Goal: Task Accomplishment & Management: Manage account settings

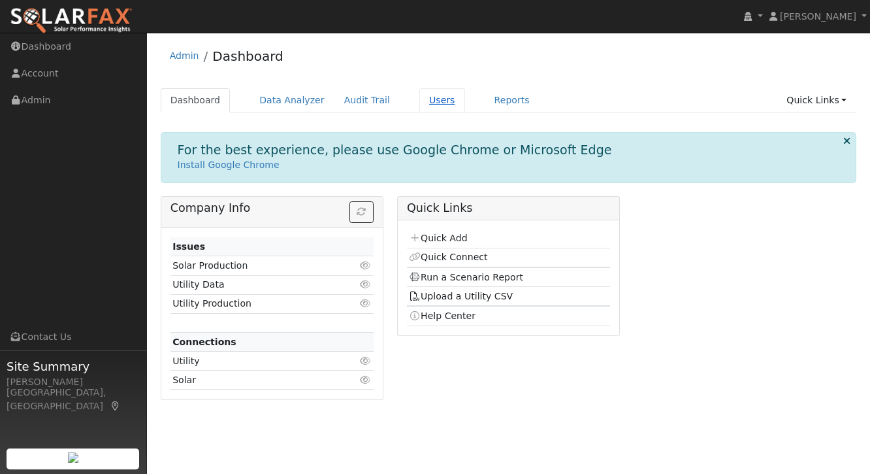
click at [427, 105] on link "Users" at bounding box center [442, 100] width 46 height 24
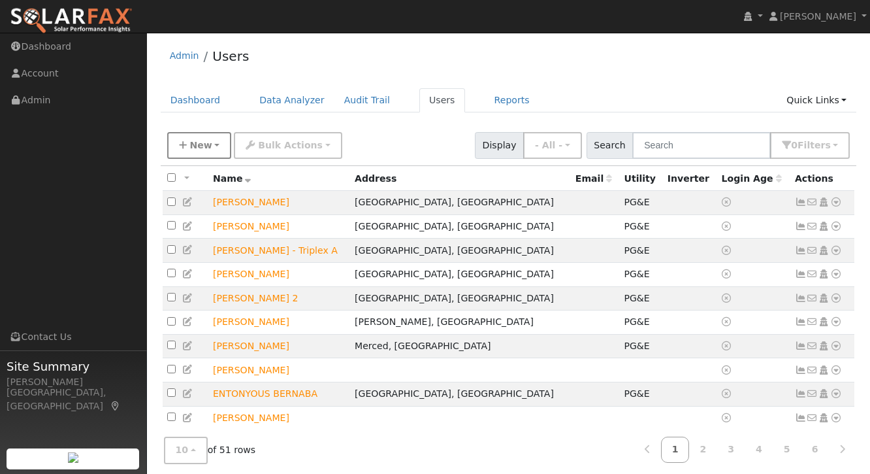
click at [202, 143] on span "New" at bounding box center [200, 145] width 22 height 10
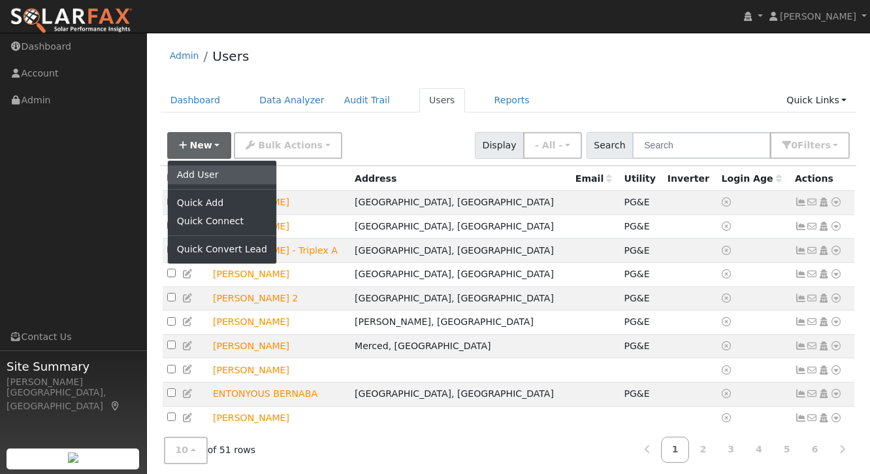
click at [193, 175] on link "Add User" at bounding box center [222, 174] width 108 height 18
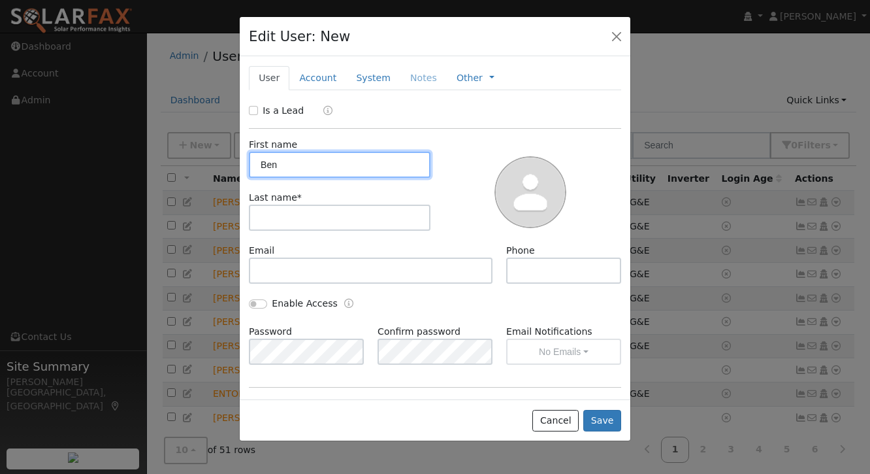
type input "Ben"
click at [440, 165] on div at bounding box center [530, 191] width 191 height 106
click at [356, 163] on input "Ben" at bounding box center [340, 165] width 182 height 26
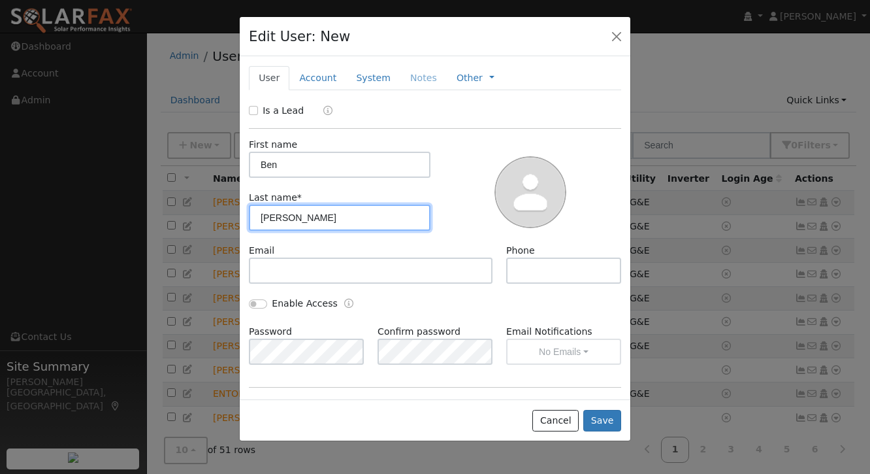
click at [346, 213] on input "Giannecchini" at bounding box center [340, 217] width 182 height 26
type input "Giannecchini - Resedential"
click at [255, 110] on input "Is a Lead" at bounding box center [253, 110] width 9 height 9
checkbox input "true"
click at [606, 422] on button "Save" at bounding box center [602, 421] width 38 height 22
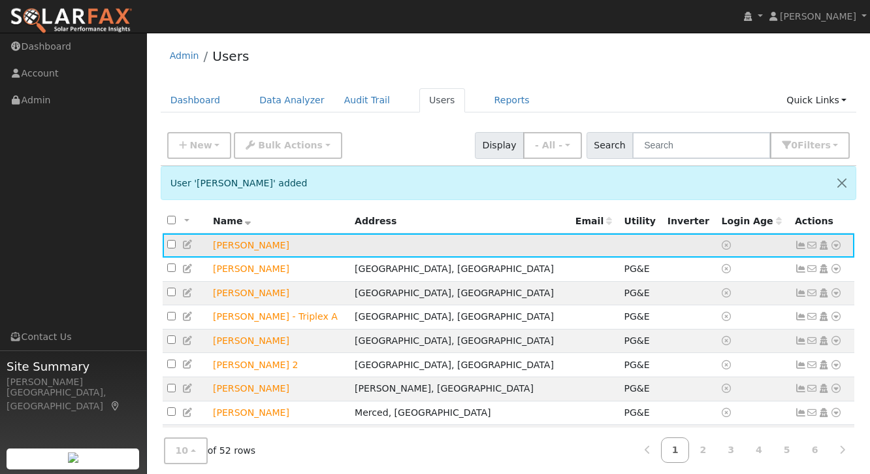
click at [835, 243] on icon at bounding box center [836, 244] width 12 height 9
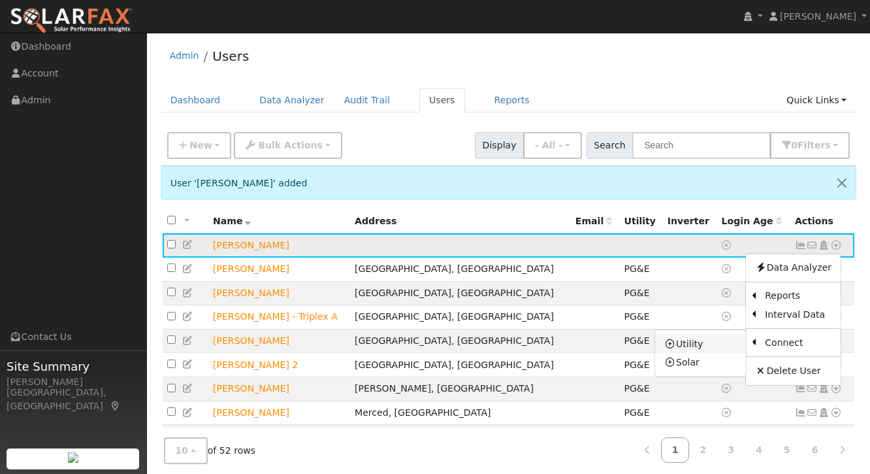
click at [719, 344] on link "Utility" at bounding box center [700, 343] width 91 height 18
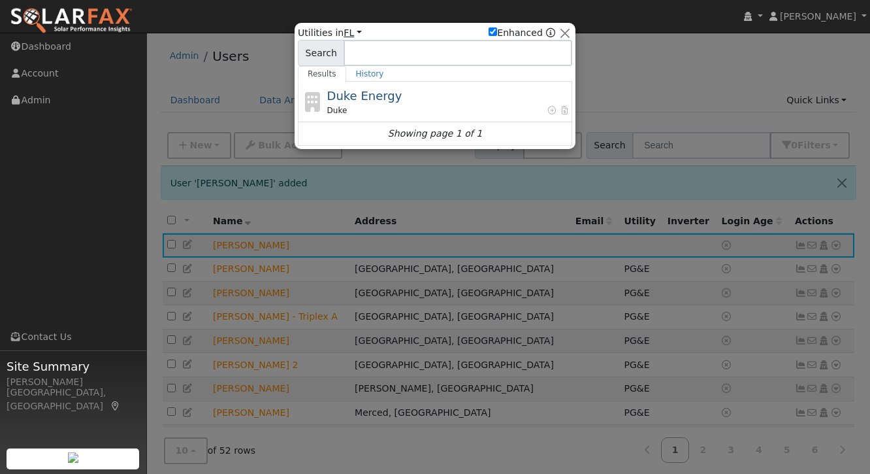
click at [349, 29] on link "FL" at bounding box center [353, 32] width 18 height 10
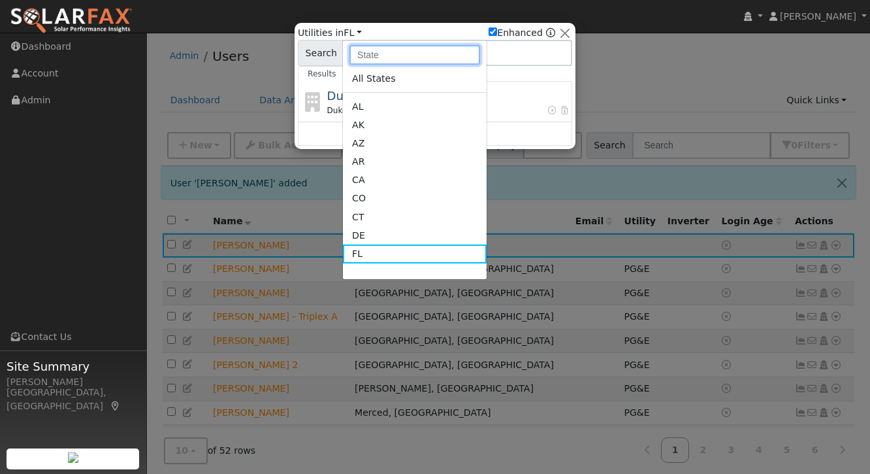
click at [362, 53] on input "text" at bounding box center [414, 55] width 131 height 20
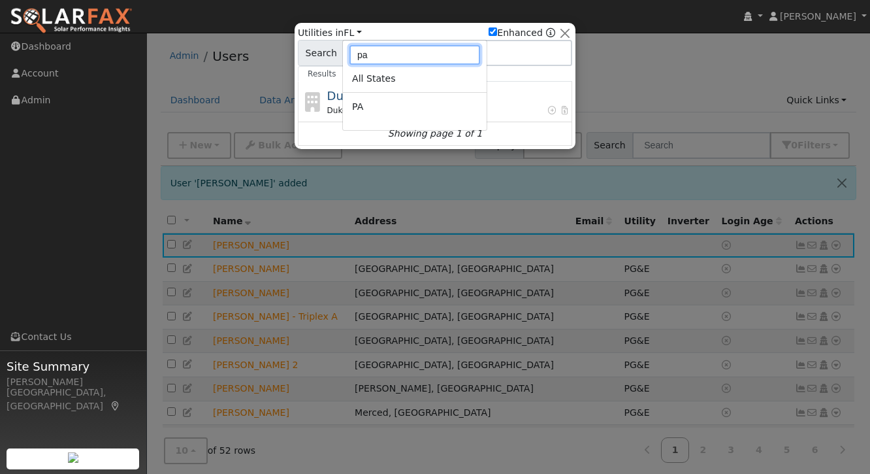
type input "p"
type input "ca"
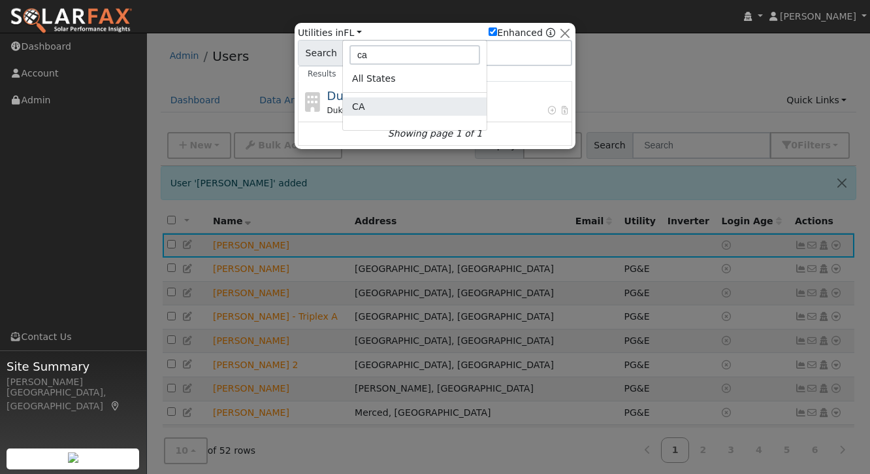
click at [372, 108] on link "CA" at bounding box center [415, 106] width 144 height 18
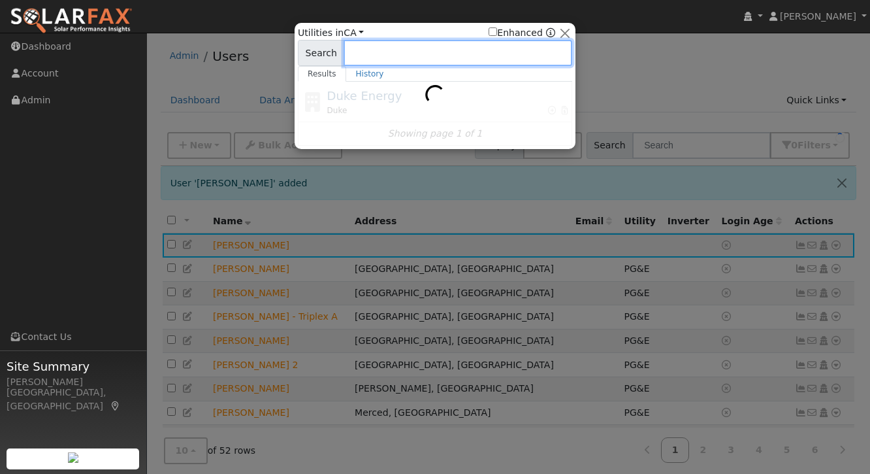
checkbox input "false"
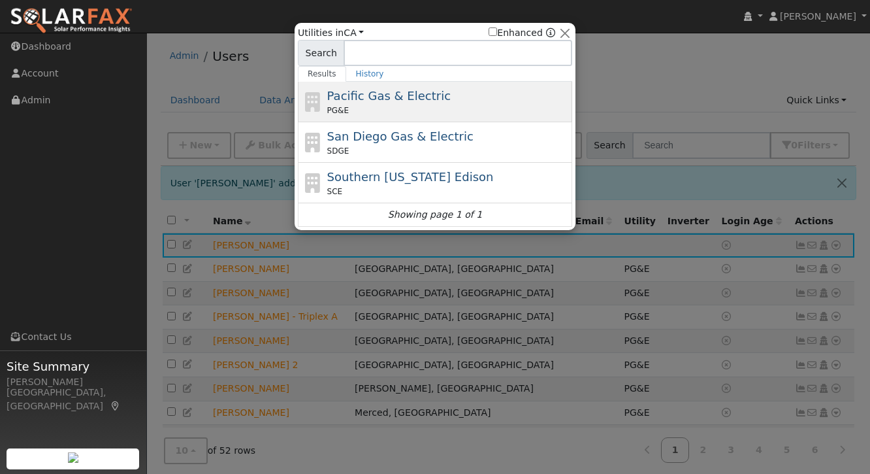
click at [375, 95] on span "Pacific Gas & Electric" at bounding box center [388, 96] width 123 height 14
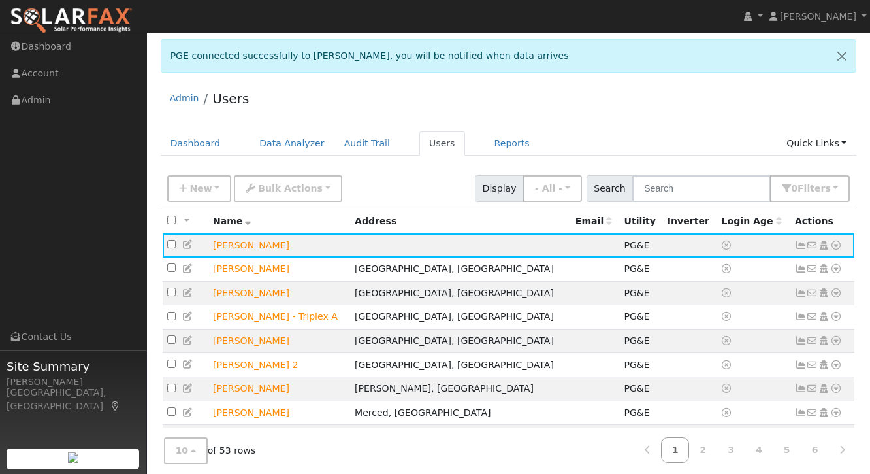
click at [644, 114] on div "Admin Users" at bounding box center [509, 102] width 696 height 40
click at [636, 117] on div "Admin Users" at bounding box center [509, 102] width 696 height 40
click at [801, 245] on icon at bounding box center [801, 244] width 12 height 9
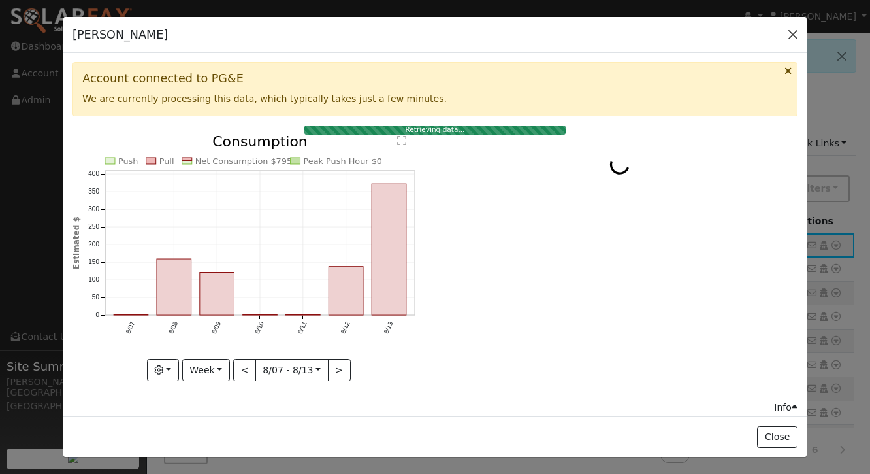
click at [792, 32] on button "button" at bounding box center [793, 34] width 18 height 18
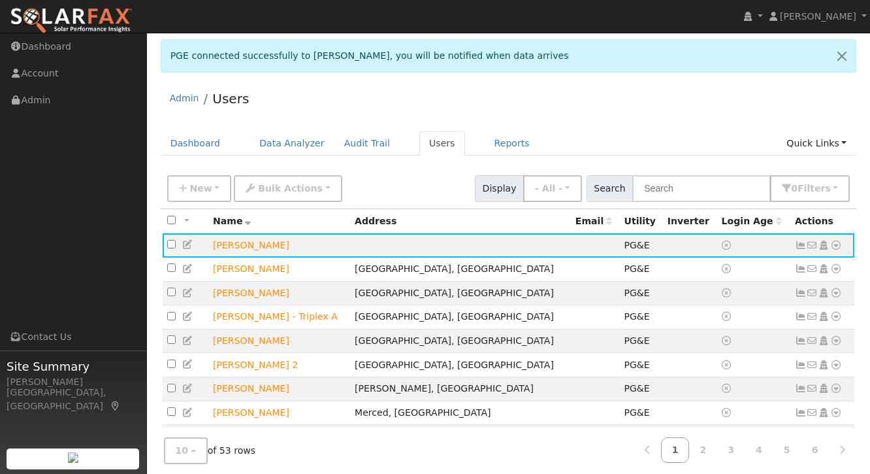
click at [640, 117] on div "Admin Users" at bounding box center [509, 102] width 696 height 40
click at [675, 107] on div "Admin Users" at bounding box center [509, 102] width 696 height 40
click at [803, 244] on icon at bounding box center [801, 244] width 12 height 9
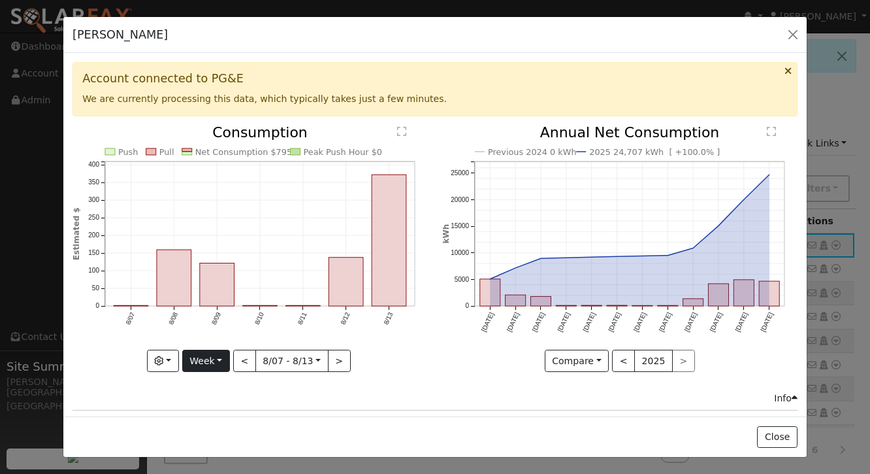
click at [216, 355] on button "Week" at bounding box center [206, 360] width 48 height 22
click at [215, 316] on link "Year" at bounding box center [228, 315] width 91 height 18
type input "[DATE]"
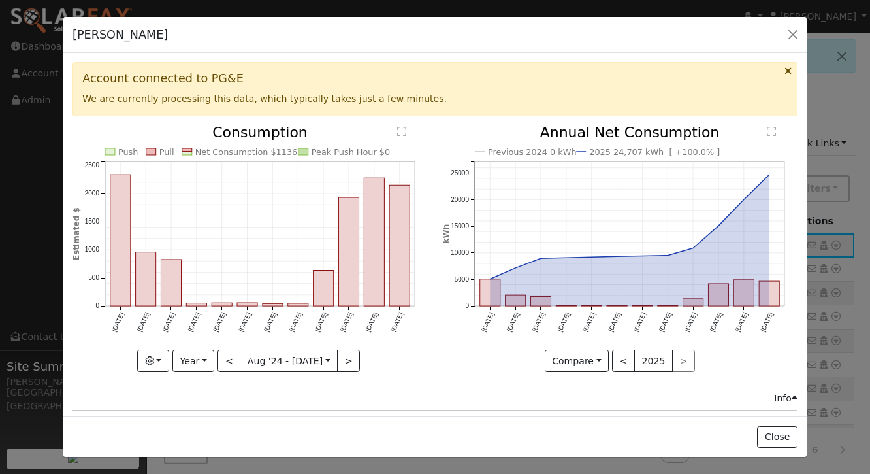
click at [418, 362] on icon "Push Pull Net Consumption $11365 Peak Push Hour $0 Aug '24 Sep '24 Oct '24 Nov …" at bounding box center [250, 244] width 355 height 238
click at [436, 370] on div "Previous 2024 0 kWh 2025 24,707 kWh [ +100.0% ] Aug '24 Sep '24 Oct '24 Nov '24…" at bounding box center [619, 258] width 369 height 266
click at [494, 39] on div "Ben Giannecchini - Resedential Default Account Default Account Primary Account" at bounding box center [434, 35] width 743 height 37
click at [431, 272] on div "Push Pull Net Consumption $11365 Peak Push Hour $0 Aug '24 Sep '24 Oct '24 Nov …" at bounding box center [250, 258] width 369 height 266
click at [430, 323] on div "Push Pull Net Consumption $11365 Peak Push Hour $0 Aug '24 Sep '24 Oct '24 Nov …" at bounding box center [250, 258] width 369 height 266
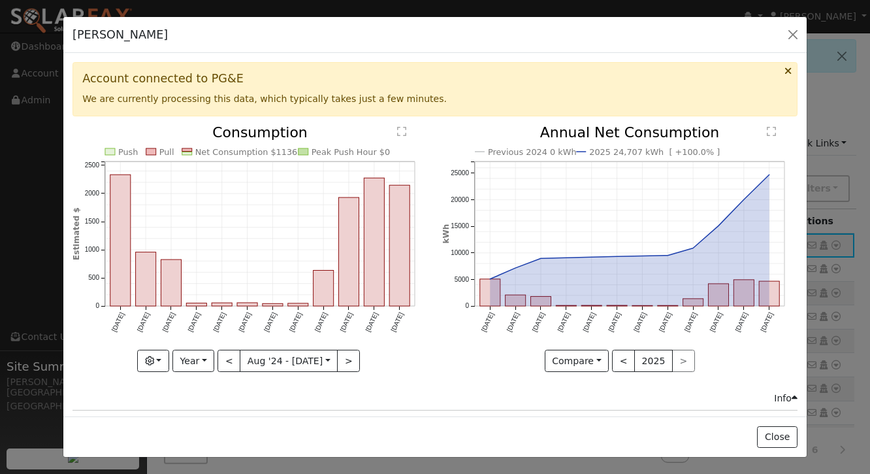
click at [438, 125] on div "Previous 2024 0 kWh 2025 24,707 kWh [ +100.0% ] Aug '24 Sep '24 Oct '24 Nov '24…" at bounding box center [619, 258] width 369 height 266
click at [442, 35] on div "Ben Giannecchini - Resedential Default Account Default Account Primary Account" at bounding box center [434, 35] width 743 height 37
click at [444, 39] on div "Ben Giannecchini - Resedential Default Account Default Account Primary Account" at bounding box center [434, 35] width 743 height 37
click at [454, 39] on div "Ben Giannecchini - Resedential Default Account Default Account Primary Account" at bounding box center [434, 35] width 743 height 37
click at [444, 42] on div "Ben Giannecchini - Resedential Default Account Default Account Primary Account" at bounding box center [434, 35] width 743 height 37
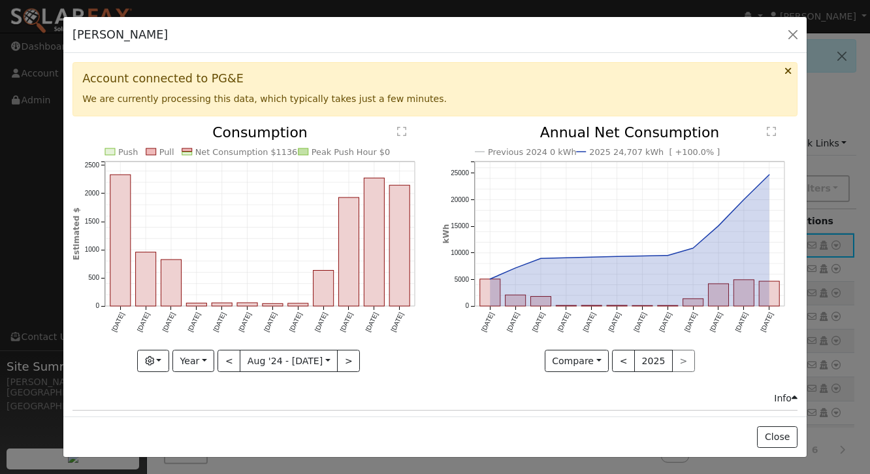
click at [432, 37] on div "Ben Giannecchini - Resedential Default Account Default Account Primary Account" at bounding box center [434, 35] width 743 height 37
click at [794, 31] on button "button" at bounding box center [793, 34] width 18 height 18
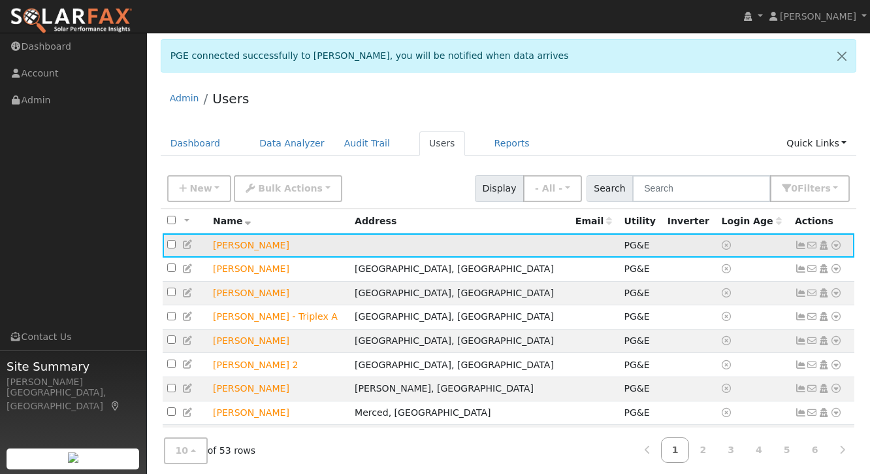
click at [800, 246] on icon at bounding box center [801, 244] width 12 height 9
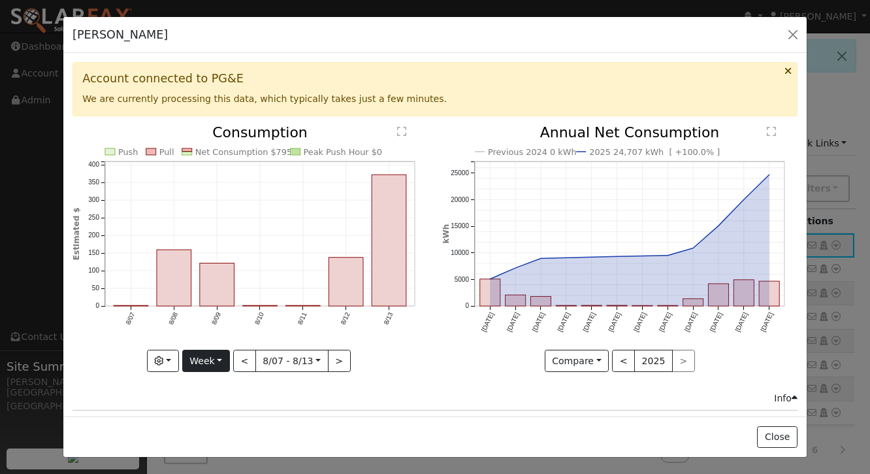
click at [209, 359] on button "Week" at bounding box center [206, 360] width 48 height 22
click at [209, 311] on link "Year" at bounding box center [228, 315] width 91 height 18
type input "[DATE]"
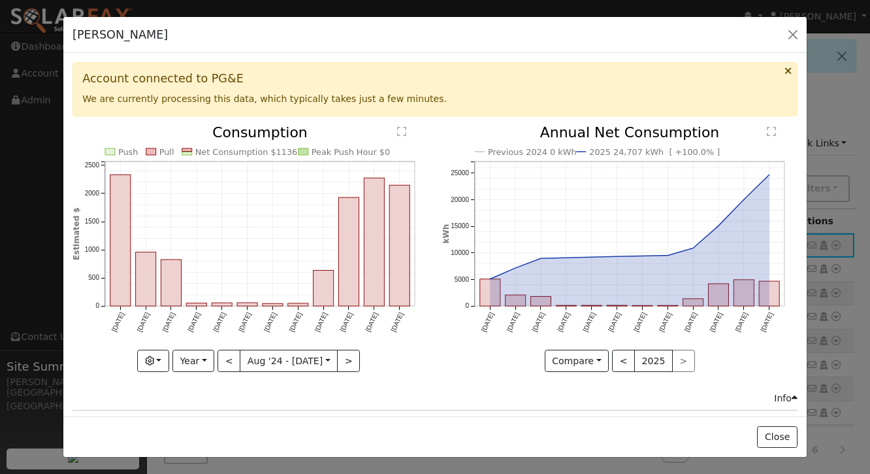
click at [483, 40] on div "Ben Giannecchini - Resedential Default Account Default Account Primary Account" at bounding box center [434, 35] width 743 height 37
click at [489, 36] on div "Ben Giannecchini - Resedential Default Account Default Account Primary Account" at bounding box center [434, 35] width 743 height 37
click at [793, 31] on button "button" at bounding box center [793, 34] width 18 height 18
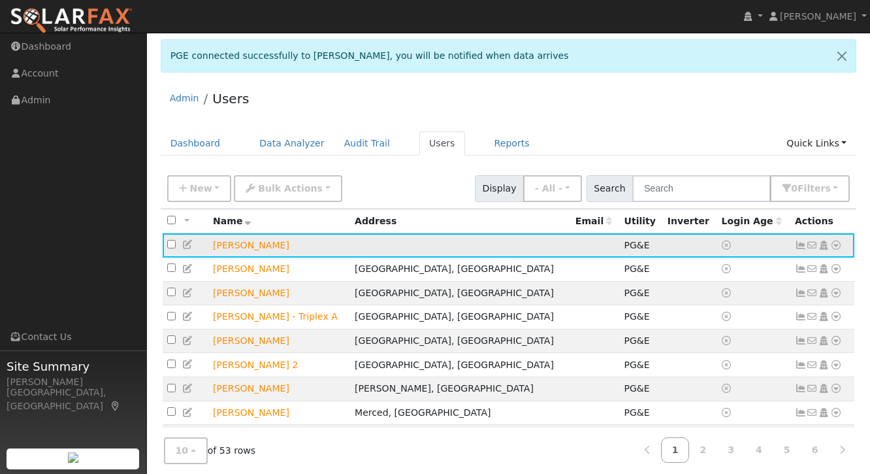
click at [802, 244] on icon at bounding box center [801, 244] width 12 height 9
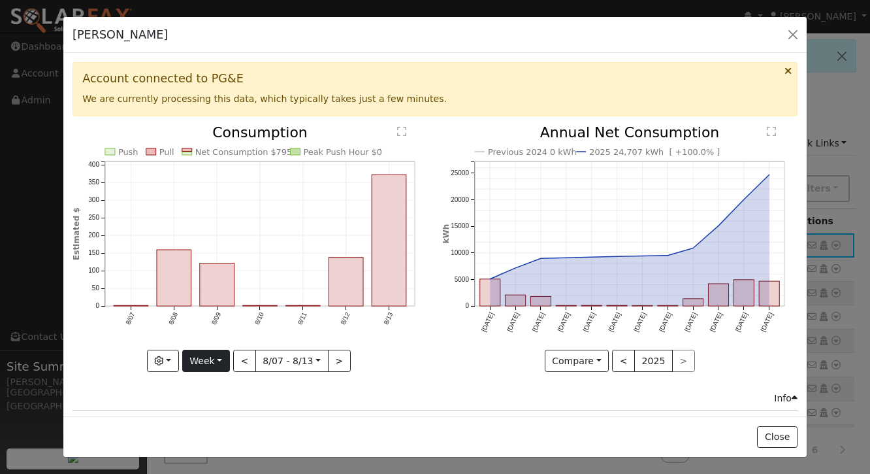
click at [205, 357] on button "Week" at bounding box center [206, 360] width 48 height 22
click at [212, 312] on link "Year" at bounding box center [228, 315] width 91 height 18
type input "[DATE]"
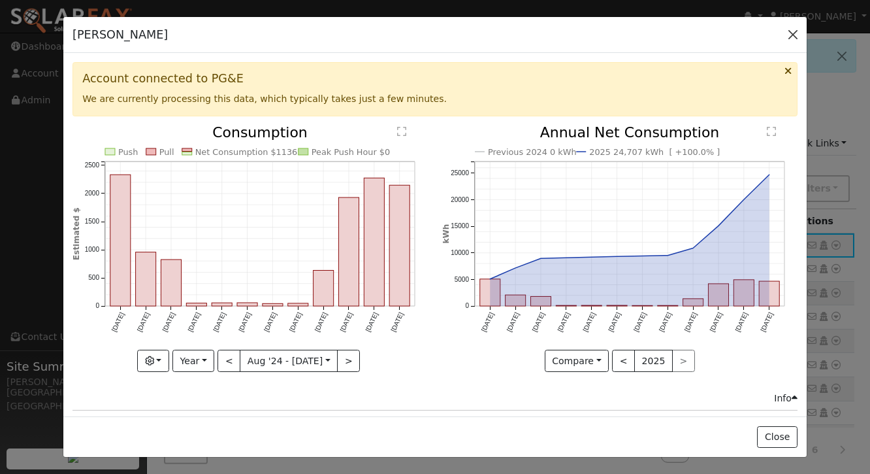
click at [790, 34] on button "button" at bounding box center [793, 34] width 18 height 18
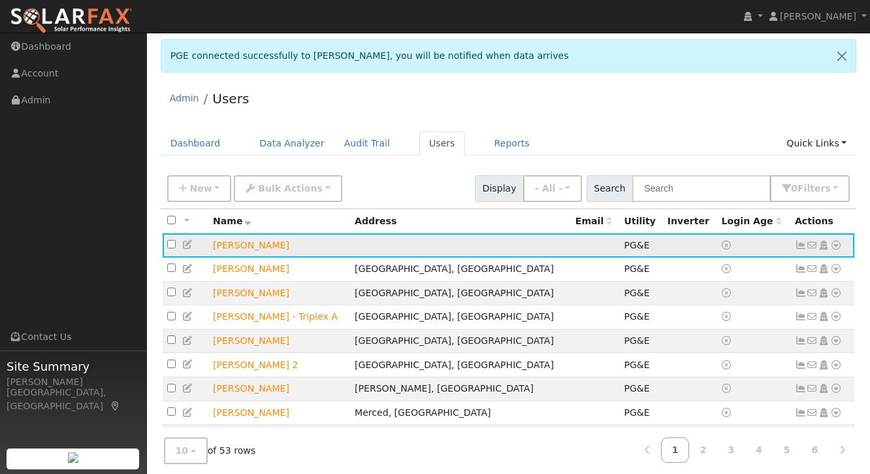
click at [801, 245] on icon at bounding box center [801, 244] width 12 height 9
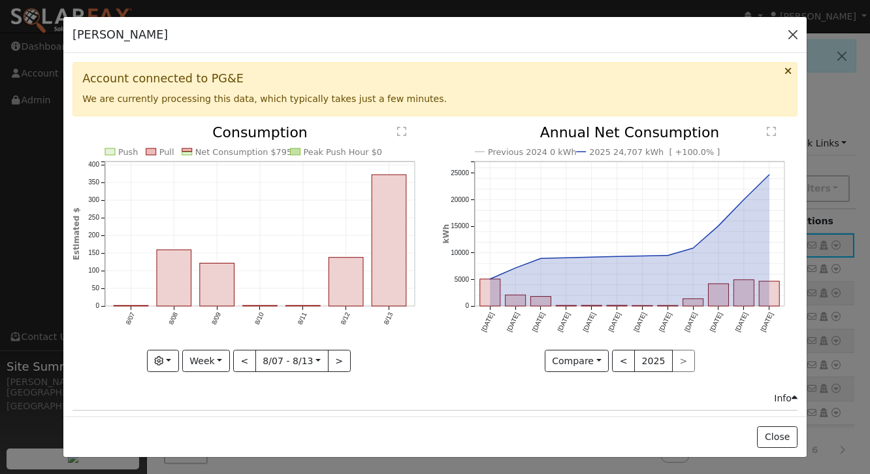
click at [792, 33] on button "button" at bounding box center [793, 34] width 18 height 18
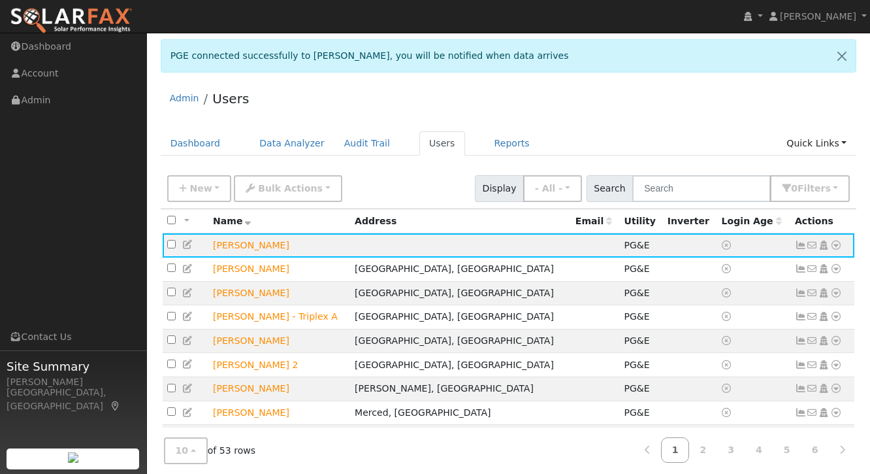
click at [717, 96] on div "Admin Users" at bounding box center [509, 102] width 696 height 40
click at [800, 248] on icon at bounding box center [801, 244] width 12 height 9
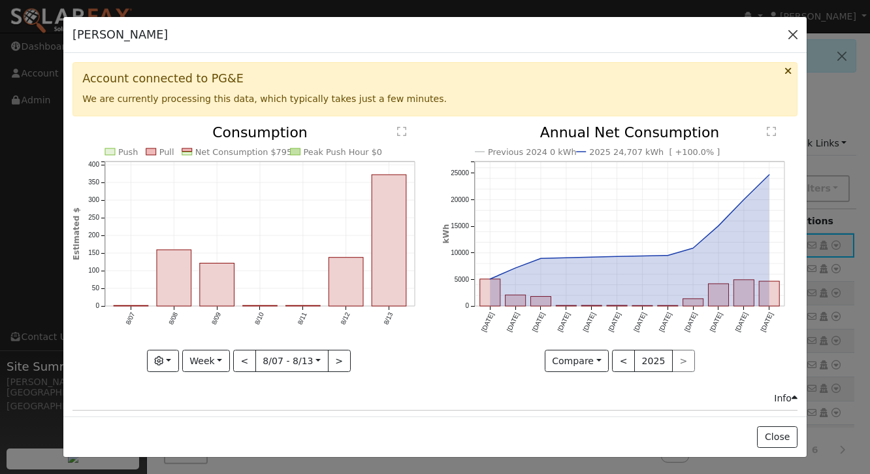
click at [794, 34] on button "button" at bounding box center [793, 34] width 18 height 18
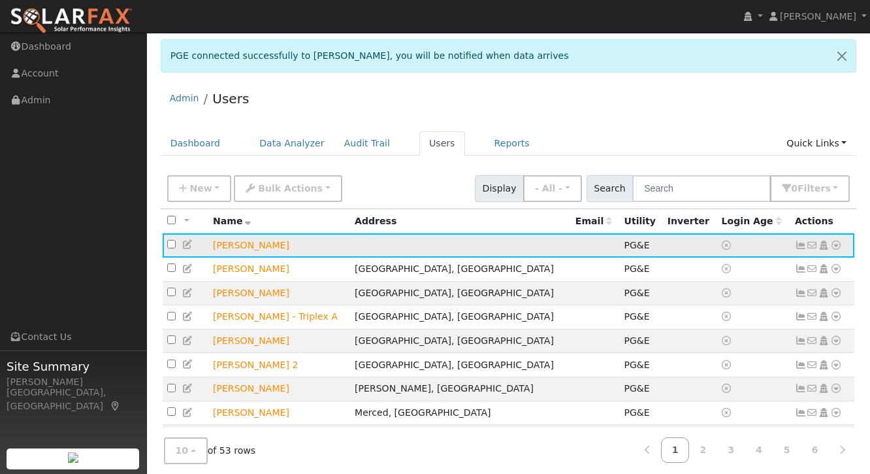
click at [801, 246] on icon at bounding box center [801, 244] width 12 height 9
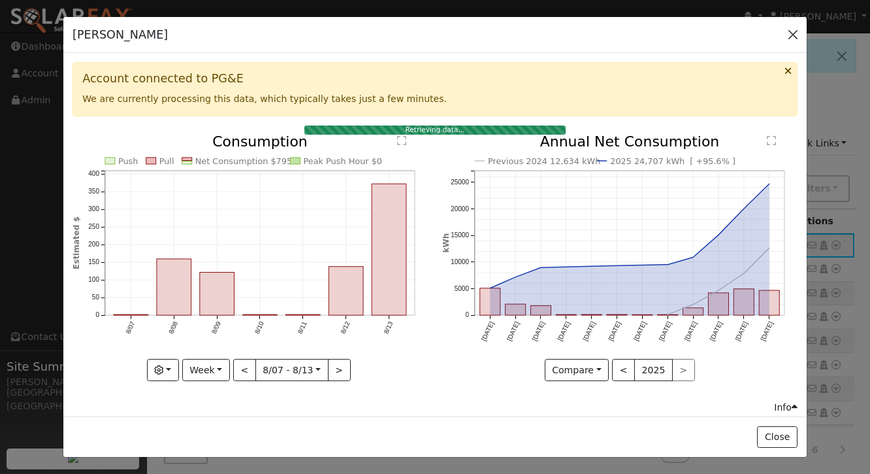
click at [796, 35] on button "button" at bounding box center [793, 34] width 18 height 18
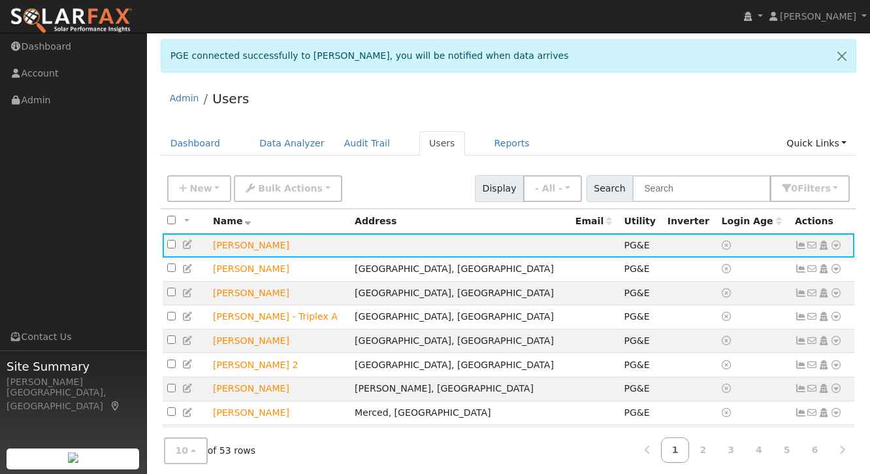
click at [749, 109] on div "Admin Users" at bounding box center [509, 102] width 696 height 40
click at [800, 248] on icon at bounding box center [801, 244] width 12 height 9
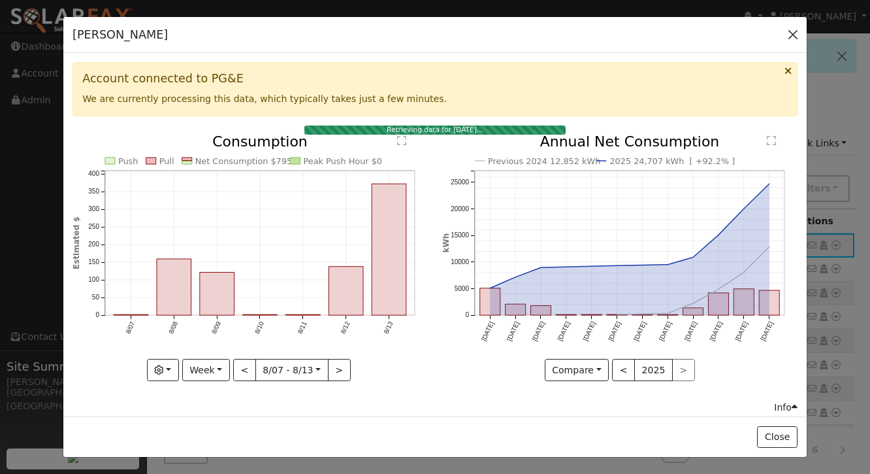
click at [789, 37] on button "button" at bounding box center [793, 34] width 18 height 18
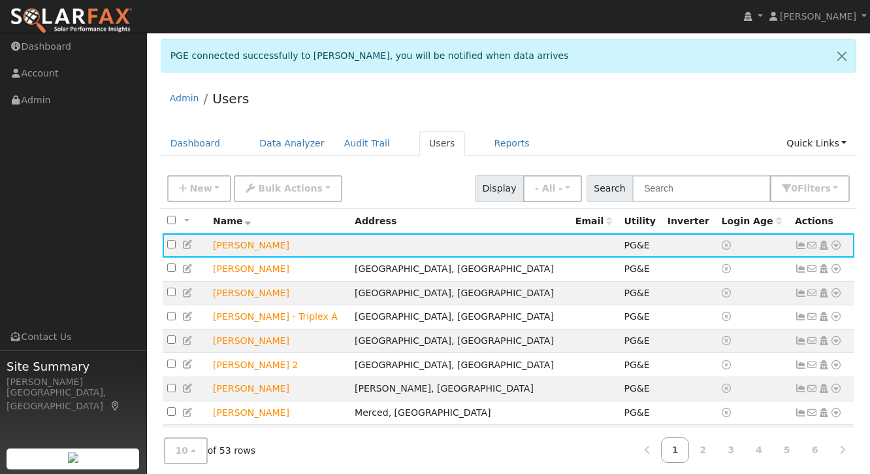
click at [685, 103] on div "Admin Users" at bounding box center [509, 102] width 696 height 40
click at [800, 244] on icon at bounding box center [801, 244] width 12 height 9
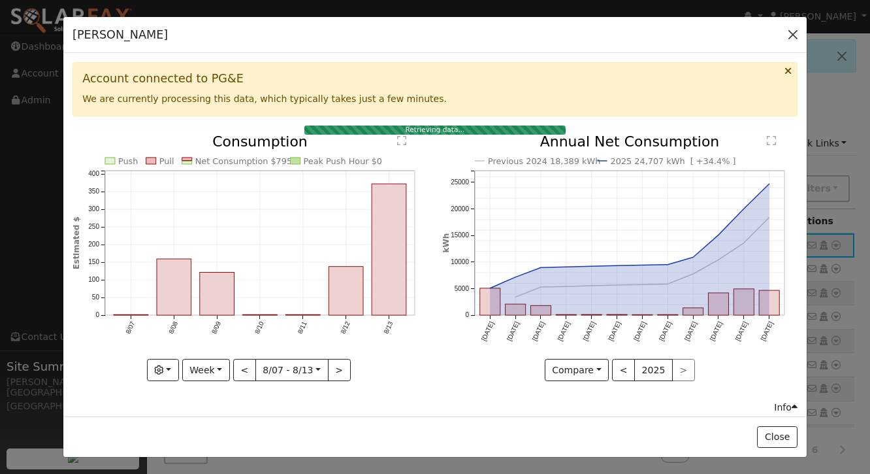
click at [794, 35] on button "button" at bounding box center [793, 34] width 18 height 18
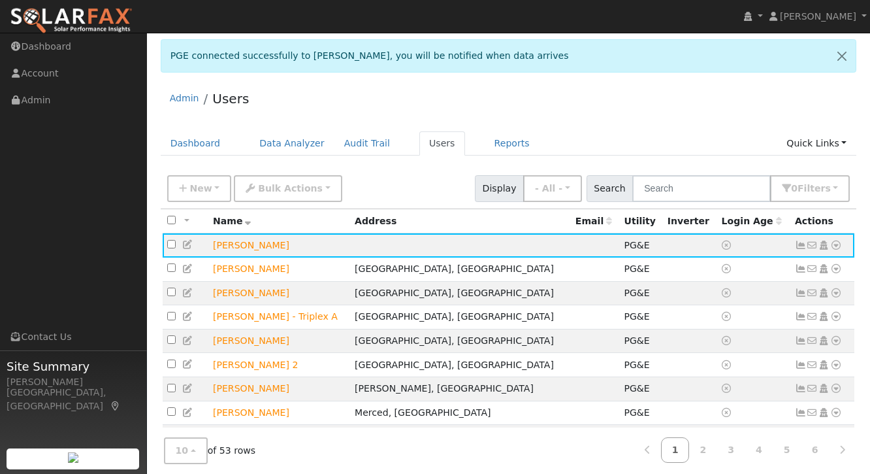
click at [721, 108] on div "Admin Users" at bounding box center [509, 102] width 696 height 40
click at [802, 245] on icon at bounding box center [801, 244] width 12 height 9
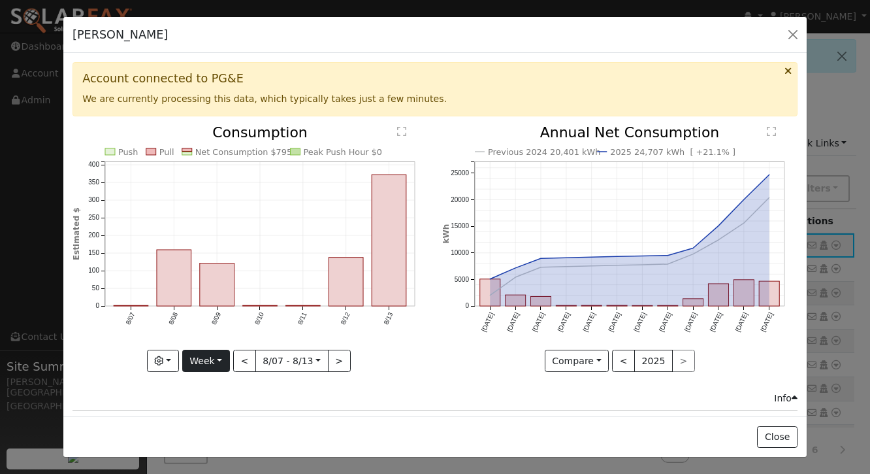
click at [206, 361] on button "Week" at bounding box center [206, 360] width 48 height 22
click at [205, 317] on link "Year" at bounding box center [228, 315] width 91 height 18
type input "[DATE]"
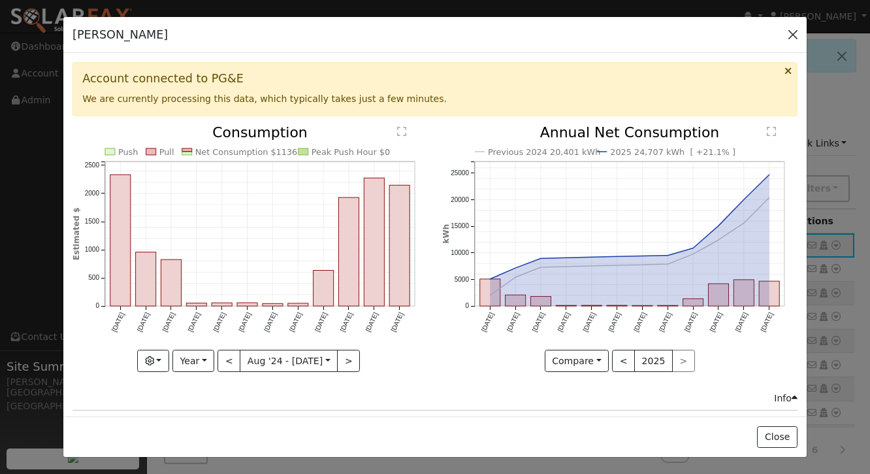
click at [790, 33] on button "button" at bounding box center [793, 34] width 18 height 18
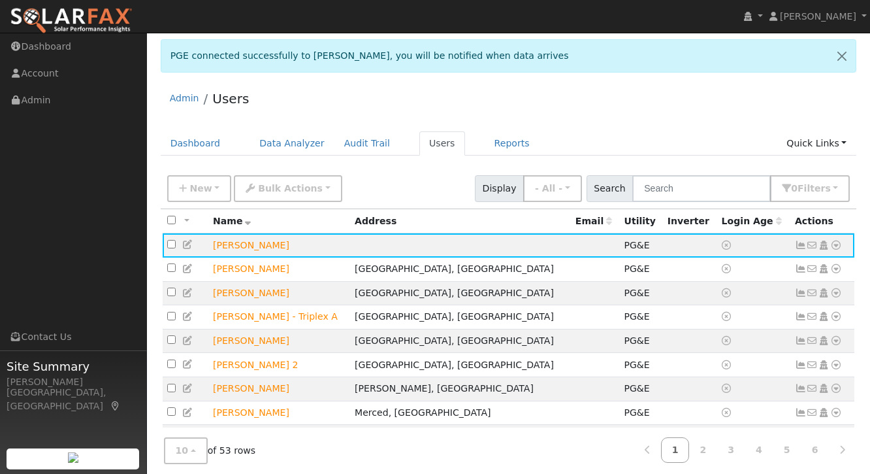
click at [734, 108] on div "Admin Users" at bounding box center [509, 102] width 696 height 40
click at [800, 246] on icon at bounding box center [801, 244] width 12 height 9
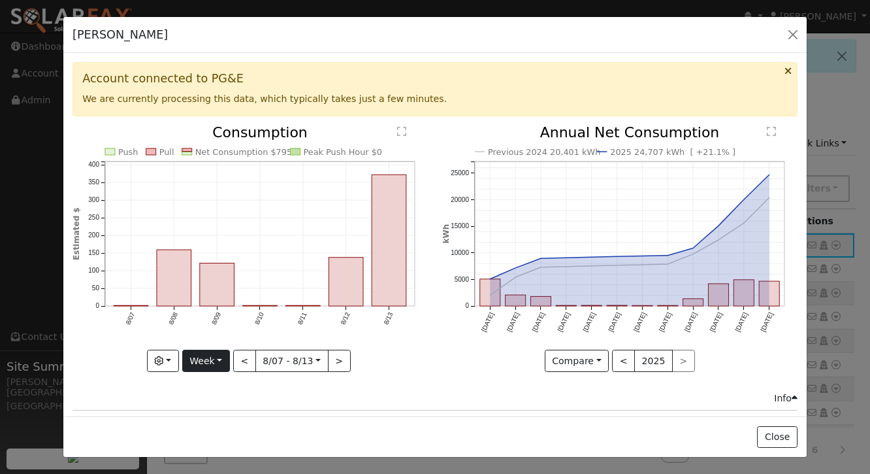
click at [199, 364] on button "Week" at bounding box center [206, 360] width 48 height 22
click at [201, 313] on link "Year" at bounding box center [228, 315] width 91 height 18
type input "[DATE]"
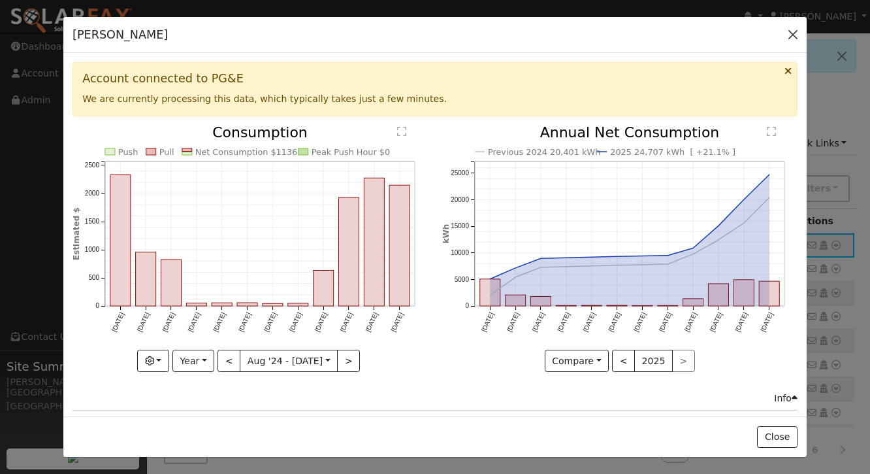
click at [790, 32] on button "button" at bounding box center [793, 34] width 18 height 18
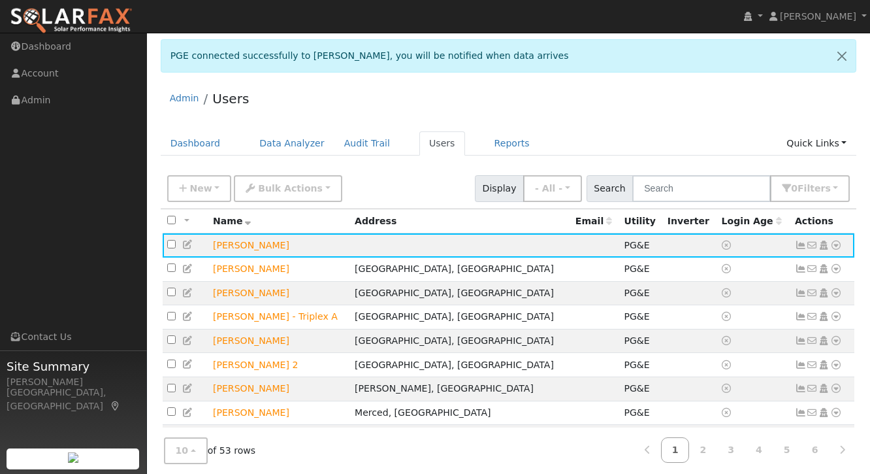
click at [725, 133] on ul "Dashboard Data Analyzer Audit Trail Users Reports Quick Links Quick Add Quick C…" at bounding box center [509, 143] width 696 height 24
click at [800, 246] on icon at bounding box center [801, 244] width 12 height 9
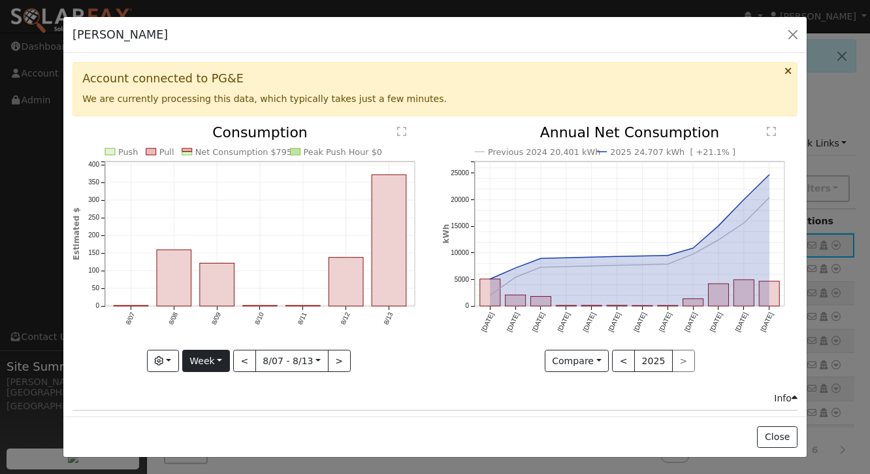
click at [208, 365] on button "Week" at bounding box center [206, 360] width 48 height 22
click at [212, 316] on link "Year" at bounding box center [228, 315] width 91 height 18
type input "[DATE]"
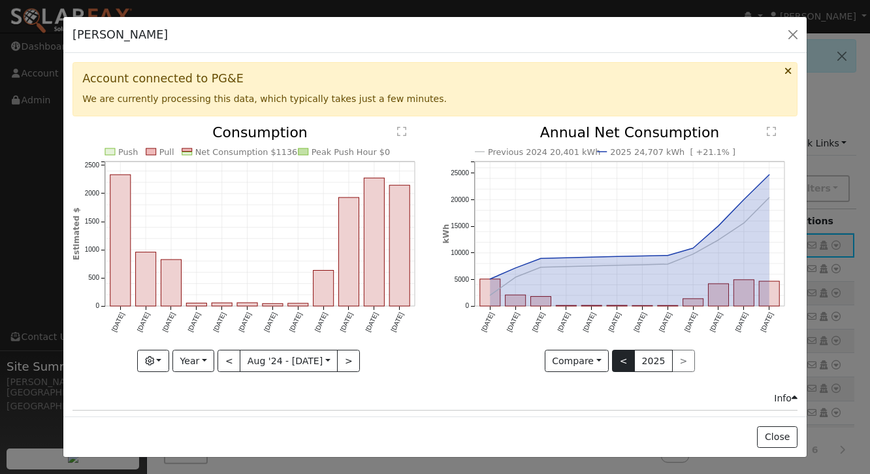
click at [623, 356] on button "<" at bounding box center [623, 360] width 23 height 22
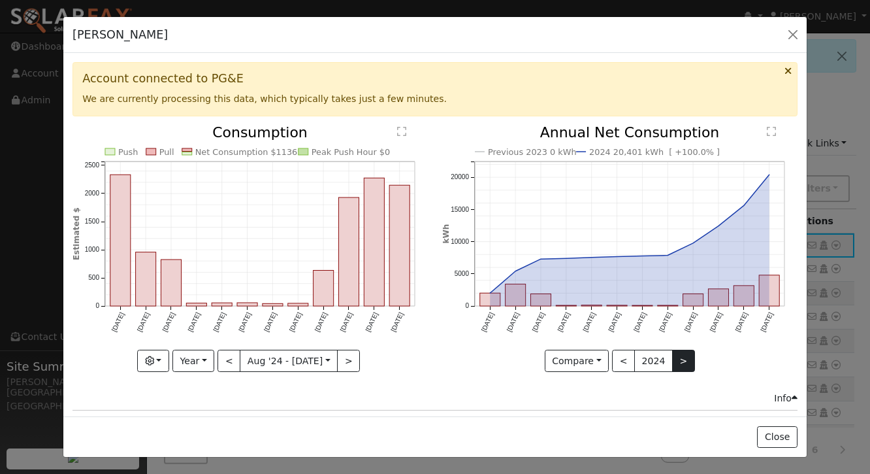
click at [679, 356] on button ">" at bounding box center [683, 360] width 23 height 22
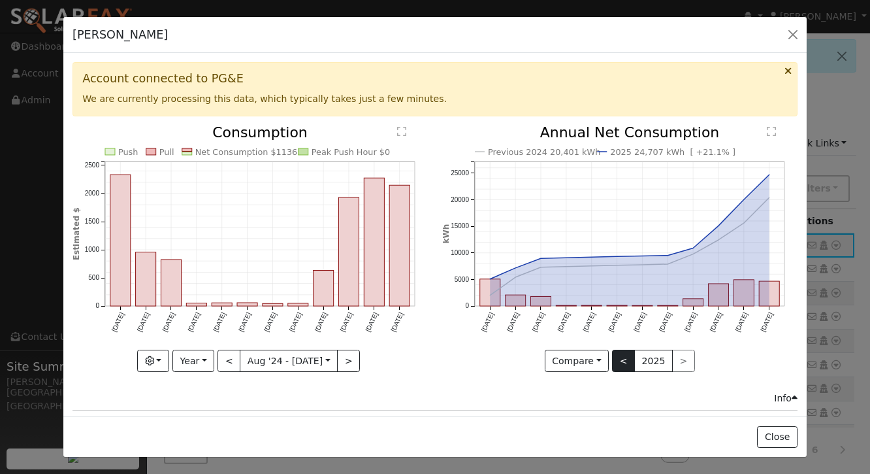
click at [629, 361] on button "<" at bounding box center [623, 360] width 23 height 22
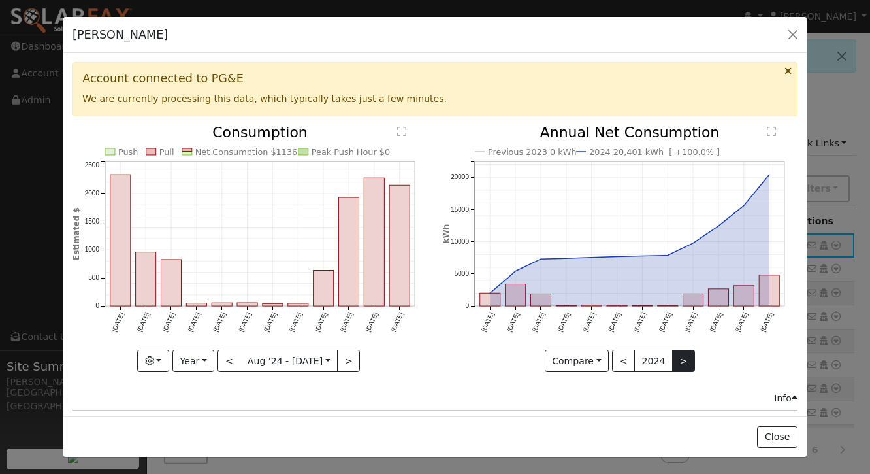
click at [680, 362] on button ">" at bounding box center [683, 360] width 23 height 22
click at [793, 35] on button "button" at bounding box center [793, 34] width 18 height 18
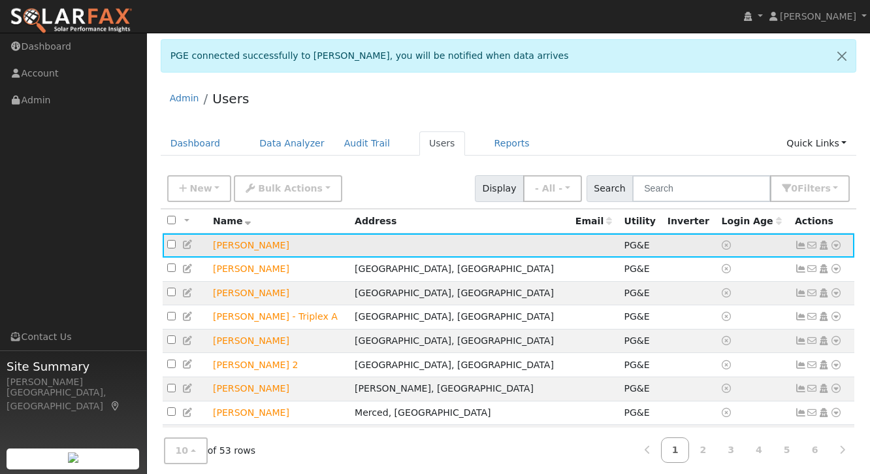
click at [800, 242] on icon at bounding box center [801, 244] width 12 height 9
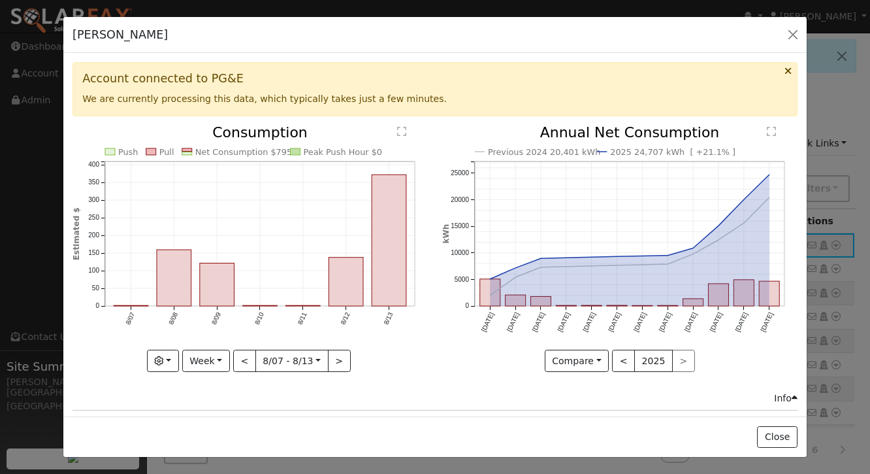
drag, startPoint x: 542, startPoint y: 153, endPoint x: 585, endPoint y: 152, distance: 43.1
click at [585, 152] on text "Previous 2024 20,401 kWh" at bounding box center [544, 152] width 112 height 10
copy text "20,401 kWh"
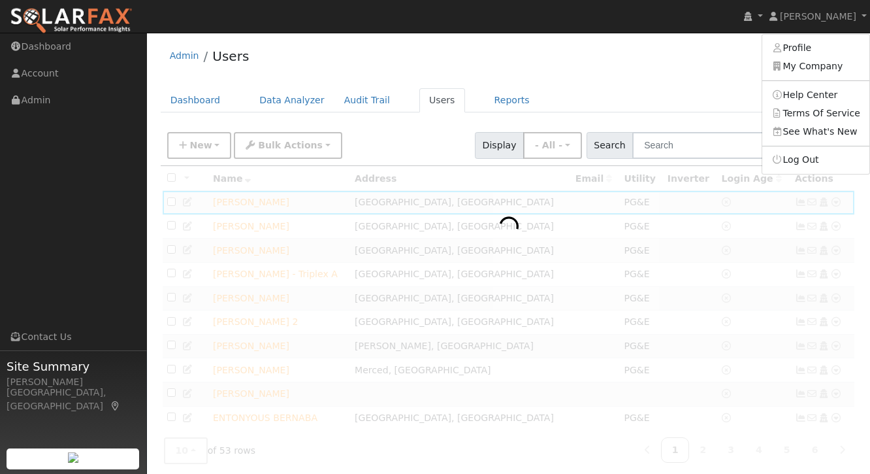
click at [667, 74] on div "Admin Users" at bounding box center [509, 59] width 696 height 40
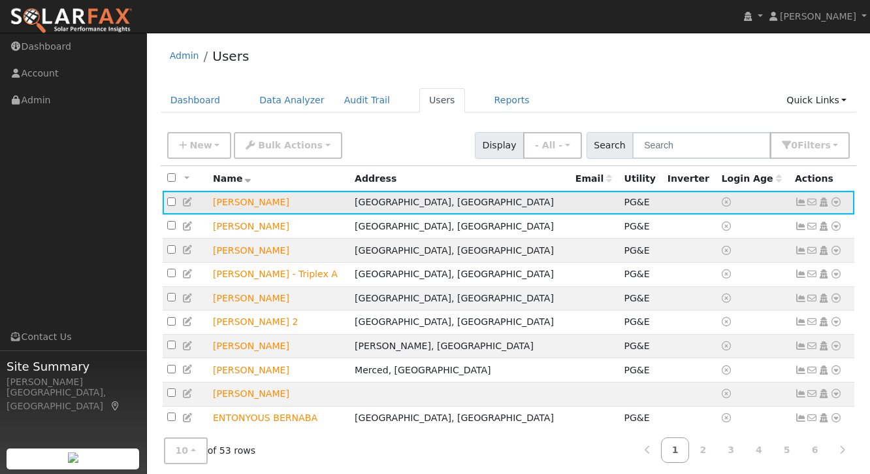
click at [799, 204] on icon at bounding box center [801, 201] width 12 height 9
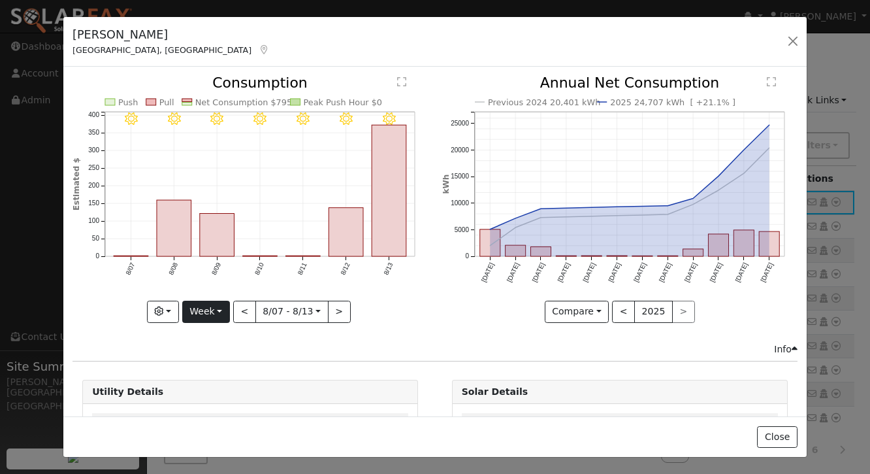
click at [219, 314] on button "Week" at bounding box center [206, 311] width 48 height 22
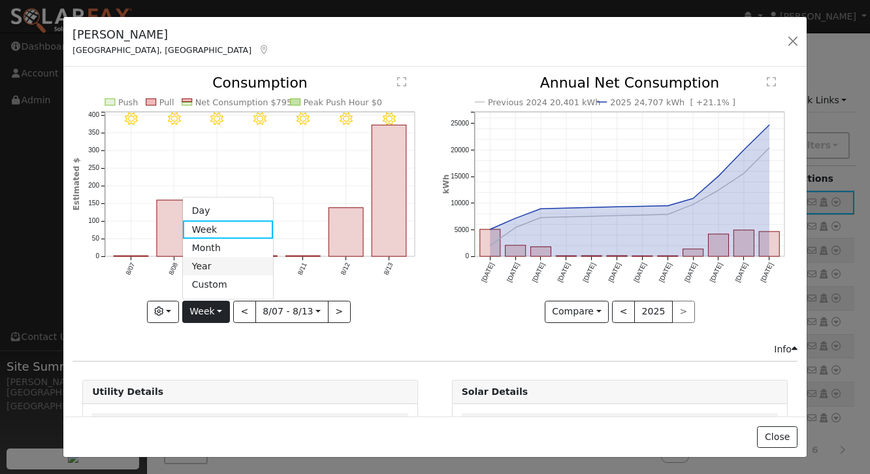
click at [216, 270] on link "Year" at bounding box center [228, 266] width 91 height 18
type input "[DATE]"
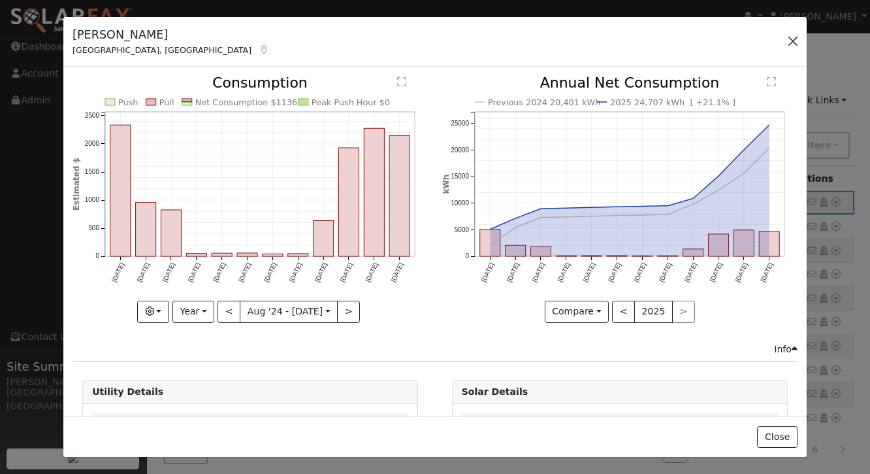
click at [792, 42] on button "button" at bounding box center [793, 41] width 18 height 18
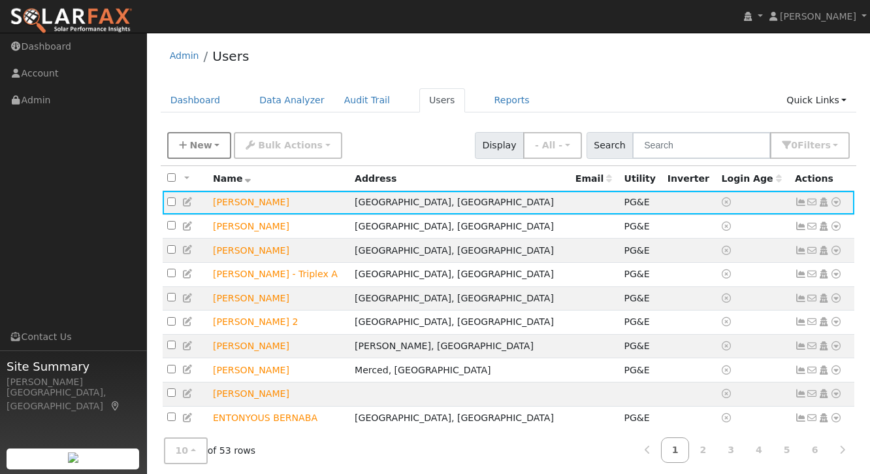
click at [216, 139] on button "New" at bounding box center [199, 145] width 65 height 27
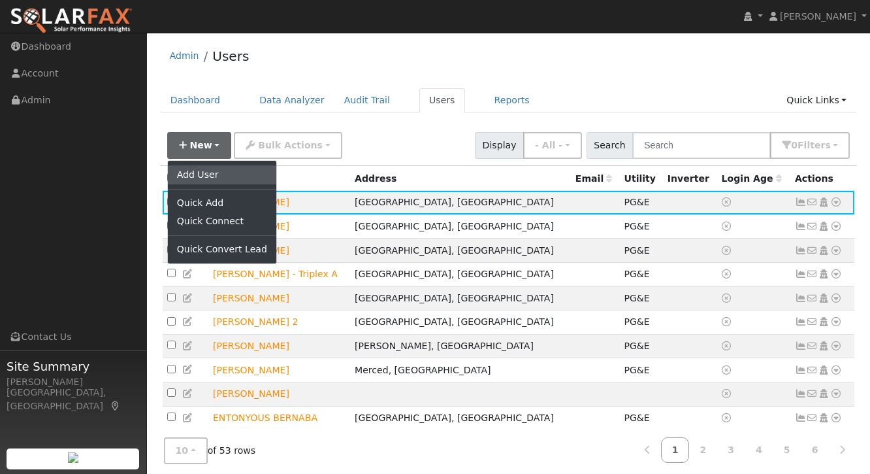
click at [199, 174] on link "Add User" at bounding box center [222, 174] width 108 height 18
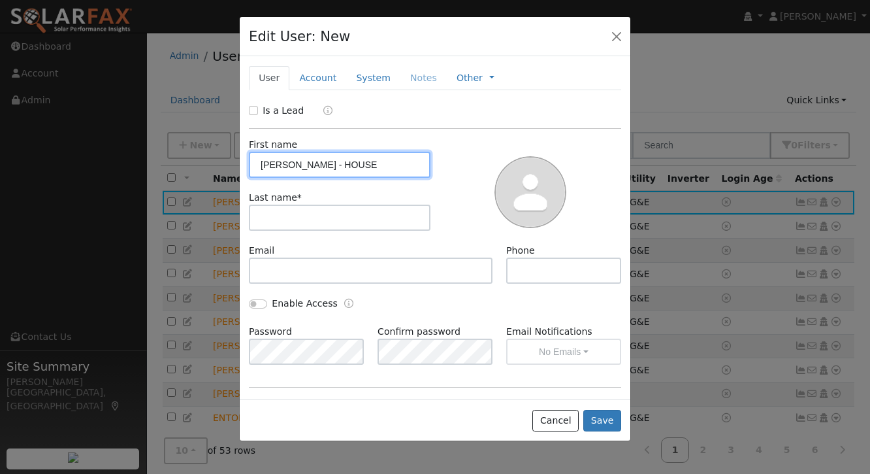
drag, startPoint x: 280, startPoint y: 165, endPoint x: 384, endPoint y: 174, distance: 104.9
click at [384, 174] on input "[PERSON_NAME] - HOUSE" at bounding box center [340, 165] width 182 height 26
type input "Ben"
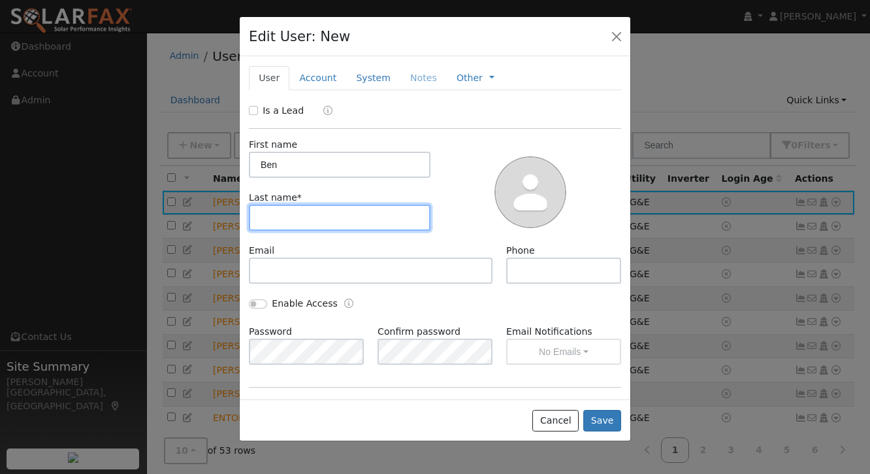
paste input "Giannecchini - HOUSE"
type input "Giannecchini - HOUSE"
click at [252, 108] on input "Is a Lead" at bounding box center [253, 110] width 9 height 9
checkbox input "true"
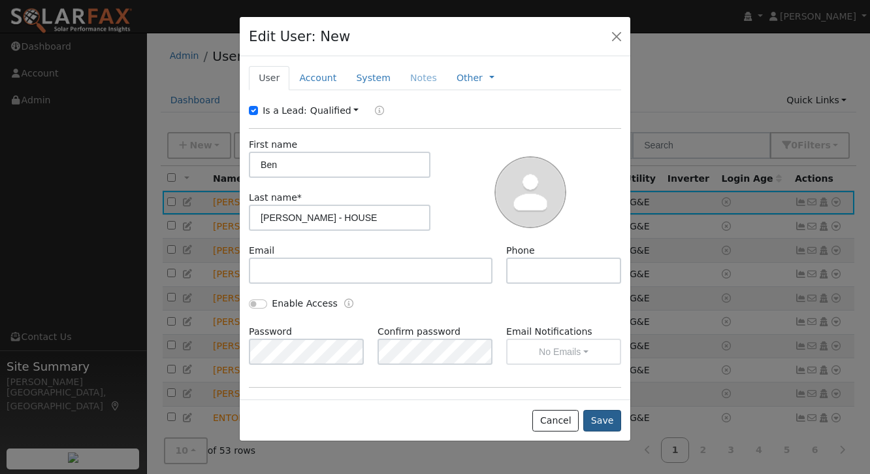
click at [598, 416] on button "Save" at bounding box center [602, 421] width 38 height 22
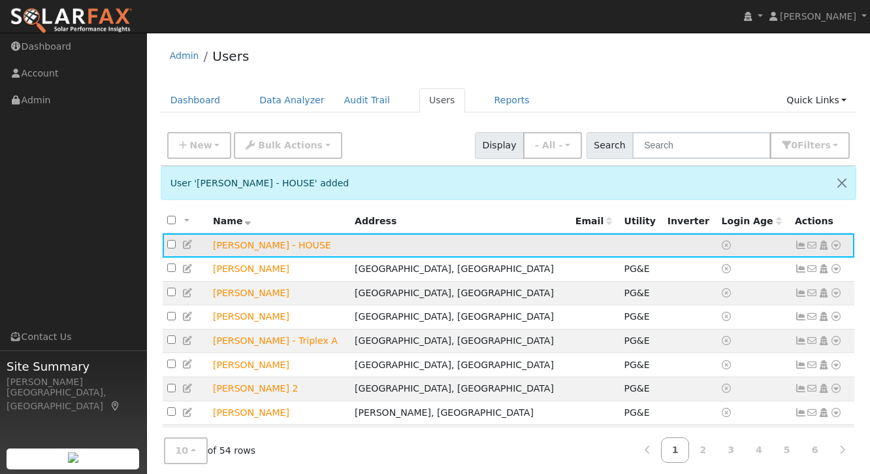
click at [835, 245] on icon at bounding box center [836, 244] width 12 height 9
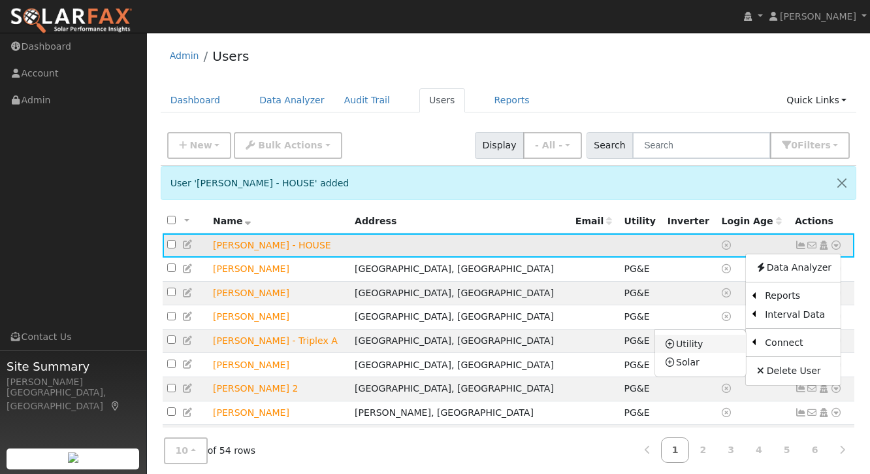
click at [713, 348] on link "Utility" at bounding box center [700, 343] width 91 height 18
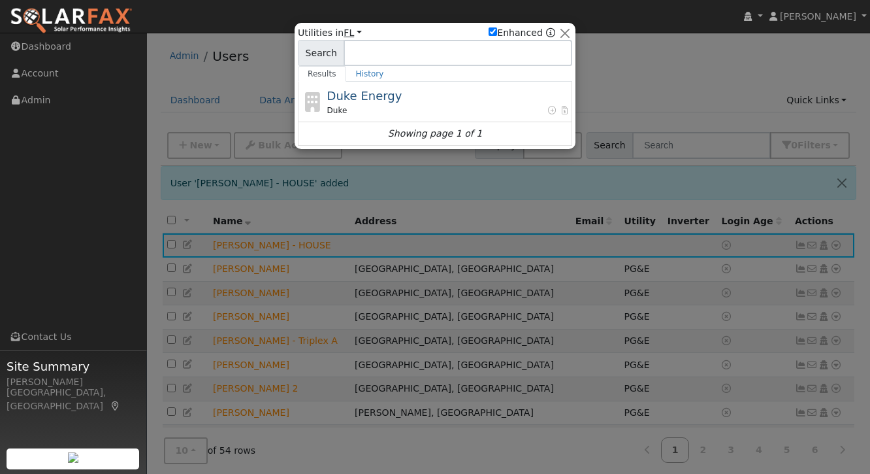
click at [350, 36] on link "FL" at bounding box center [353, 32] width 18 height 10
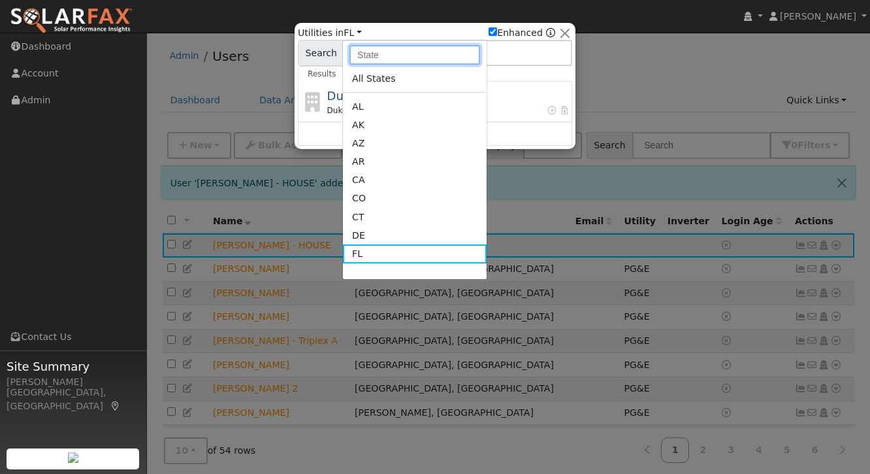
click at [366, 54] on input "text" at bounding box center [414, 55] width 131 height 20
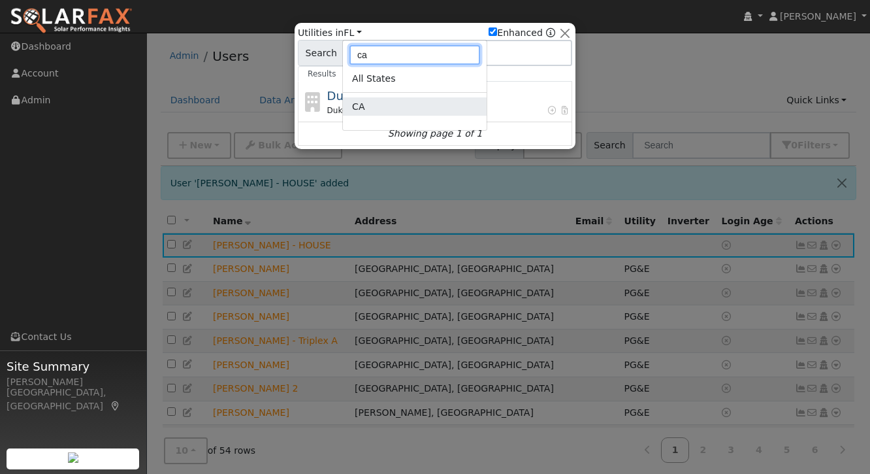
type input "ca"
click at [361, 110] on link "CA" at bounding box center [415, 106] width 144 height 18
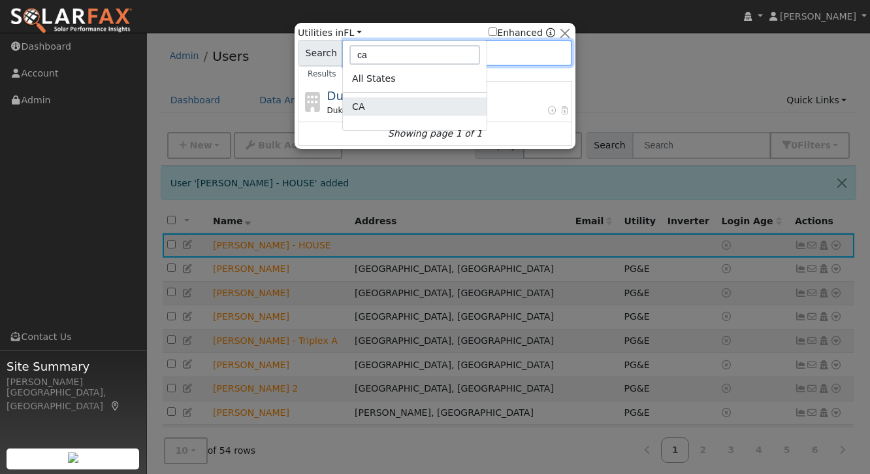
checkbox input "false"
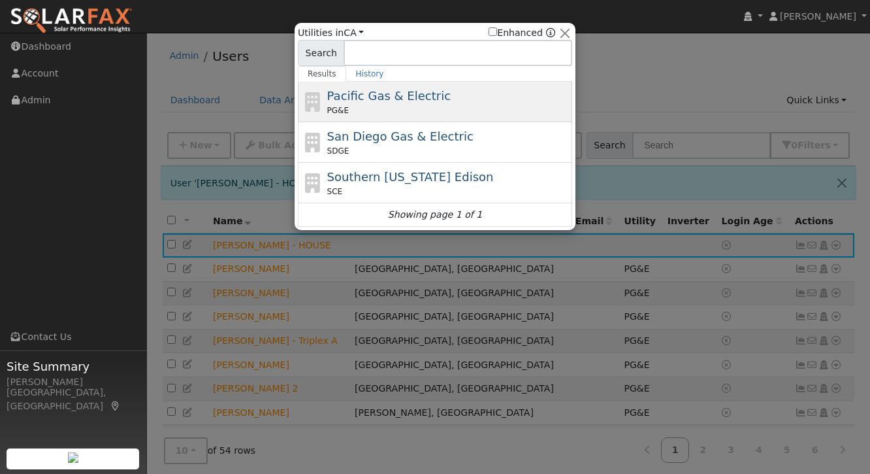
click at [355, 94] on span "Pacific Gas & Electric" at bounding box center [388, 96] width 123 height 14
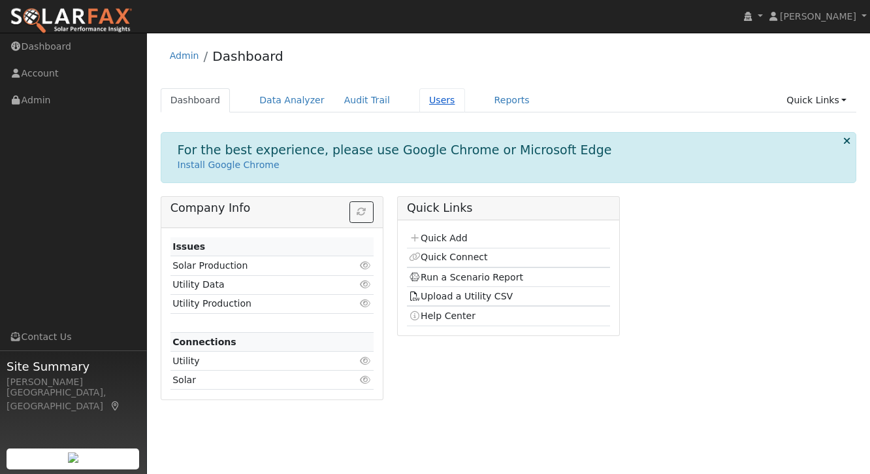
click at [430, 96] on link "Users" at bounding box center [442, 100] width 46 height 24
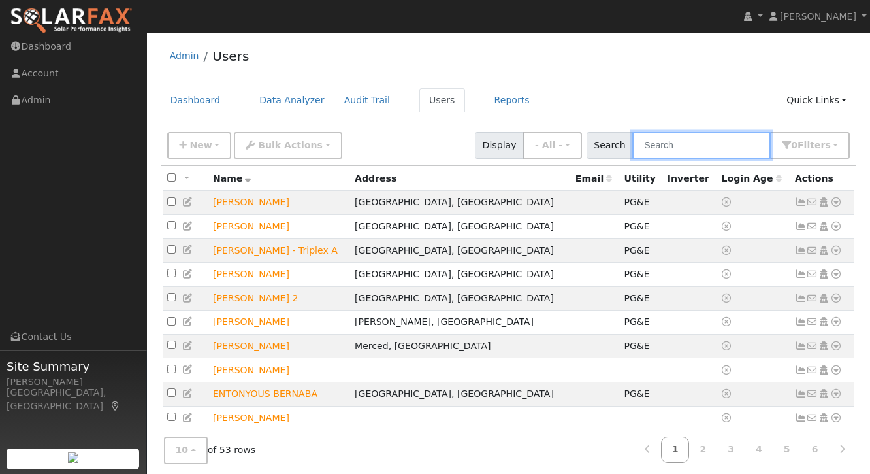
click at [679, 143] on input "text" at bounding box center [701, 145] width 138 height 27
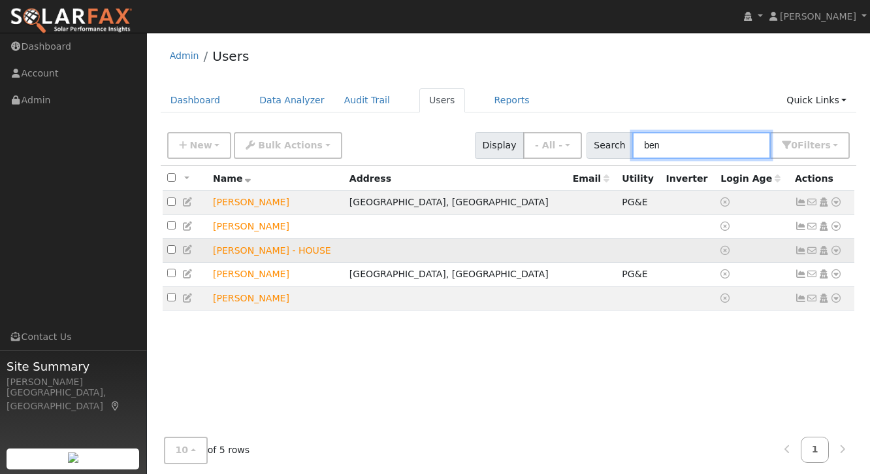
type input "ben"
click at [834, 252] on icon at bounding box center [836, 250] width 12 height 9
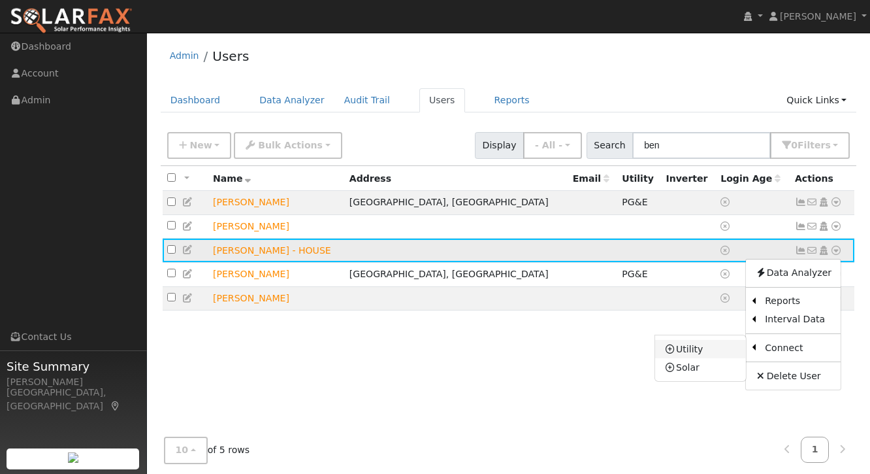
click at [725, 344] on link "Utility" at bounding box center [700, 349] width 91 height 18
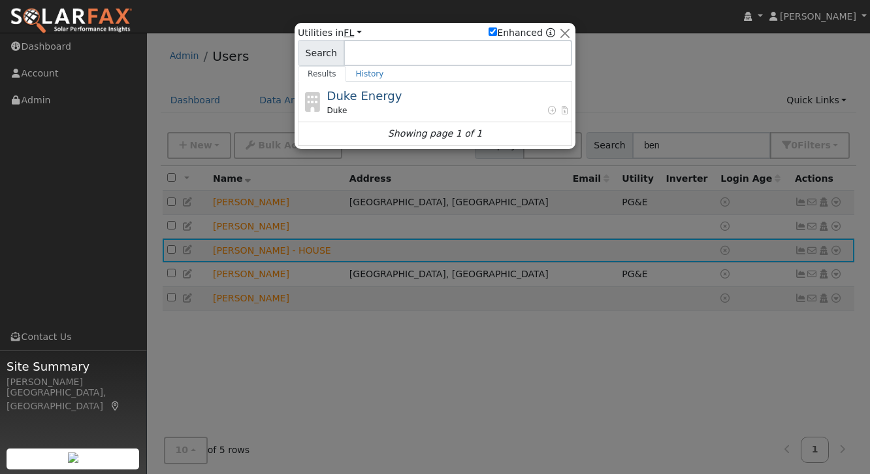
click at [344, 31] on link "FL" at bounding box center [353, 32] width 18 height 10
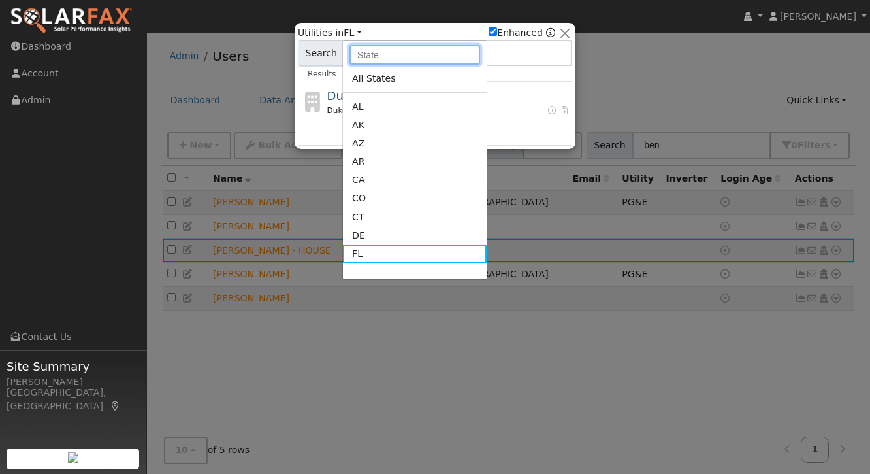
click at [374, 59] on input "text" at bounding box center [414, 55] width 131 height 20
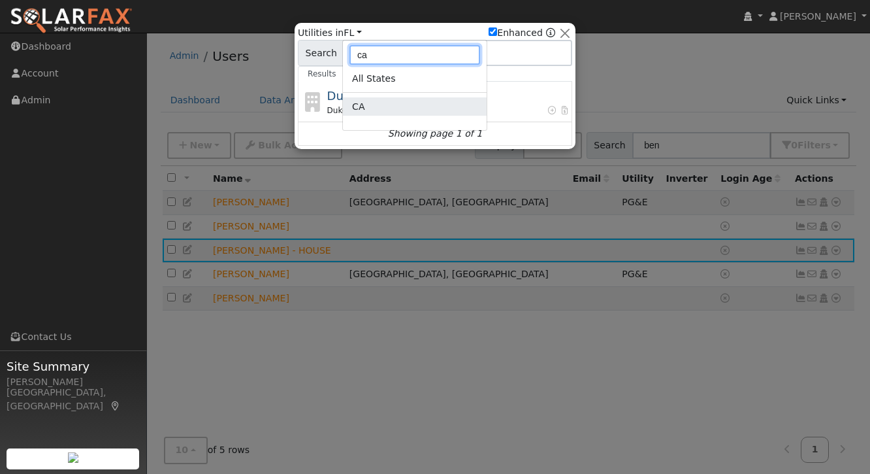
type input "ca"
click at [366, 107] on link "CA" at bounding box center [415, 106] width 144 height 18
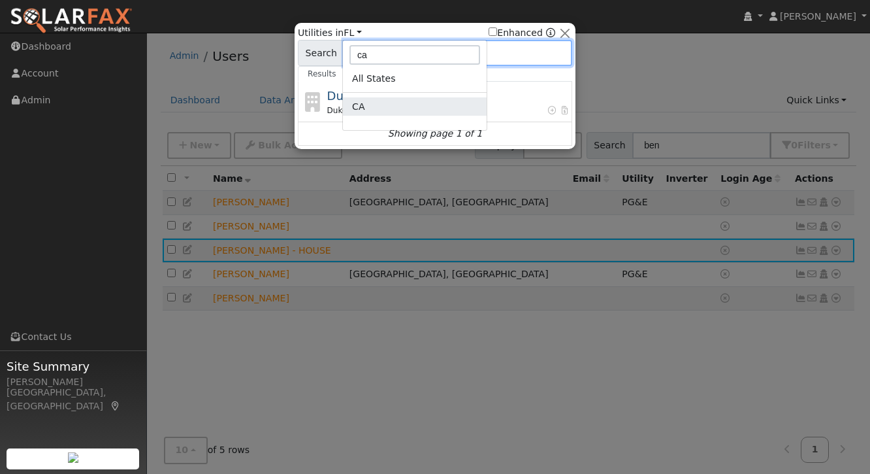
checkbox input "false"
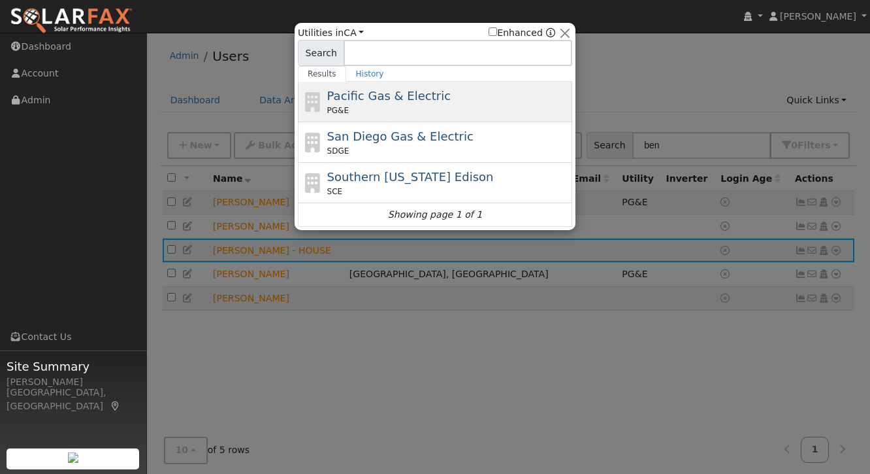
click at [434, 93] on span "Pacific Gas & Electric" at bounding box center [388, 96] width 123 height 14
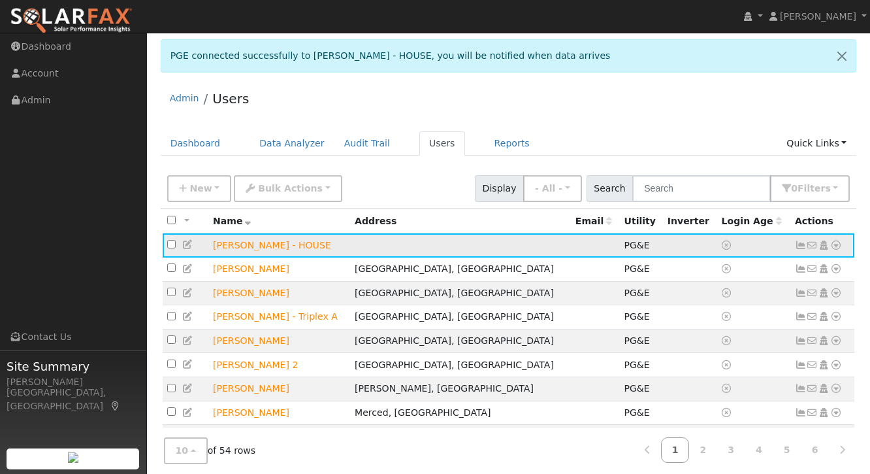
click at [800, 246] on icon at bounding box center [801, 244] width 12 height 9
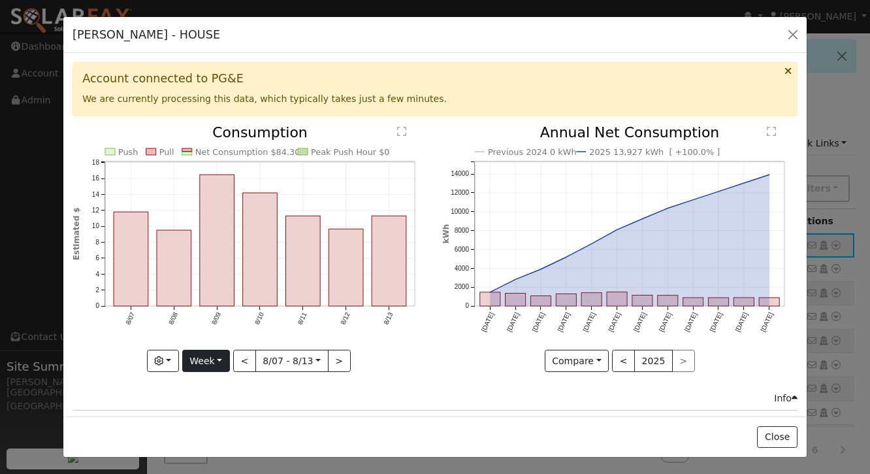
click at [218, 360] on button "Week" at bounding box center [206, 360] width 48 height 22
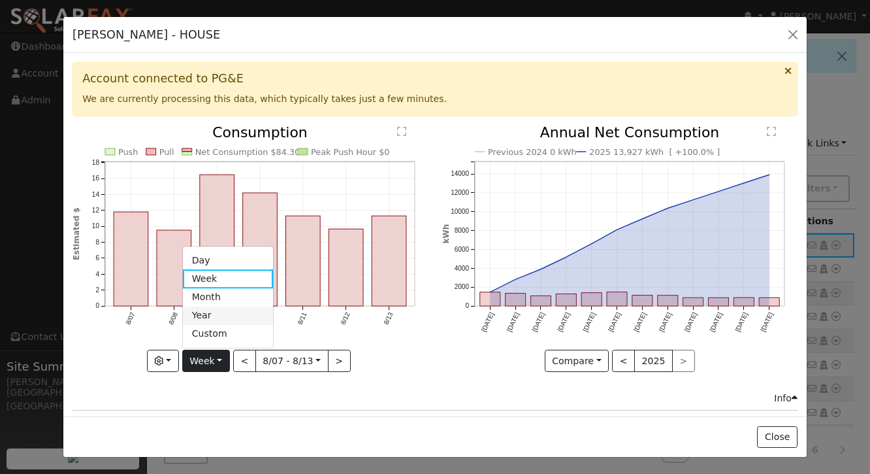
click at [212, 311] on link "Year" at bounding box center [228, 315] width 91 height 18
type input "[DATE]"
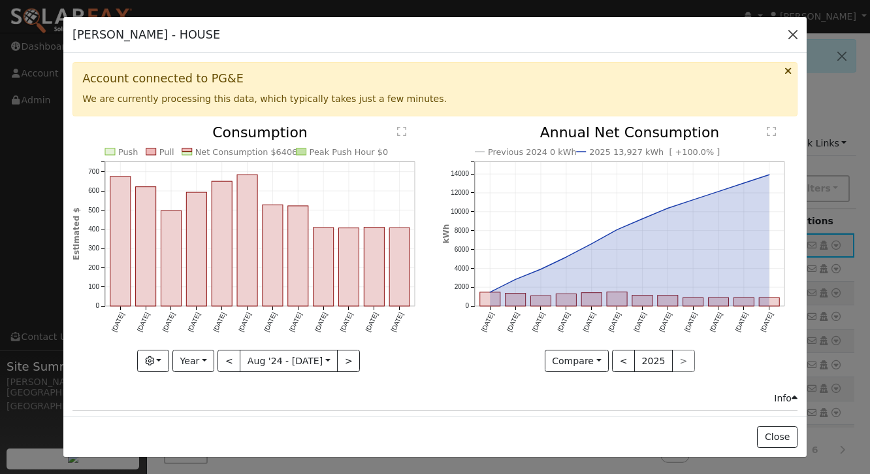
click at [790, 33] on button "button" at bounding box center [793, 34] width 18 height 18
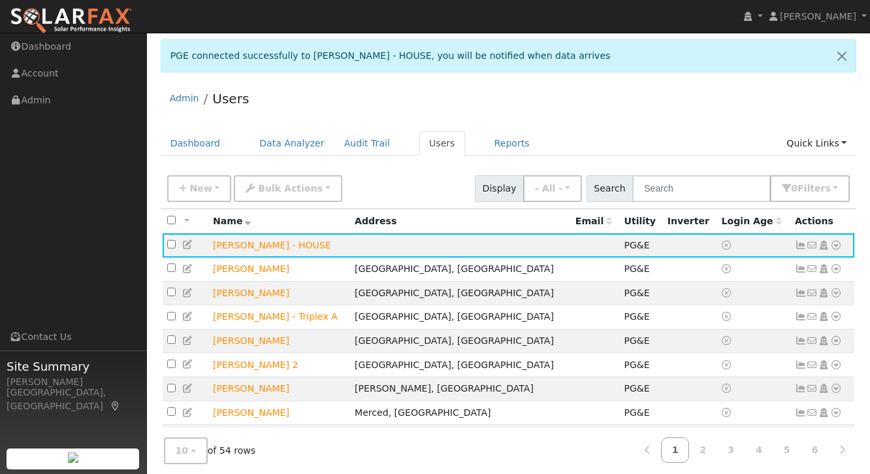
click at [673, 98] on div "Admin Users" at bounding box center [509, 102] width 696 height 40
click at [799, 244] on icon at bounding box center [801, 244] width 12 height 9
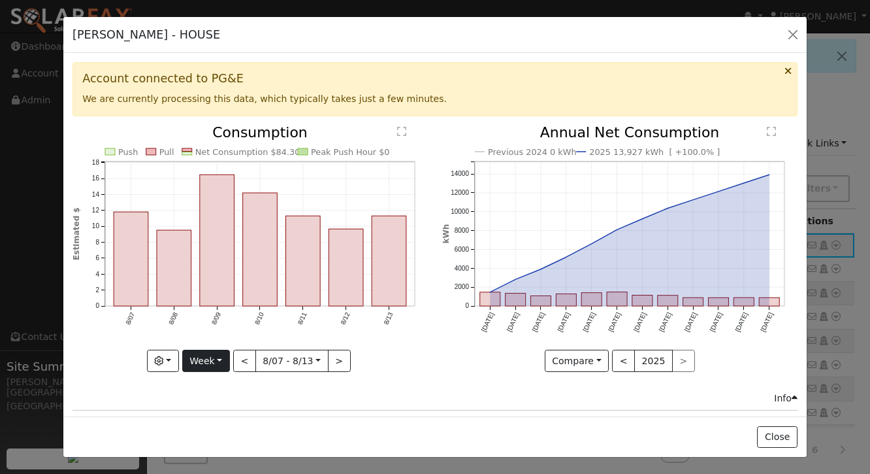
click at [219, 359] on button "Week" at bounding box center [206, 360] width 48 height 22
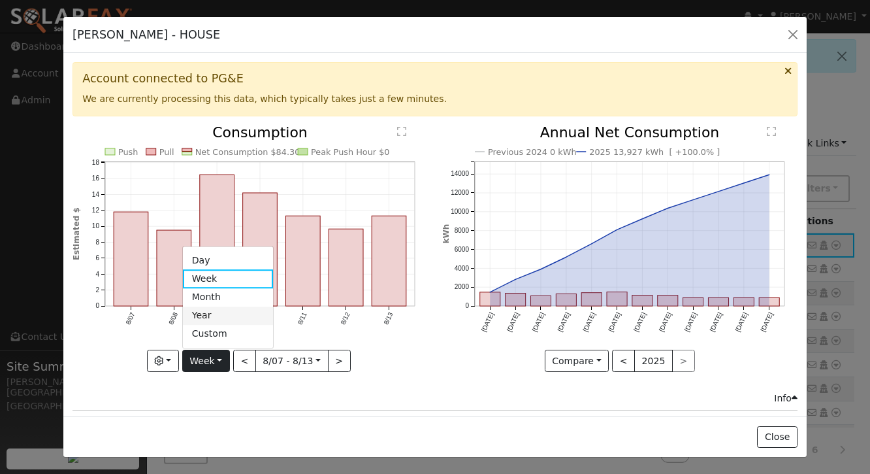
click at [210, 309] on link "Year" at bounding box center [228, 315] width 91 height 18
type input "[DATE]"
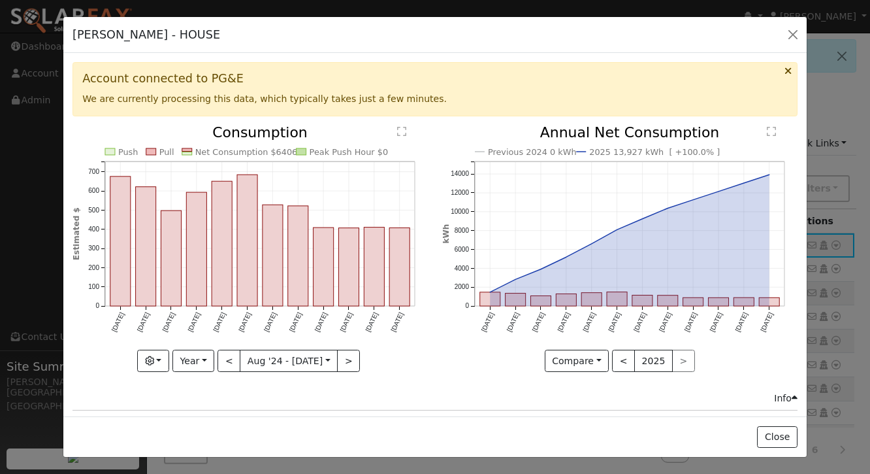
click at [446, 351] on icon "Previous 2024 0 kWh 2025 13,927 kWh [ +100.0% ] [DATE] Sep '[DATE] Nov '[DATE] …" at bounding box center [619, 244] width 355 height 238
click at [790, 31] on button "button" at bounding box center [793, 34] width 18 height 18
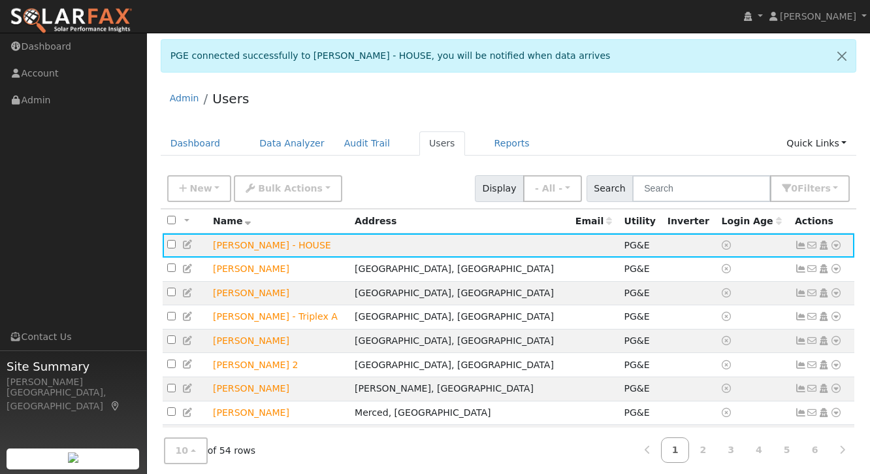
click at [688, 108] on div "Admin Users" at bounding box center [509, 102] width 696 height 40
click at [801, 247] on icon at bounding box center [801, 244] width 12 height 9
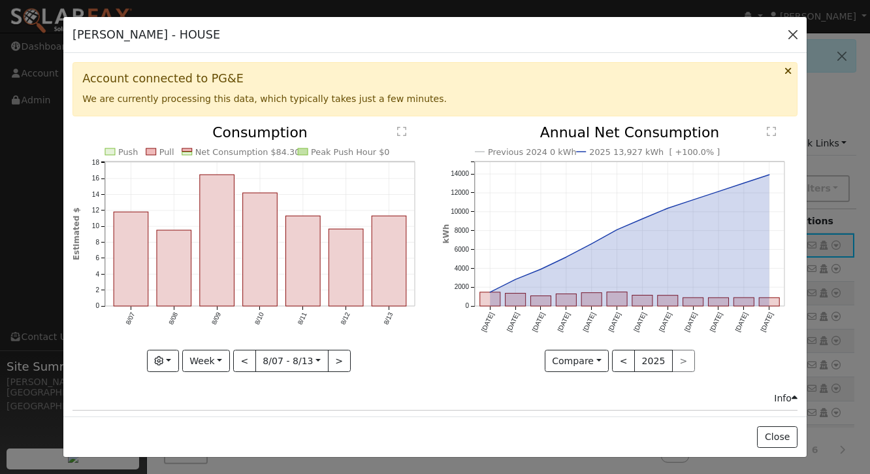
click at [794, 35] on button "button" at bounding box center [793, 34] width 18 height 18
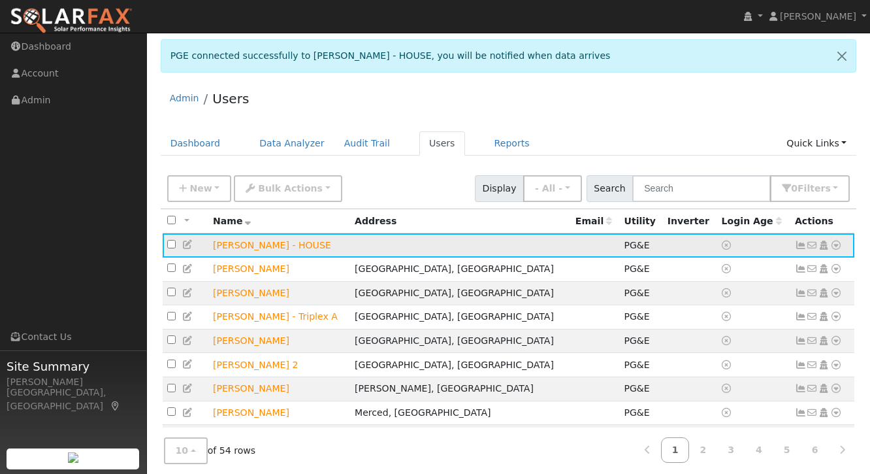
click at [800, 246] on icon at bounding box center [801, 244] width 12 height 9
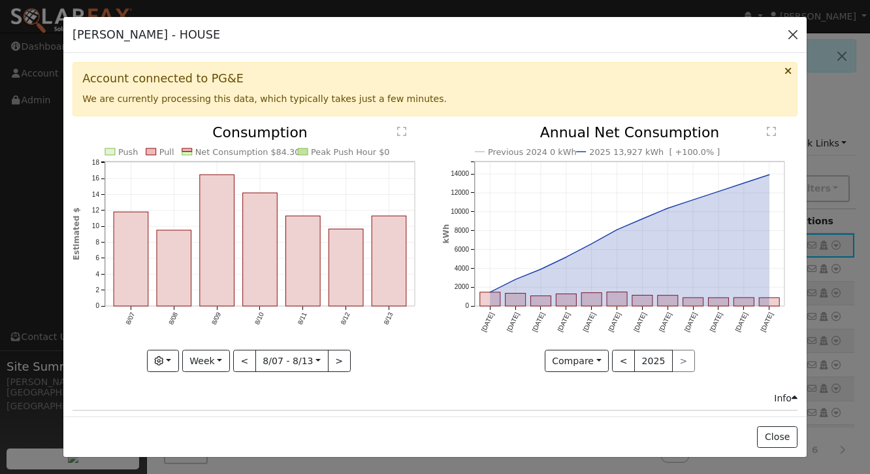
click at [792, 34] on button "button" at bounding box center [793, 34] width 18 height 18
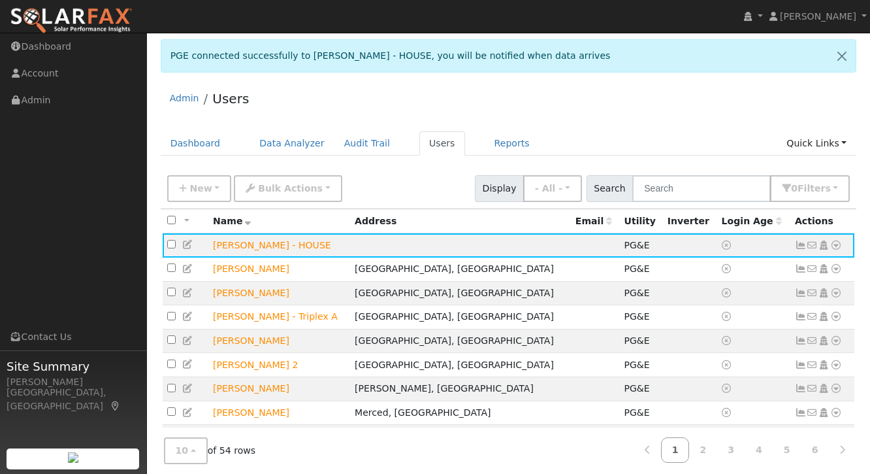
click at [702, 110] on div "Admin Users" at bounding box center [509, 102] width 696 height 40
click at [802, 248] on icon at bounding box center [801, 244] width 12 height 9
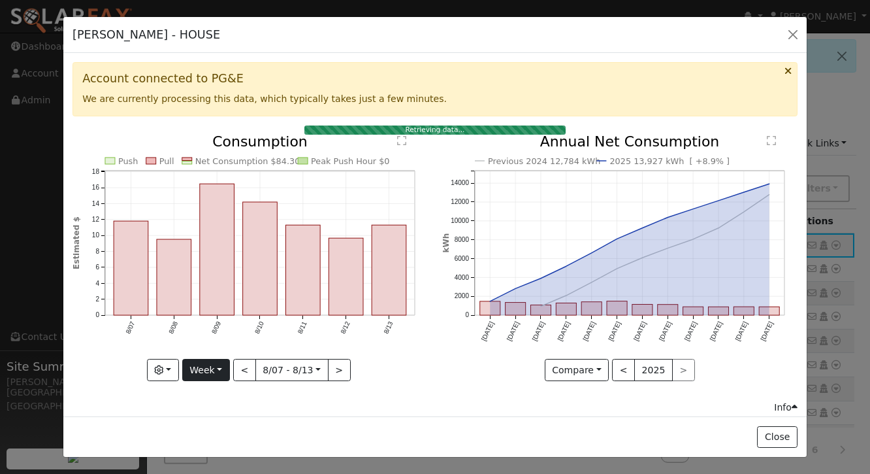
click at [219, 370] on button "Week" at bounding box center [206, 370] width 48 height 22
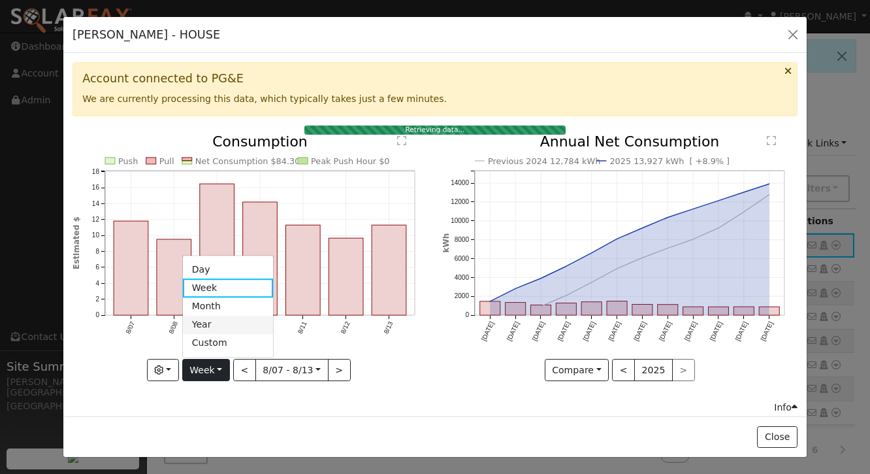
click at [226, 321] on link "Year" at bounding box center [228, 325] width 91 height 18
type input "[DATE]"
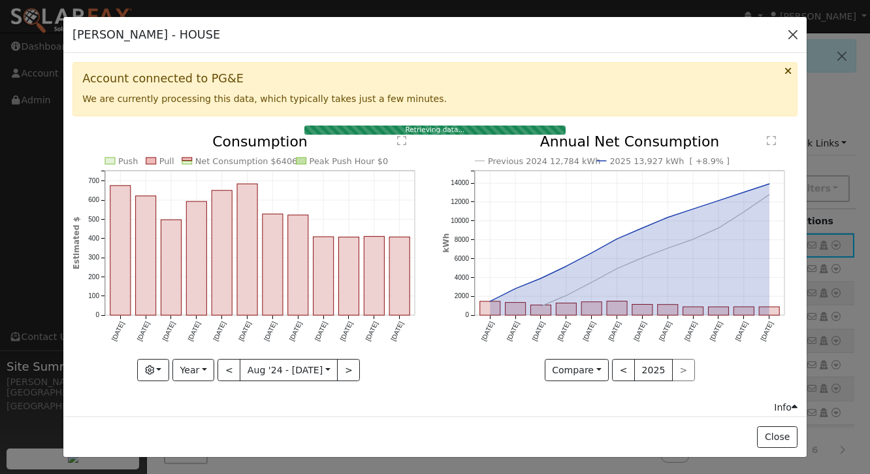
click at [792, 37] on button "button" at bounding box center [793, 34] width 18 height 18
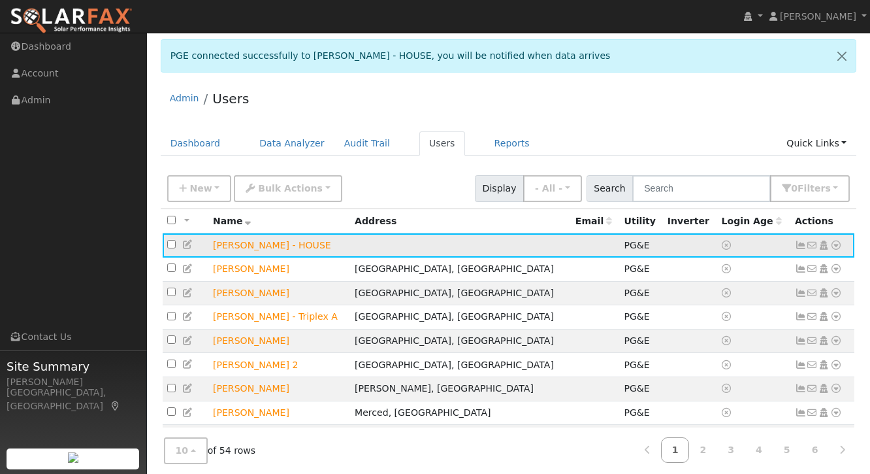
click at [802, 246] on icon at bounding box center [801, 244] width 12 height 9
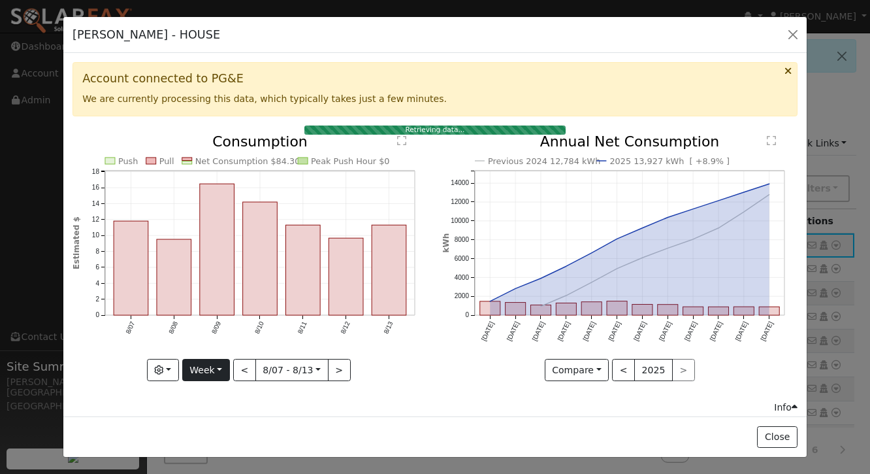
click at [214, 365] on button "Week" at bounding box center [206, 370] width 48 height 22
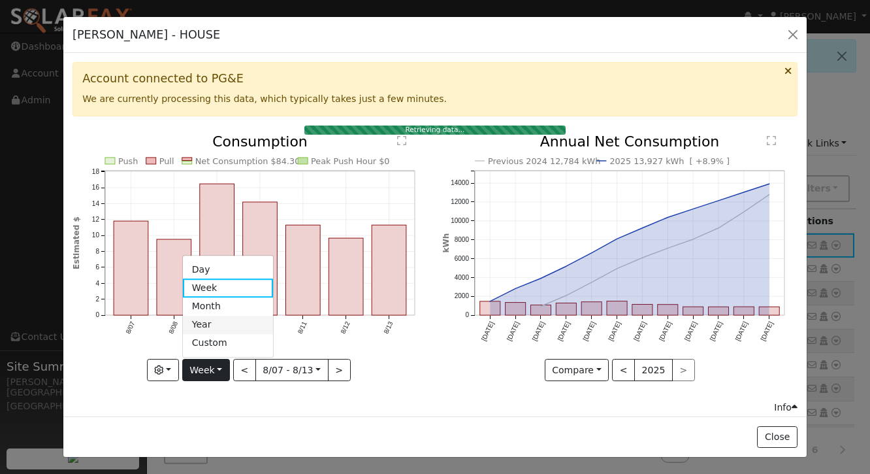
click at [217, 327] on link "Year" at bounding box center [228, 325] width 91 height 18
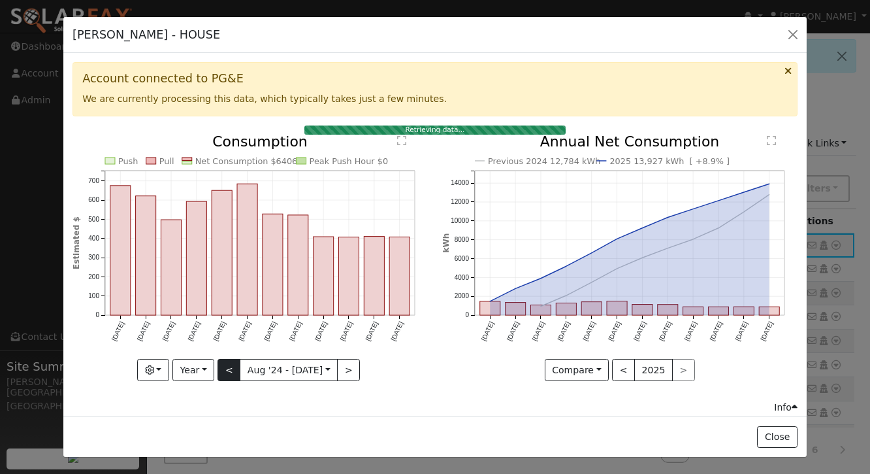
click at [231, 368] on button "<" at bounding box center [229, 370] width 23 height 22
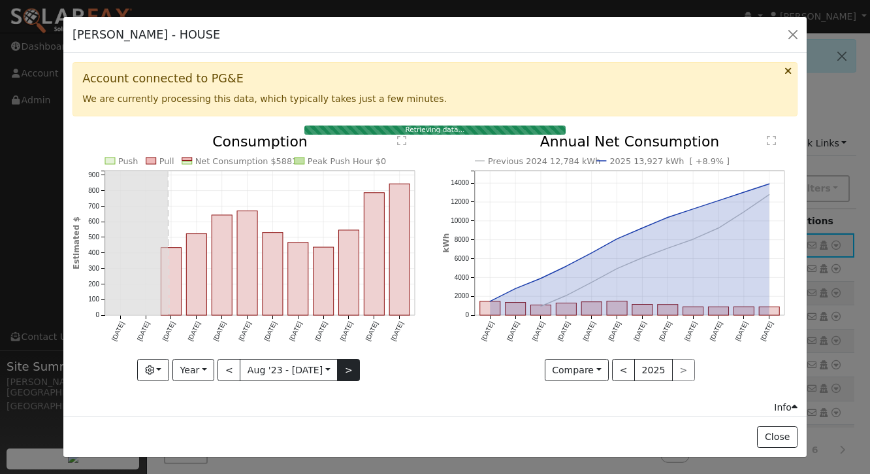
click at [342, 366] on button ">" at bounding box center [348, 370] width 23 height 22
type input "[DATE]"
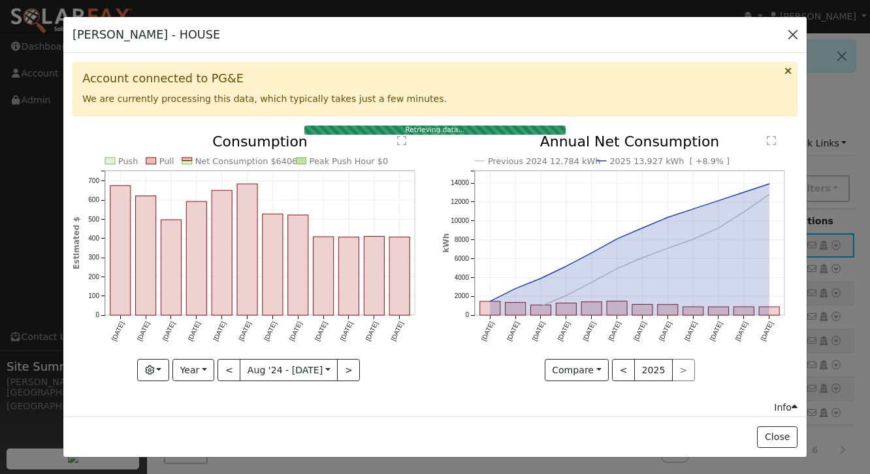
click at [790, 31] on button "button" at bounding box center [793, 34] width 18 height 18
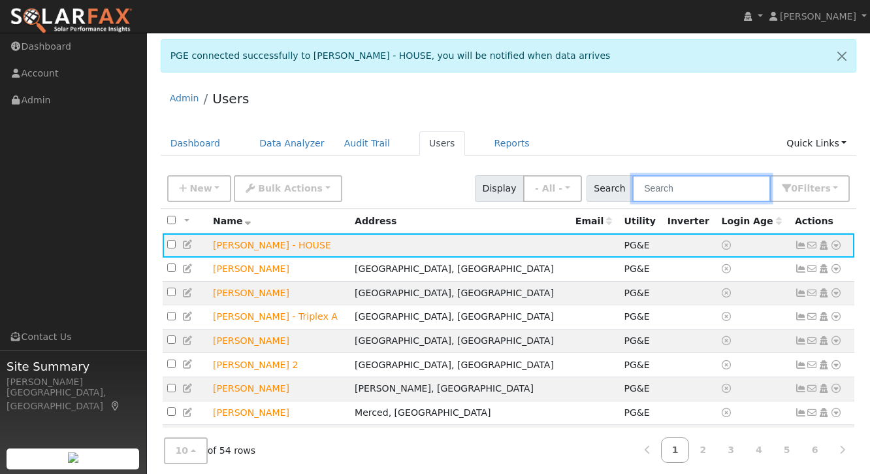
click at [702, 189] on input "text" at bounding box center [701, 188] width 138 height 27
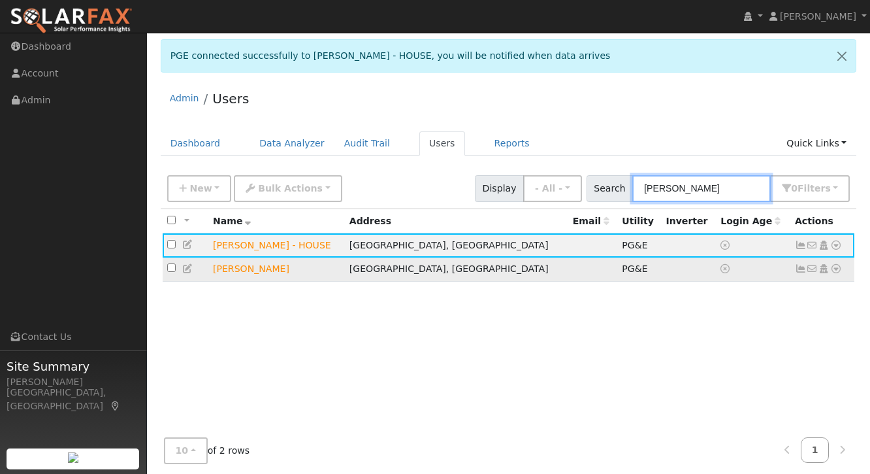
type input "[PERSON_NAME]"
click at [802, 269] on icon at bounding box center [801, 268] width 12 height 9
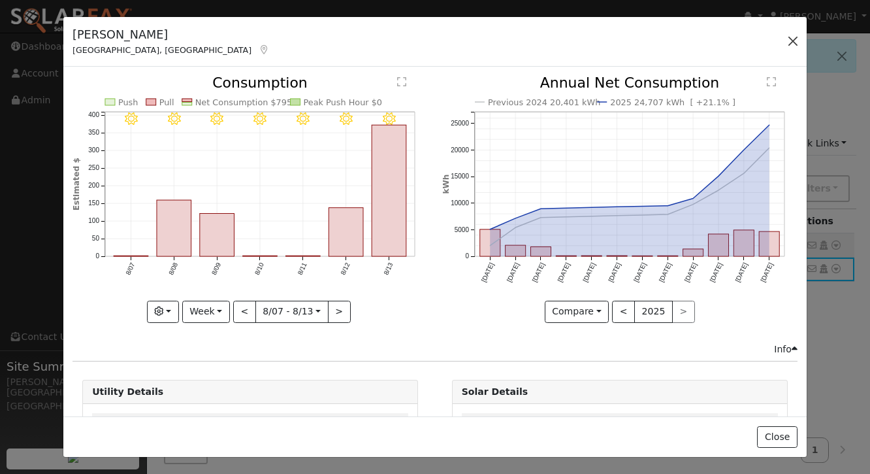
click at [794, 38] on button "button" at bounding box center [793, 41] width 18 height 18
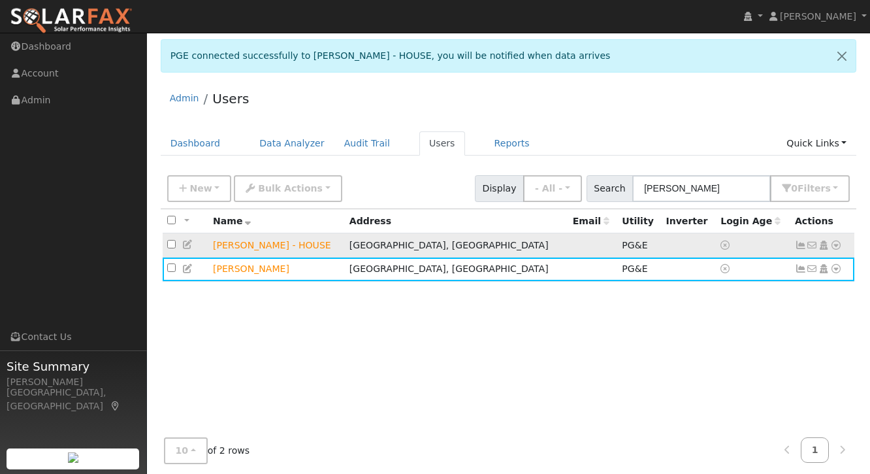
click at [800, 244] on icon at bounding box center [801, 244] width 12 height 9
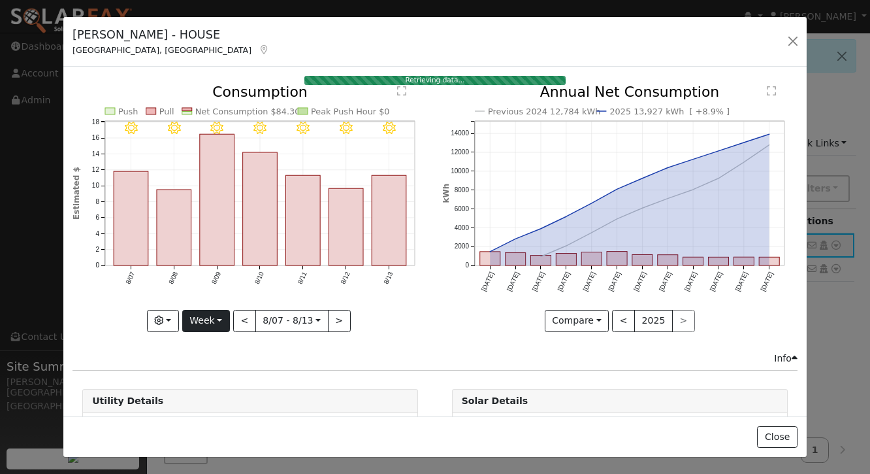
click at [218, 324] on button "Week" at bounding box center [206, 321] width 48 height 22
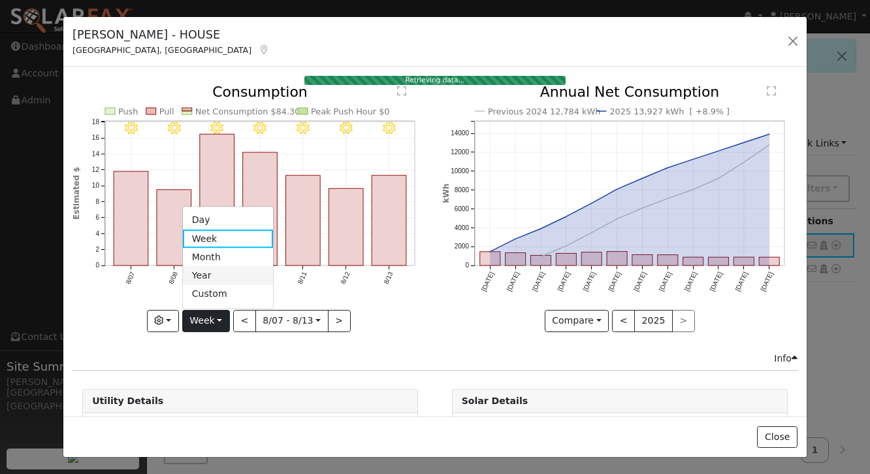
click at [218, 268] on link "Year" at bounding box center [228, 276] width 91 height 18
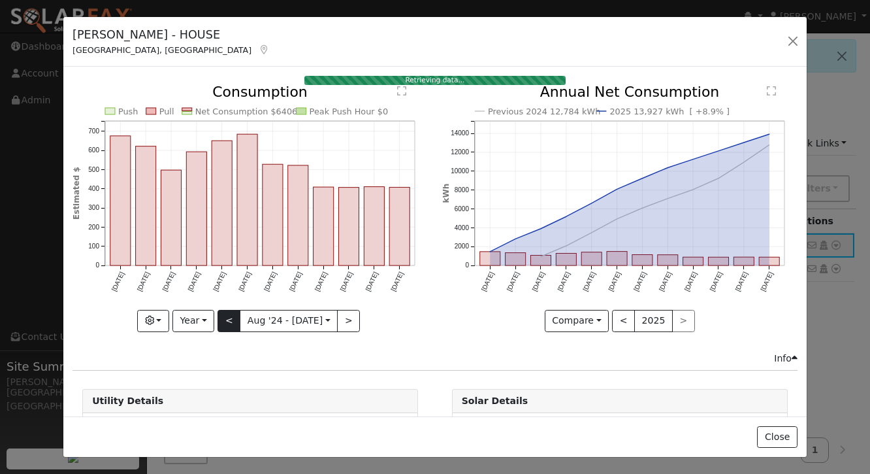
click at [224, 317] on button "<" at bounding box center [229, 321] width 23 height 22
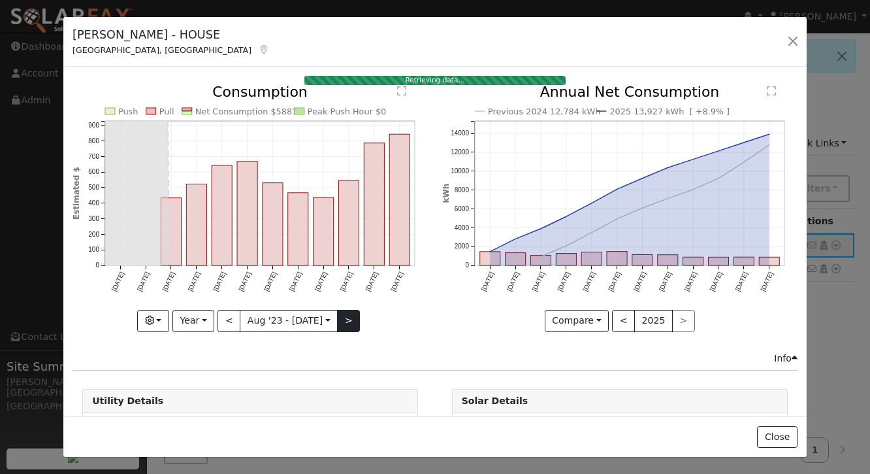
click at [344, 317] on button ">" at bounding box center [348, 321] width 23 height 22
type input "[DATE]"
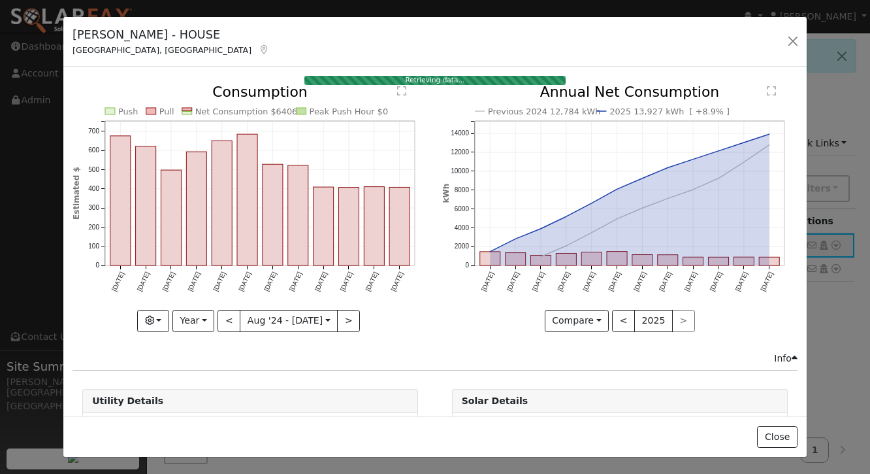
click at [575, 47] on div "[PERSON_NAME] - HOUSE [GEOGRAPHIC_DATA], [GEOGRAPHIC_DATA] Default Account Defa…" at bounding box center [434, 42] width 743 height 50
click at [790, 40] on button "button" at bounding box center [793, 41] width 18 height 18
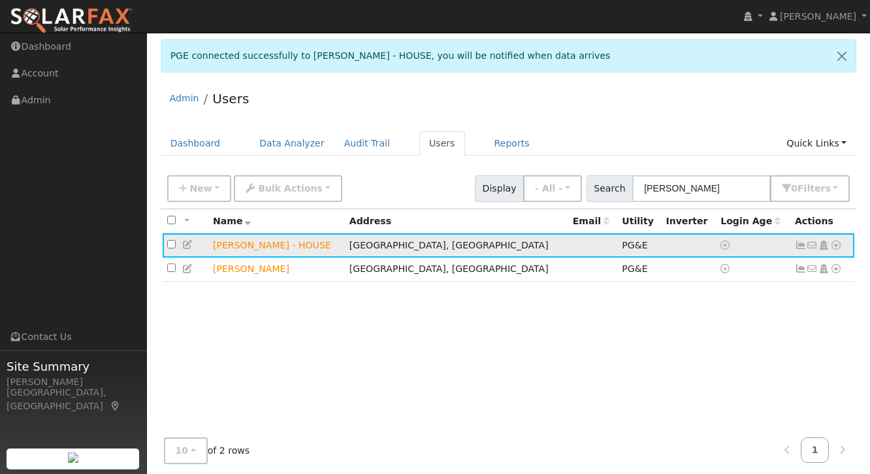
click at [800, 248] on icon at bounding box center [801, 244] width 12 height 9
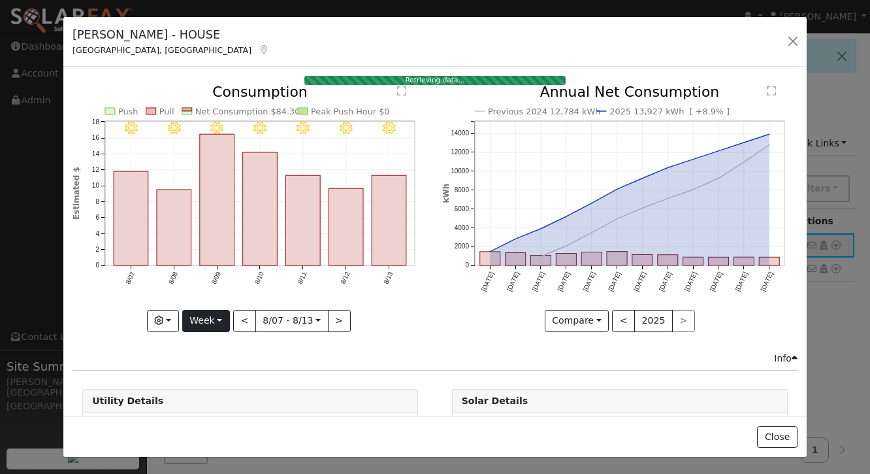
click at [215, 319] on button "Week" at bounding box center [206, 321] width 48 height 22
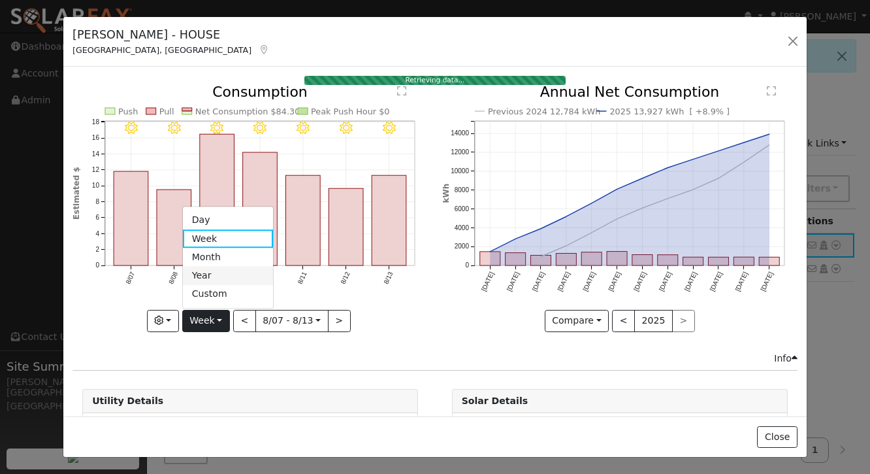
click at [218, 279] on link "Year" at bounding box center [228, 276] width 91 height 18
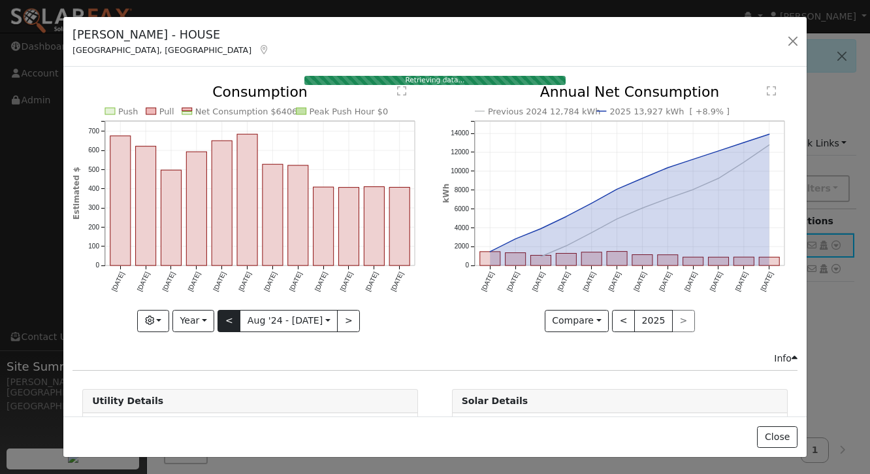
click at [230, 321] on button "<" at bounding box center [229, 321] width 23 height 22
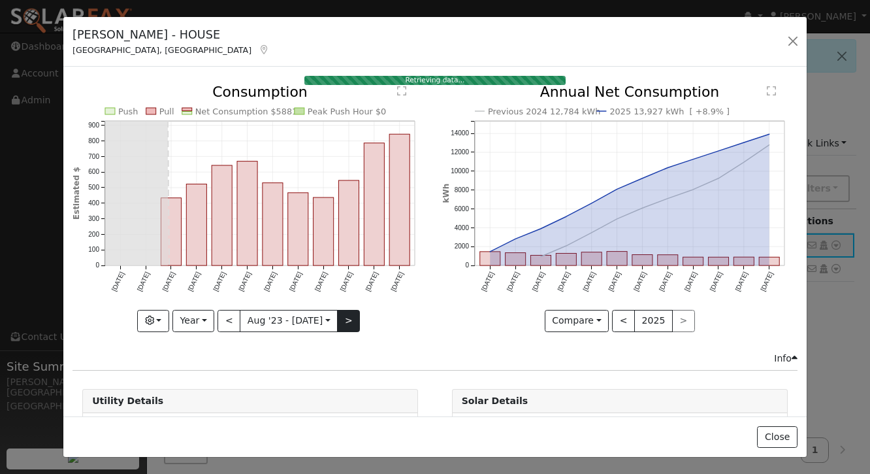
click at [351, 324] on button ">" at bounding box center [348, 321] width 23 height 22
type input "[DATE]"
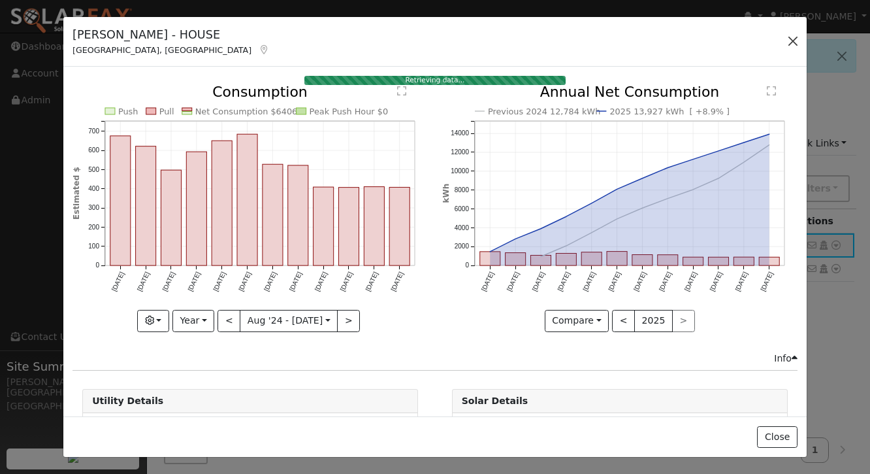
click at [789, 40] on button "button" at bounding box center [793, 41] width 18 height 18
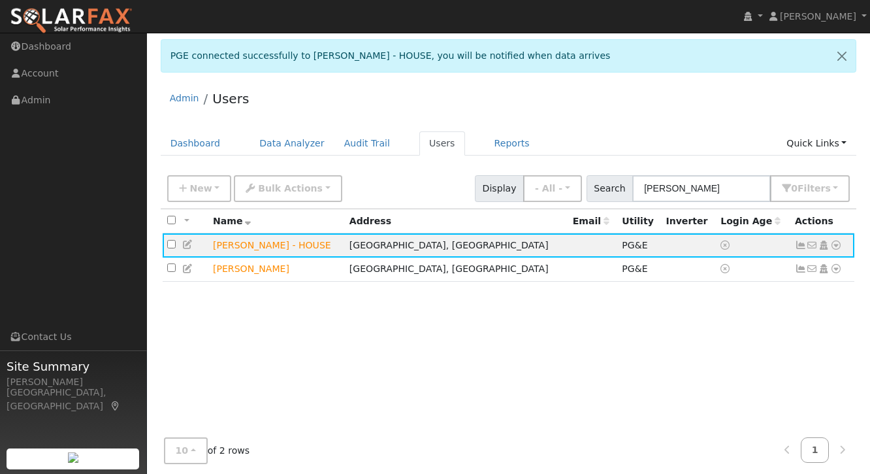
click at [641, 118] on div "Admin Users" at bounding box center [509, 102] width 696 height 40
click at [802, 244] on icon at bounding box center [801, 244] width 12 height 9
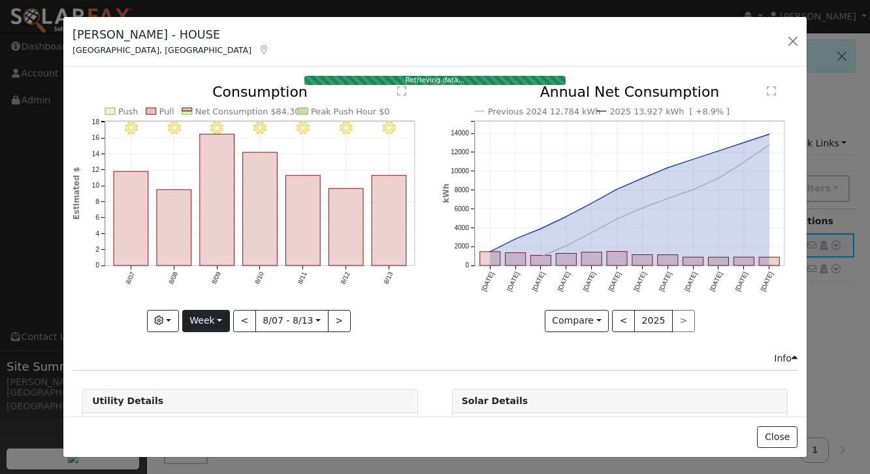
click at [216, 316] on button "Week" at bounding box center [206, 321] width 48 height 22
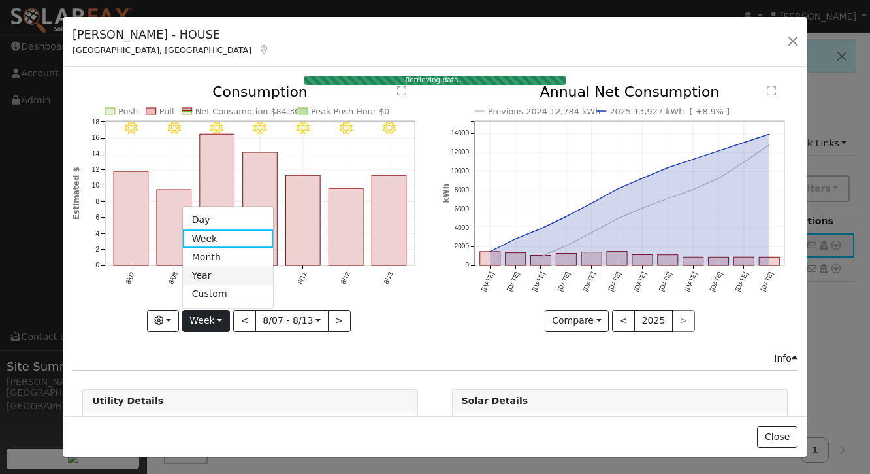
click at [217, 274] on link "Year" at bounding box center [228, 276] width 91 height 18
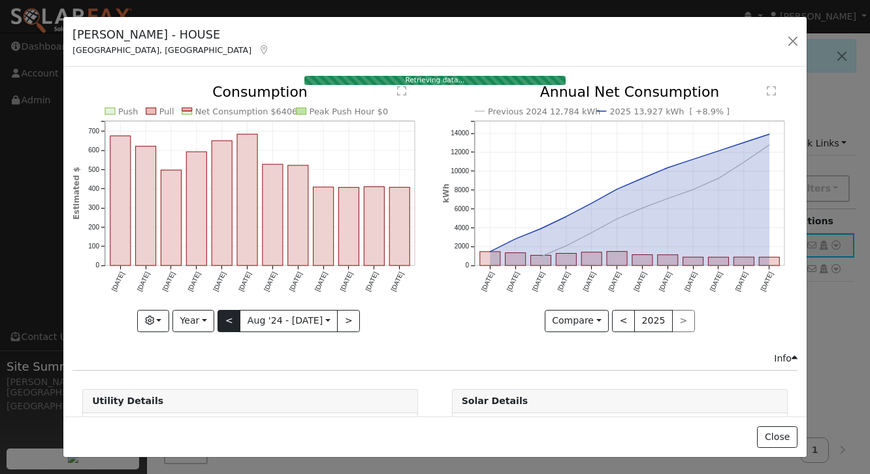
click at [227, 316] on button "<" at bounding box center [229, 321] width 23 height 22
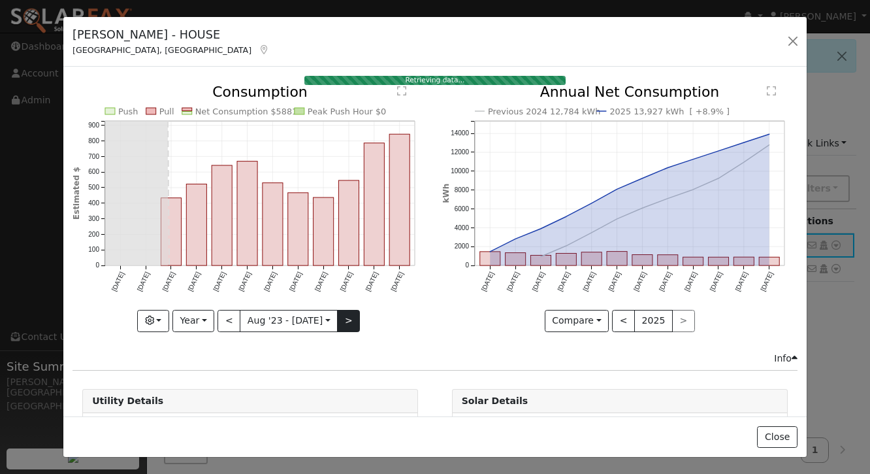
click at [346, 321] on button ">" at bounding box center [348, 321] width 23 height 22
type input "[DATE]"
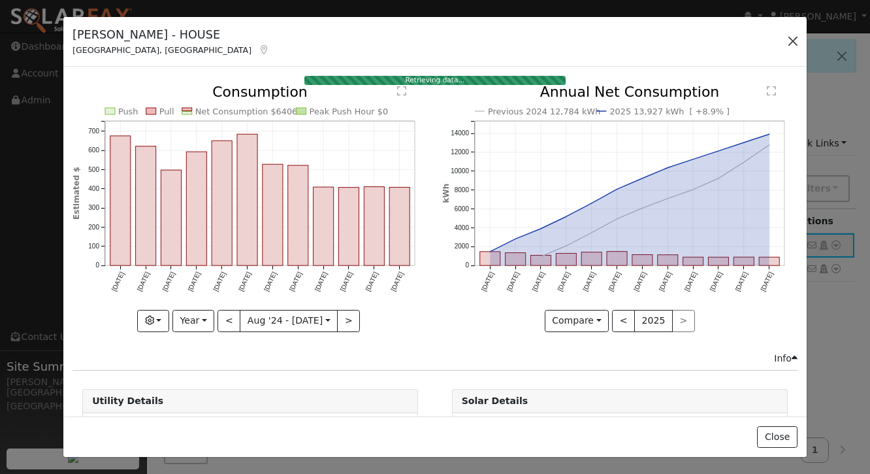
click at [791, 40] on button "button" at bounding box center [793, 41] width 18 height 18
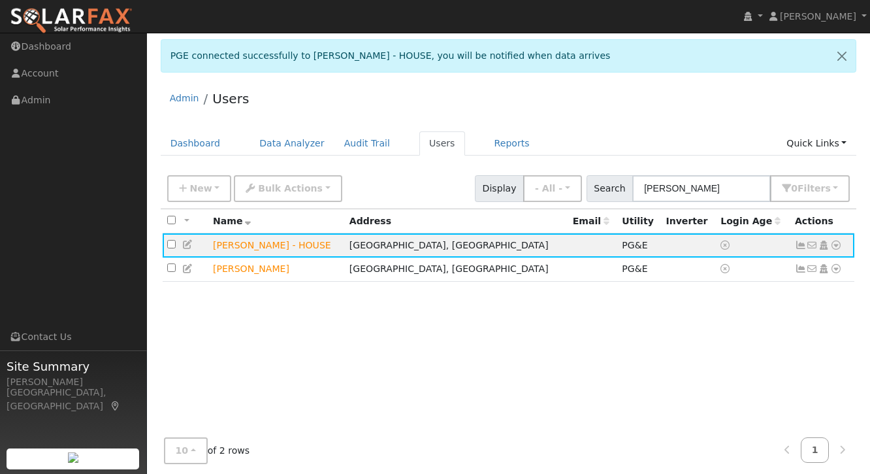
click at [677, 108] on div "Admin Users" at bounding box center [509, 102] width 696 height 40
click at [801, 246] on icon at bounding box center [801, 244] width 12 height 9
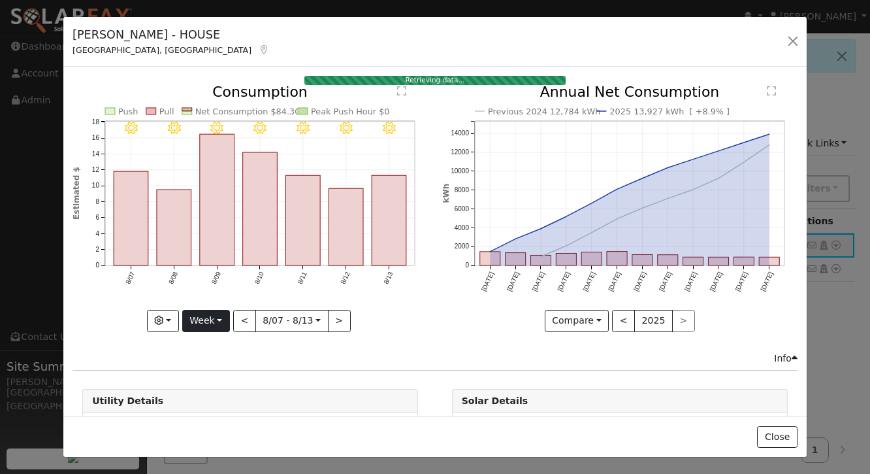
click at [213, 323] on button "Week" at bounding box center [206, 321] width 48 height 22
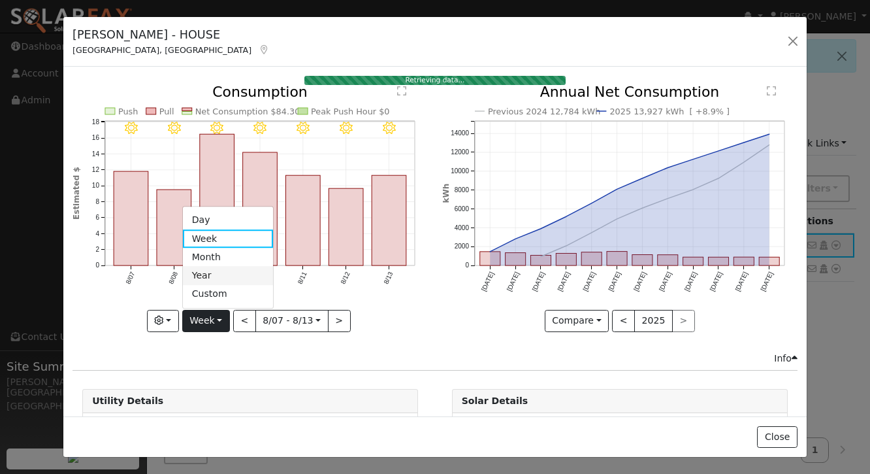
click at [216, 276] on link "Year" at bounding box center [228, 276] width 91 height 18
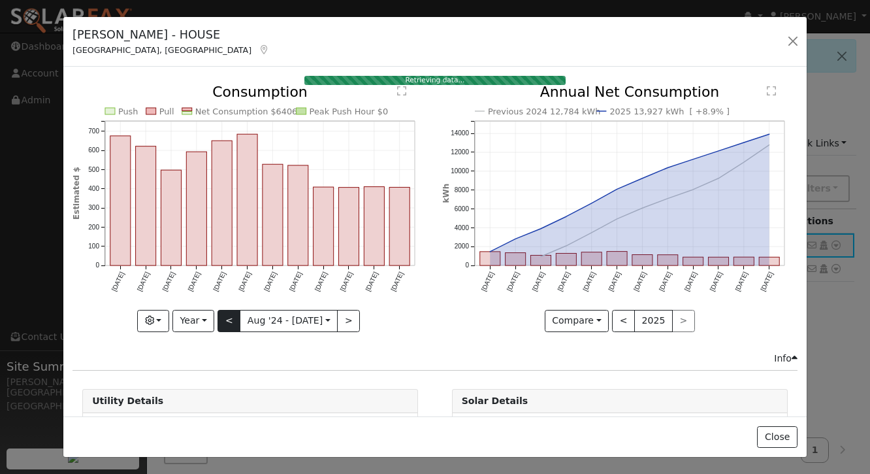
click at [233, 329] on button "<" at bounding box center [229, 321] width 23 height 22
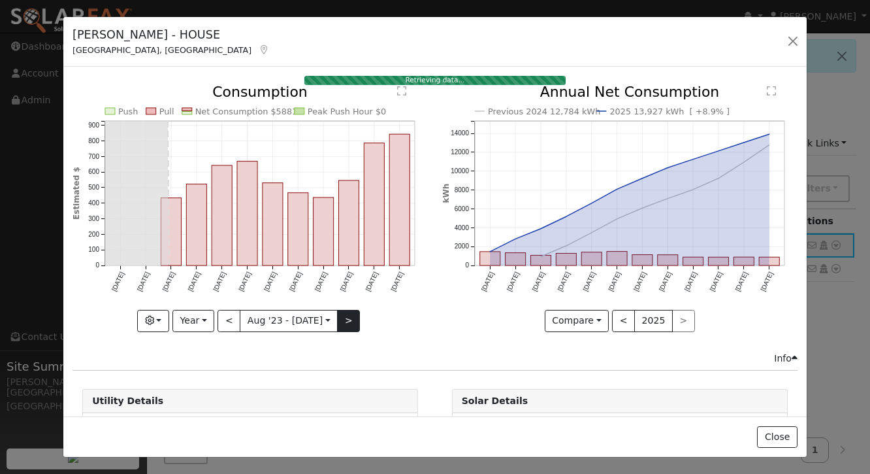
click at [348, 322] on button ">" at bounding box center [348, 321] width 23 height 22
type input "[DATE]"
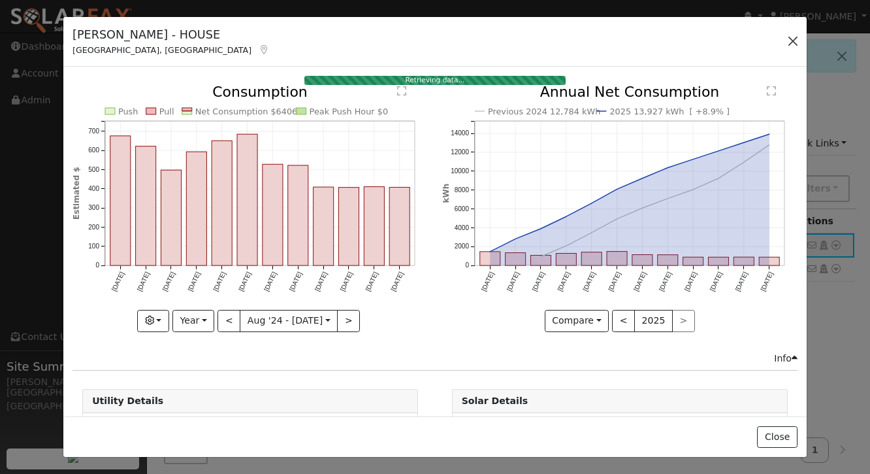
click at [790, 36] on button "button" at bounding box center [793, 41] width 18 height 18
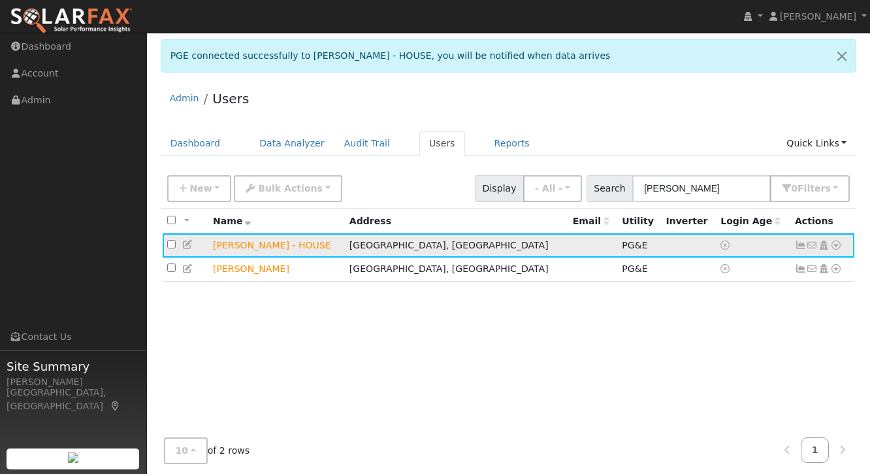
click at [799, 246] on icon at bounding box center [801, 244] width 12 height 9
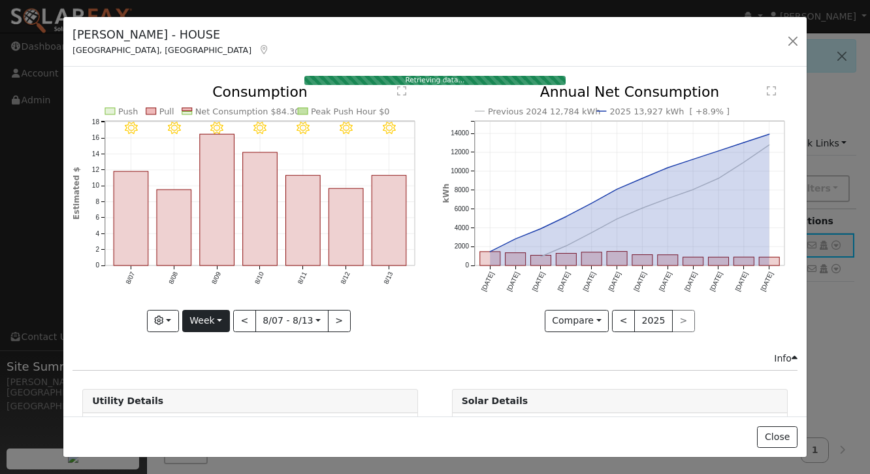
click at [217, 321] on button "Week" at bounding box center [206, 321] width 48 height 22
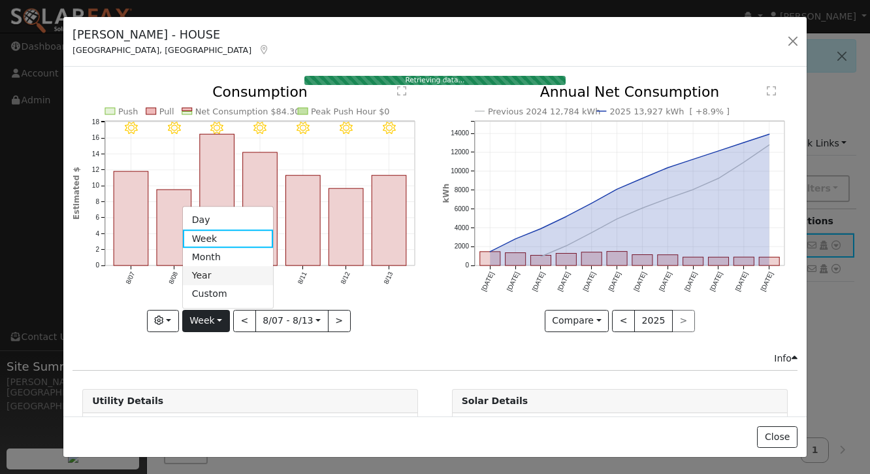
click at [221, 270] on link "Year" at bounding box center [228, 276] width 91 height 18
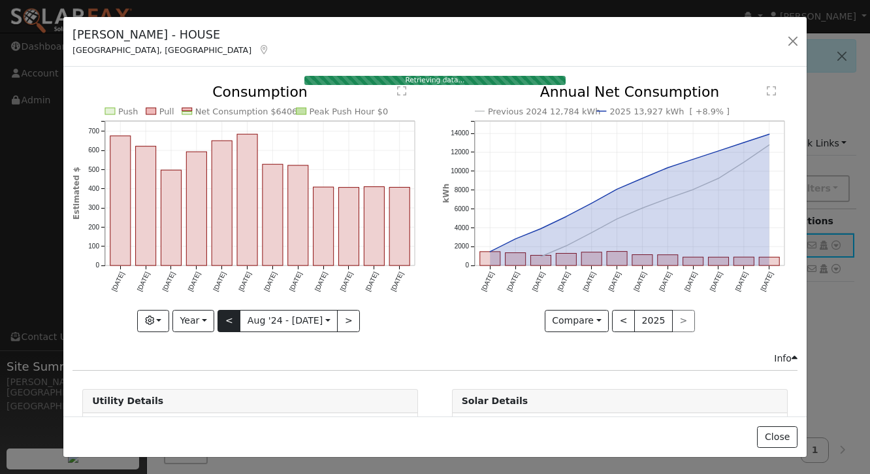
click at [231, 317] on button "<" at bounding box center [229, 321] width 23 height 22
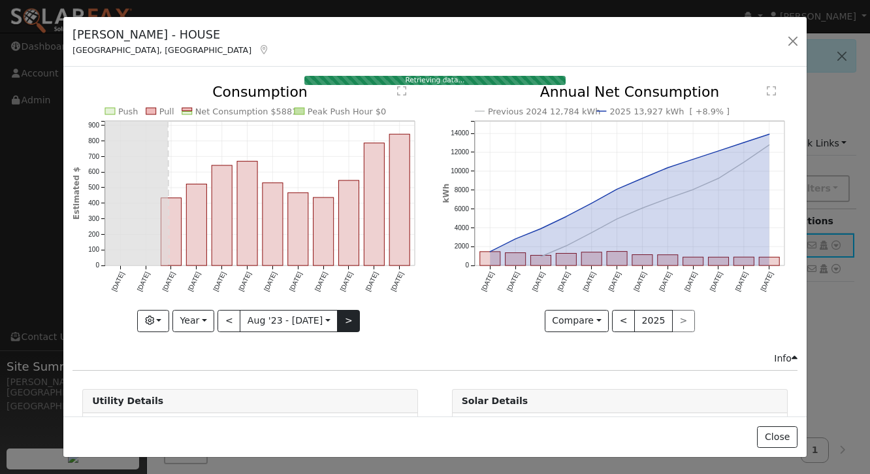
click at [349, 321] on button ">" at bounding box center [348, 321] width 23 height 22
type input "[DATE]"
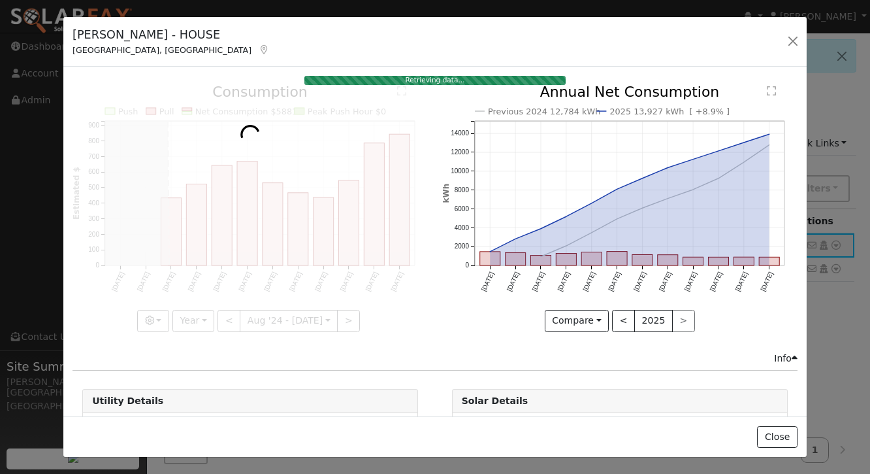
click at [482, 45] on div "[PERSON_NAME] - HOUSE [GEOGRAPHIC_DATA], [GEOGRAPHIC_DATA] Default Account Defa…" at bounding box center [434, 42] width 743 height 50
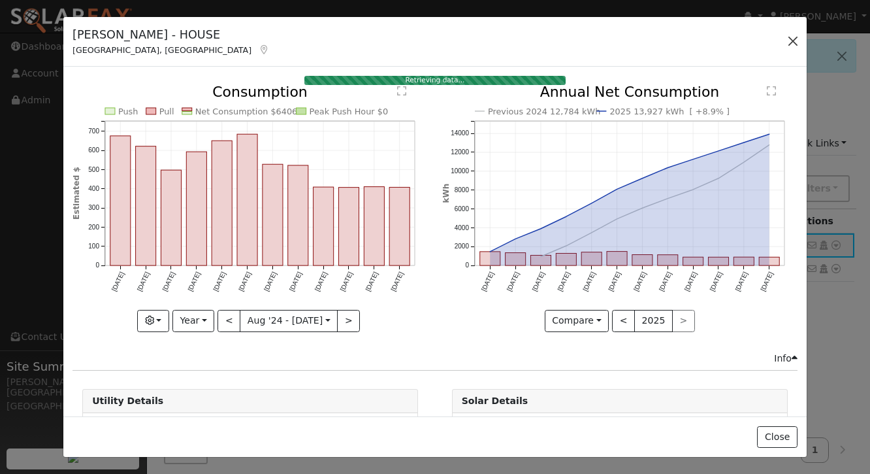
click at [792, 38] on button "button" at bounding box center [793, 41] width 18 height 18
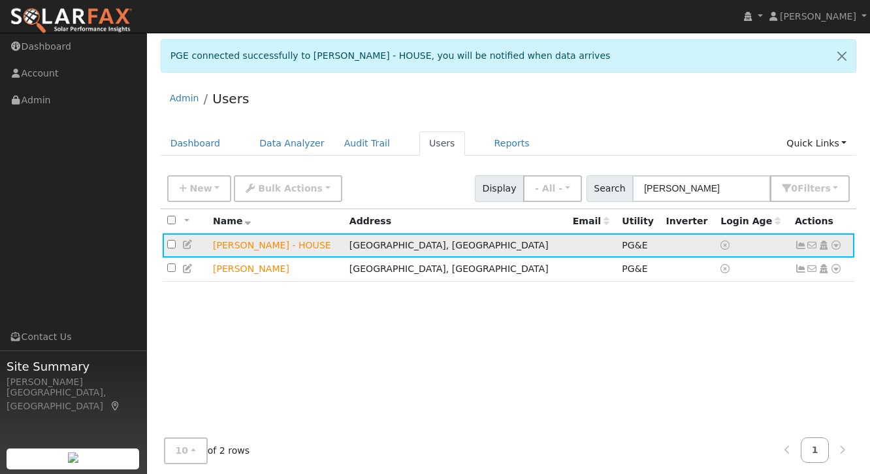
click at [798, 244] on icon at bounding box center [801, 244] width 12 height 9
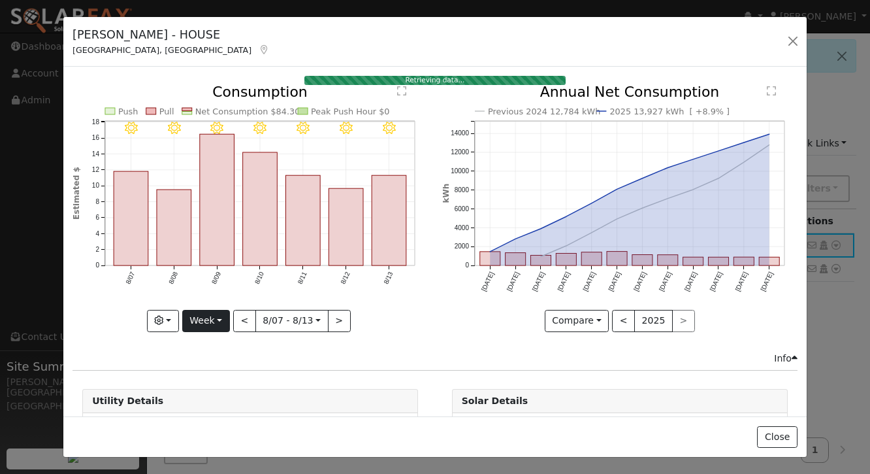
click at [216, 317] on button "Week" at bounding box center [206, 321] width 48 height 22
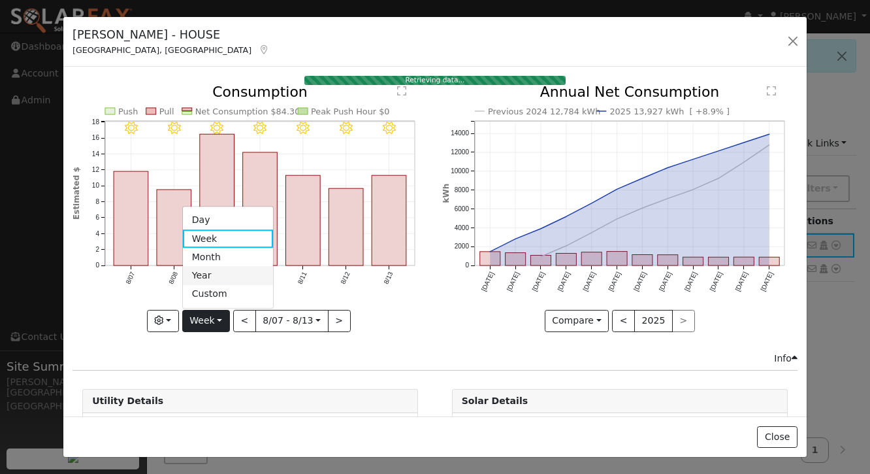
click at [219, 277] on link "Year" at bounding box center [228, 276] width 91 height 18
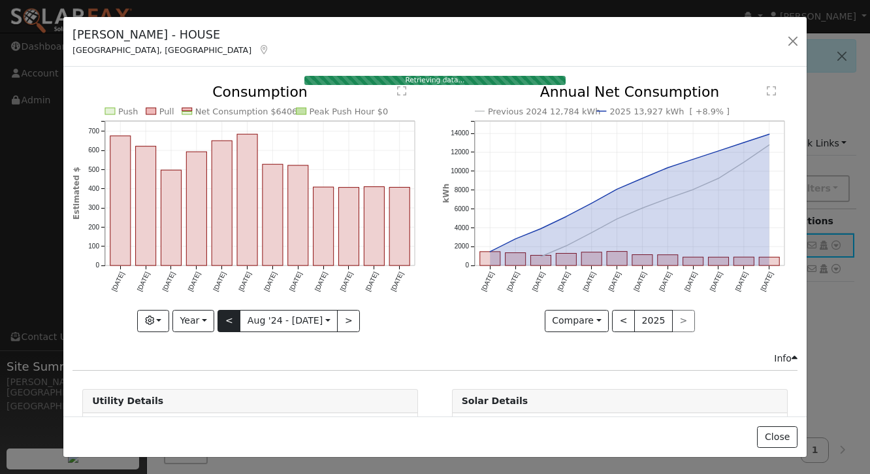
click at [230, 320] on button "<" at bounding box center [229, 321] width 23 height 22
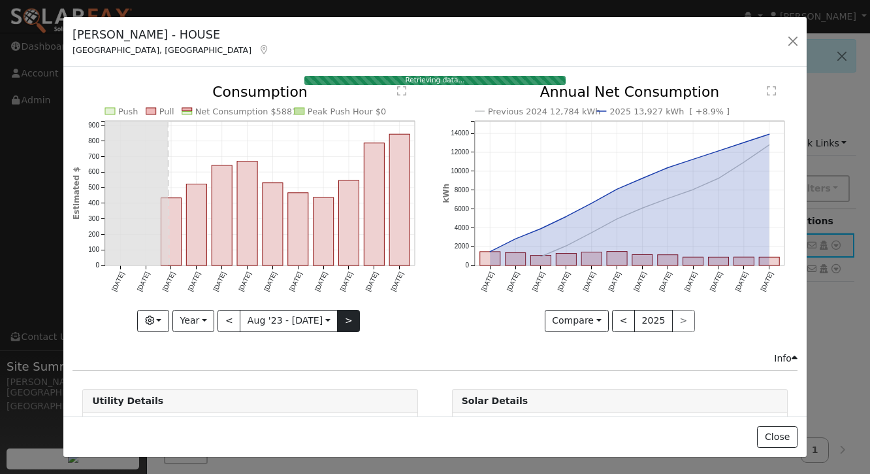
click at [344, 317] on button ">" at bounding box center [348, 321] width 23 height 22
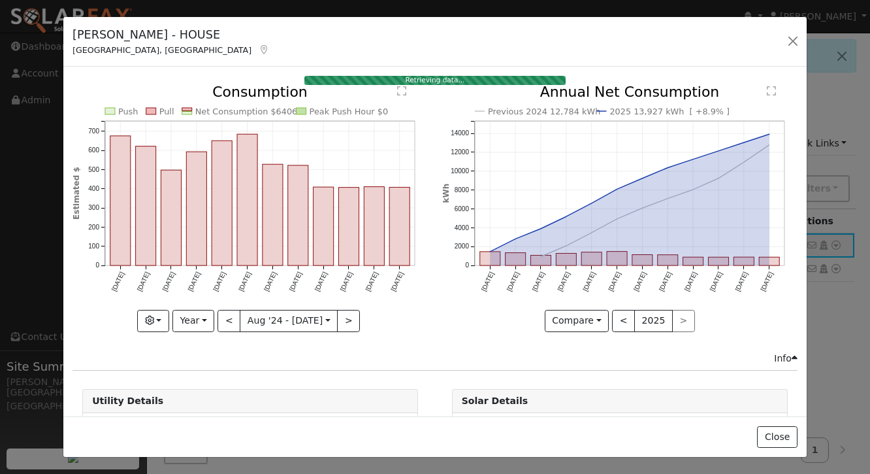
click at [461, 323] on div "Compare Compare Previous Current Year < 2025 >" at bounding box center [619, 321] width 355 height 22
click at [228, 322] on button "<" at bounding box center [229, 321] width 23 height 22
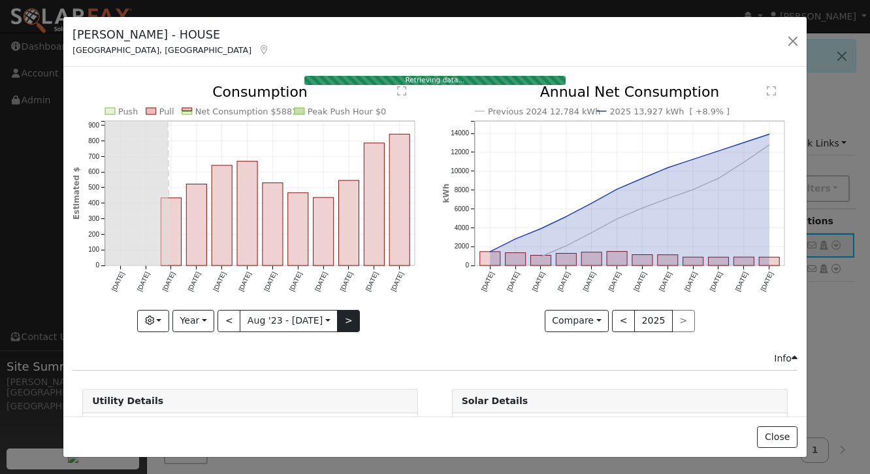
click at [346, 314] on button ">" at bounding box center [348, 321] width 23 height 22
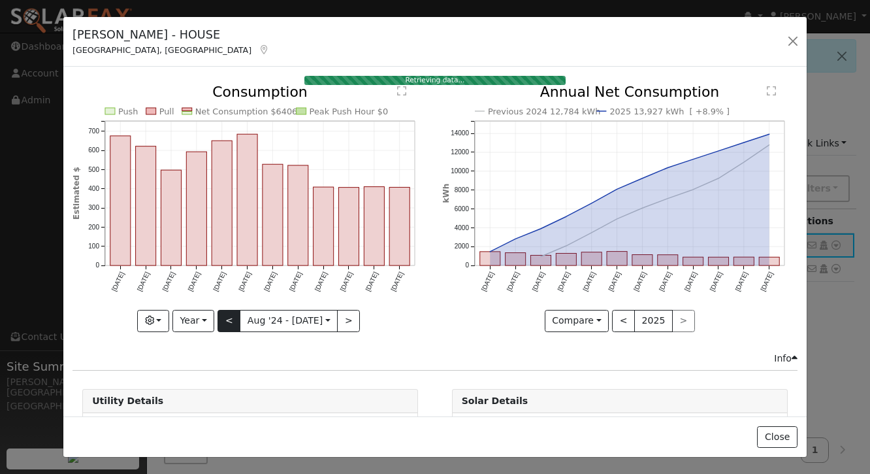
click at [226, 323] on button "<" at bounding box center [229, 321] width 23 height 22
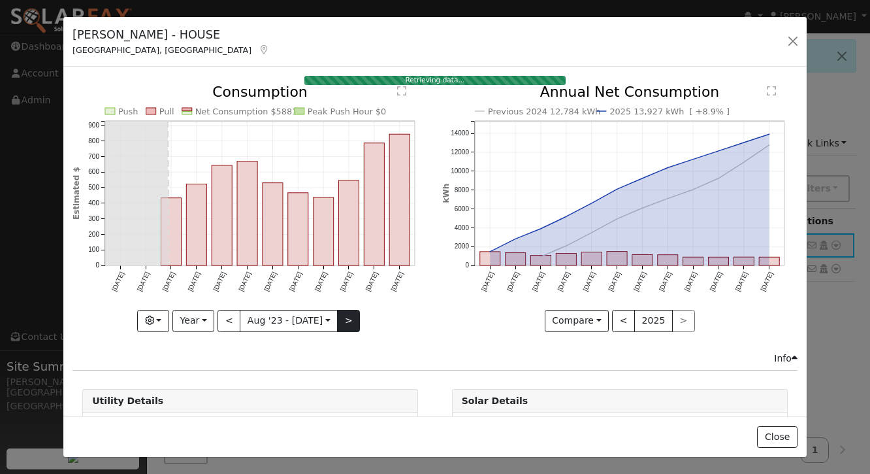
click at [349, 316] on button ">" at bounding box center [348, 321] width 23 height 22
type input "[DATE]"
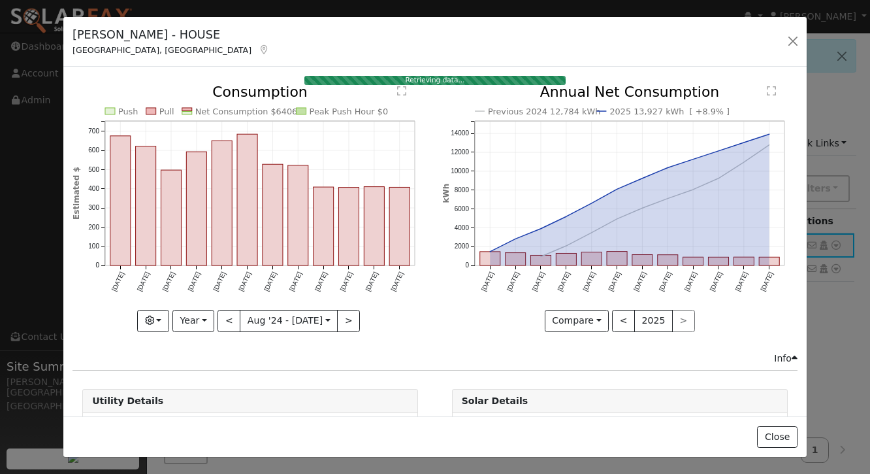
click at [442, 295] on icon "Previous 2024 12,784 kWh 2025 13,927 kWh [ +8.9% ] [DATE] Sep '[DATE] Nov '[DAT…" at bounding box center [619, 204] width 355 height 238
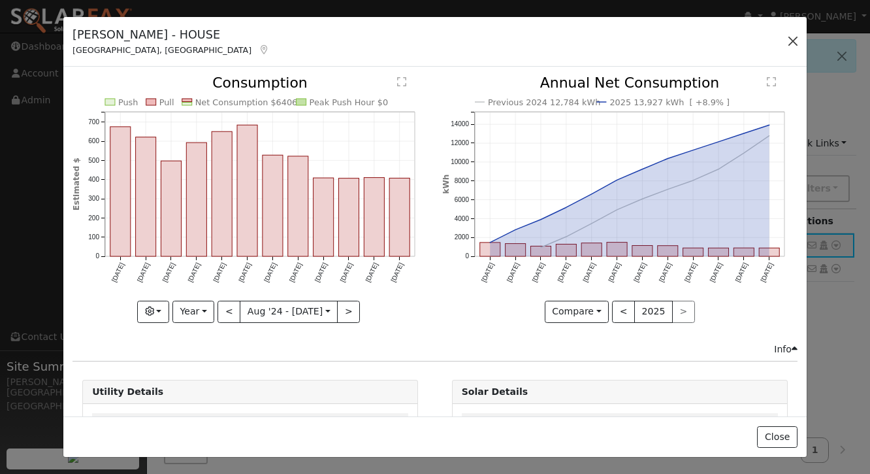
click at [794, 37] on button "button" at bounding box center [793, 41] width 18 height 18
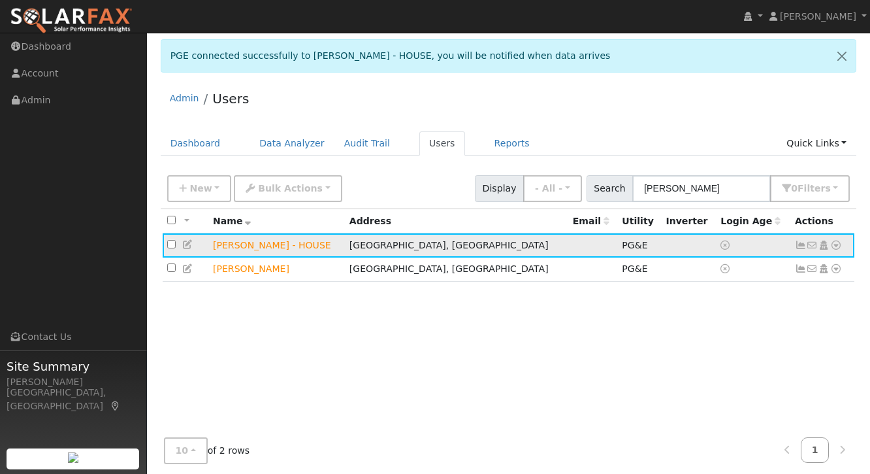
click at [798, 246] on icon at bounding box center [801, 244] width 12 height 9
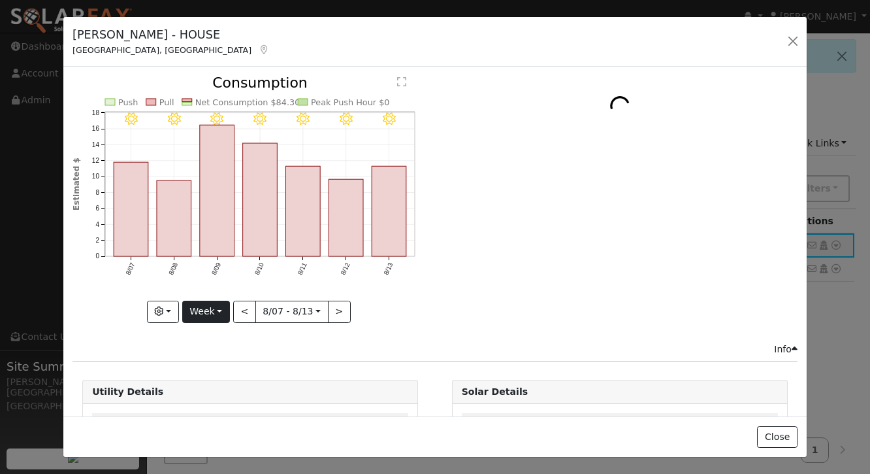
click at [212, 316] on button "Week" at bounding box center [206, 311] width 48 height 22
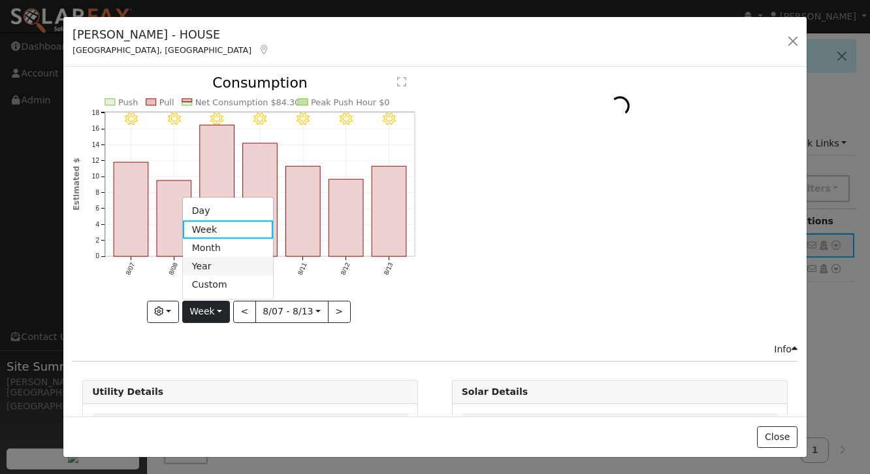
click at [216, 270] on link "Year" at bounding box center [228, 266] width 91 height 18
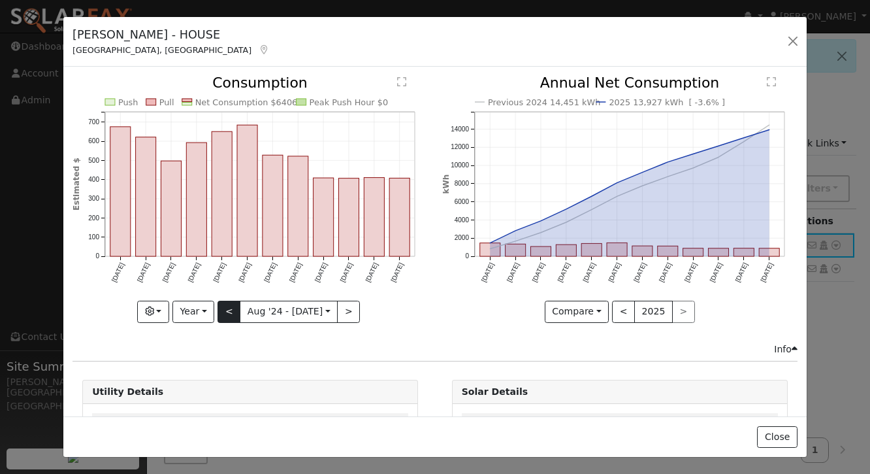
click at [226, 315] on button "<" at bounding box center [229, 311] width 23 height 22
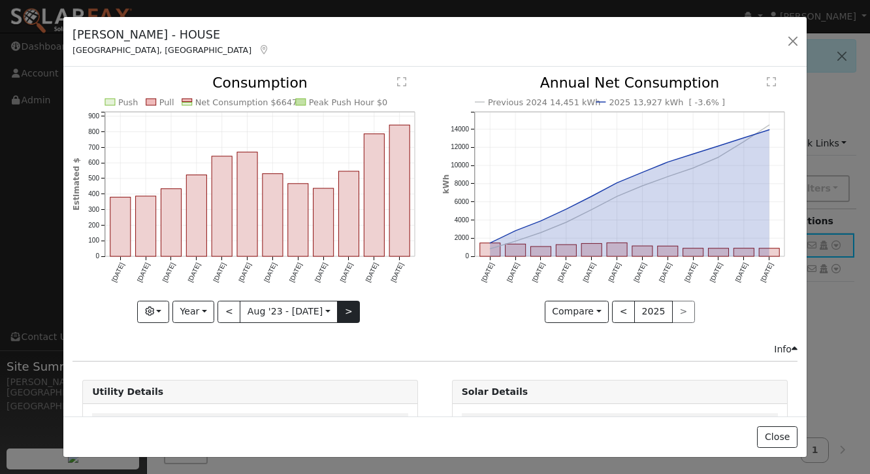
click at [346, 314] on button ">" at bounding box center [348, 311] width 23 height 22
type input "[DATE]"
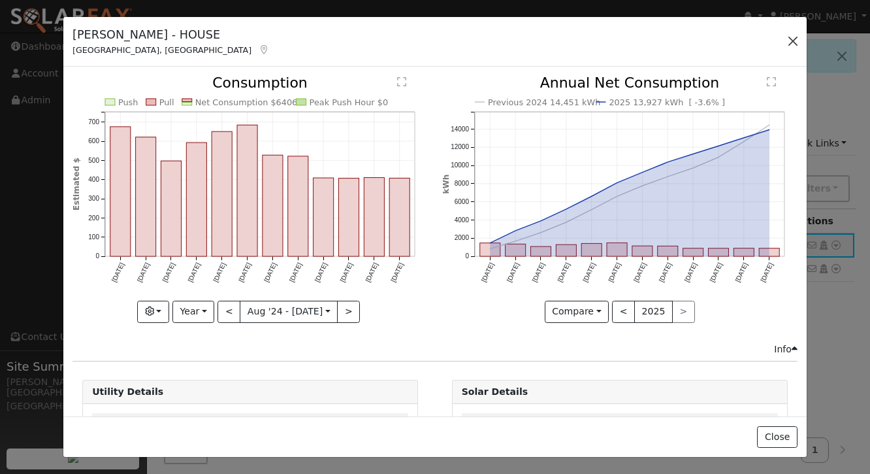
click at [791, 42] on button "button" at bounding box center [793, 41] width 18 height 18
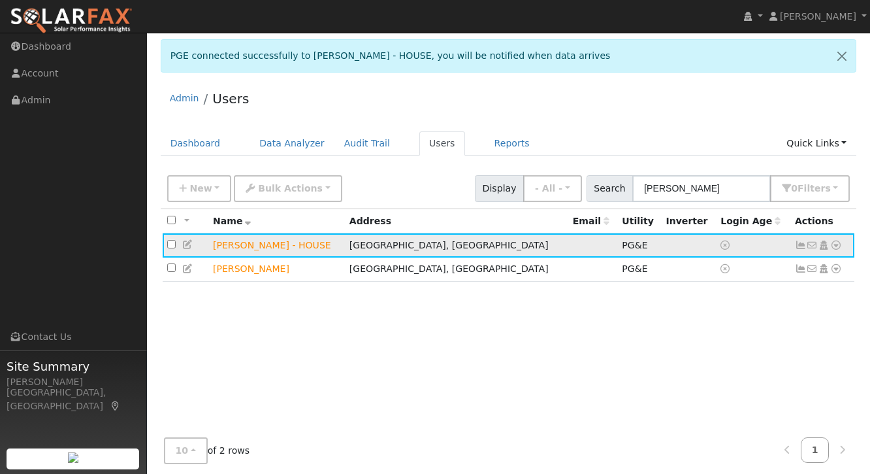
click at [801, 245] on icon at bounding box center [801, 244] width 12 height 9
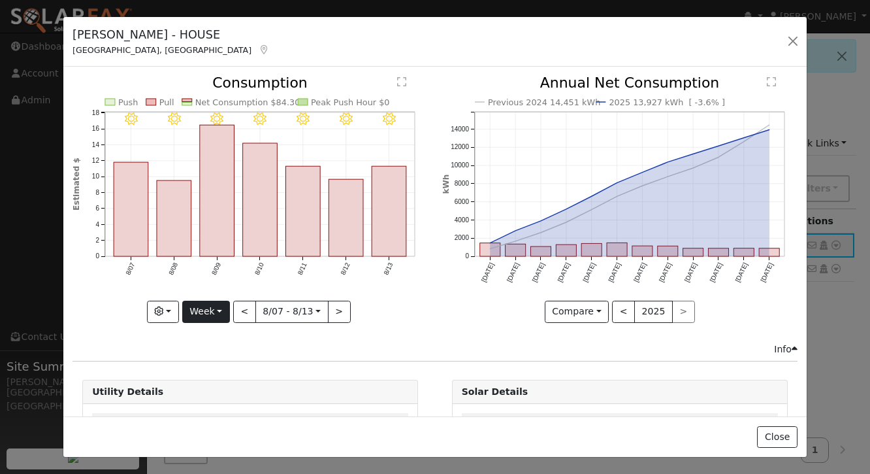
click at [215, 312] on button "Week" at bounding box center [206, 311] width 48 height 22
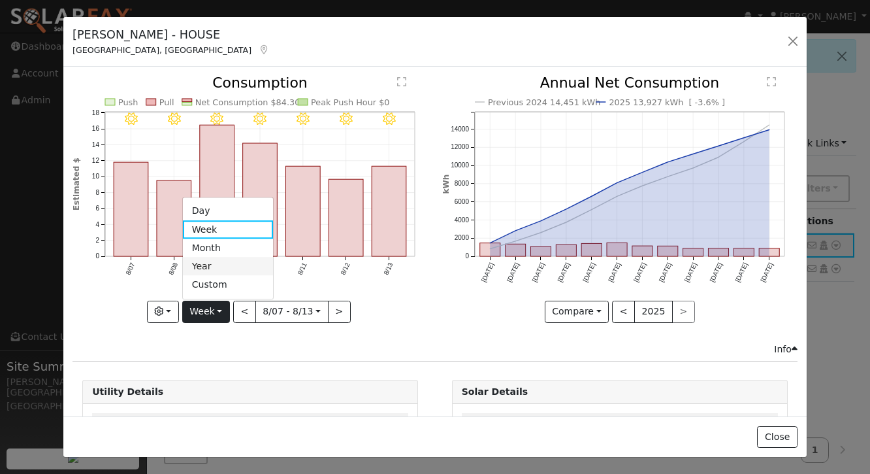
click at [206, 267] on link "Year" at bounding box center [228, 266] width 91 height 18
type input "[DATE]"
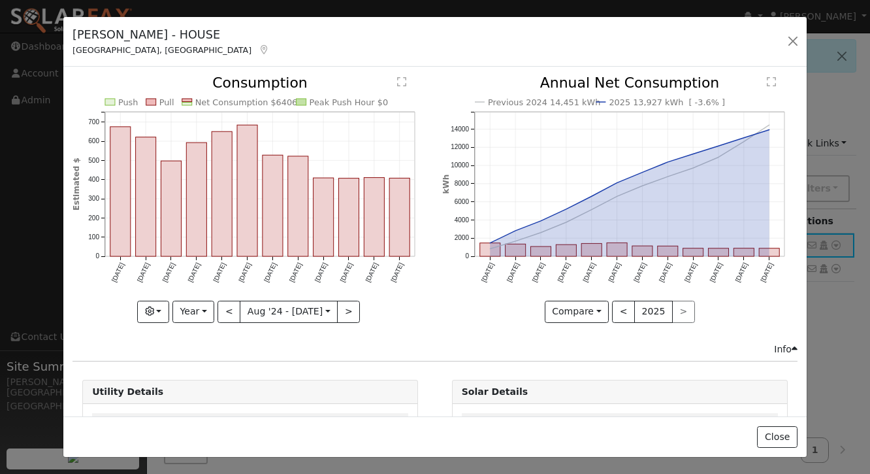
click at [429, 57] on div "[PERSON_NAME] - HOUSE [GEOGRAPHIC_DATA], [GEOGRAPHIC_DATA] Default Account Defa…" at bounding box center [434, 42] width 743 height 50
click at [792, 41] on button "button" at bounding box center [793, 41] width 18 height 18
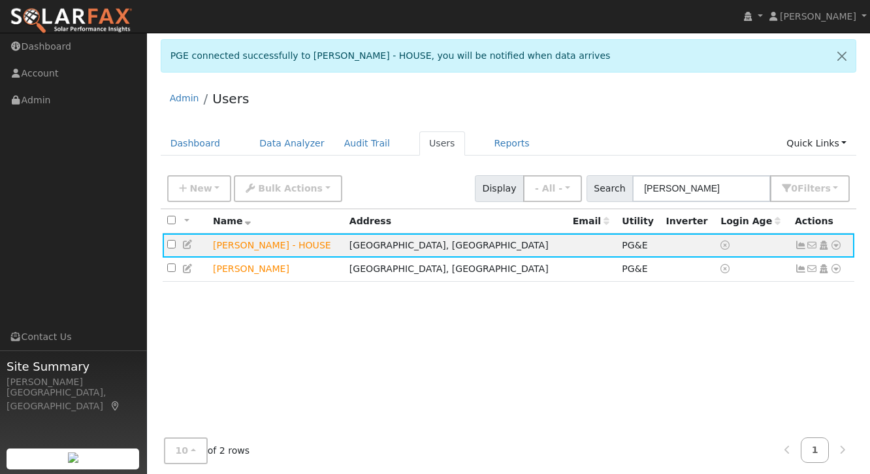
click at [751, 88] on div "Admin Users" at bounding box center [509, 102] width 696 height 40
click at [801, 248] on icon at bounding box center [801, 244] width 12 height 9
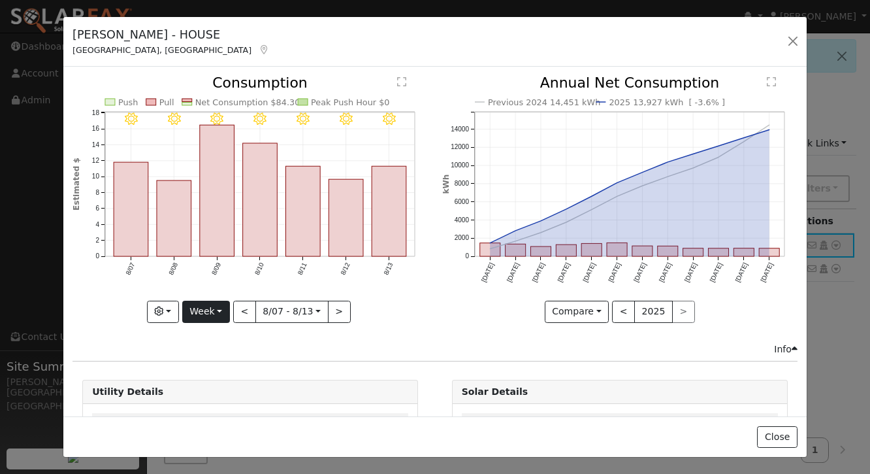
click at [198, 314] on button "Week" at bounding box center [206, 311] width 48 height 22
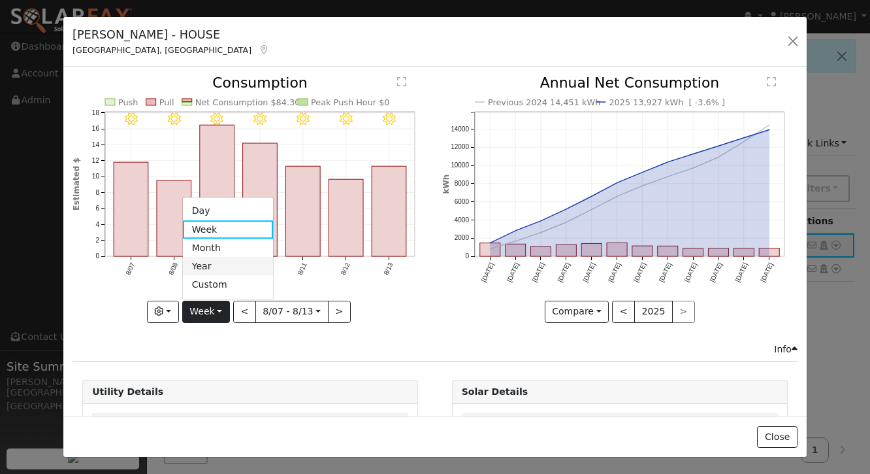
click at [213, 263] on link "Year" at bounding box center [228, 266] width 91 height 18
type input "[DATE]"
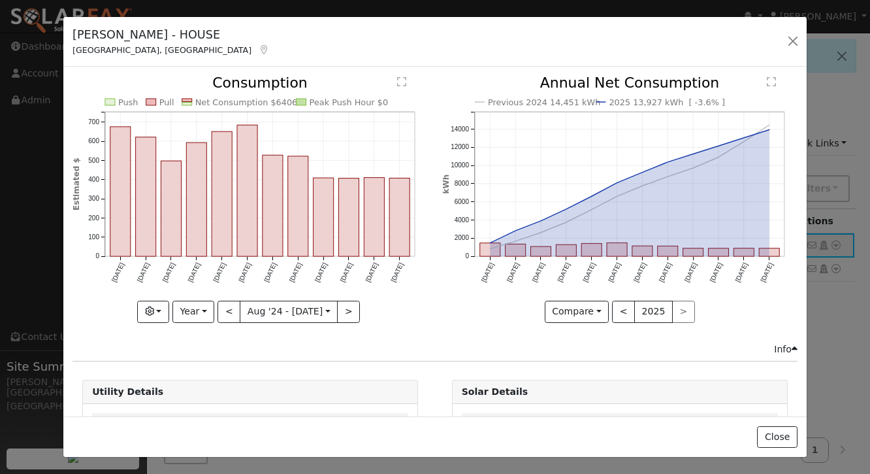
click at [602, 42] on div "[PERSON_NAME] - HOUSE [GEOGRAPHIC_DATA], [GEOGRAPHIC_DATA] Default Account Defa…" at bounding box center [434, 42] width 743 height 50
click at [788, 42] on button "button" at bounding box center [793, 41] width 18 height 18
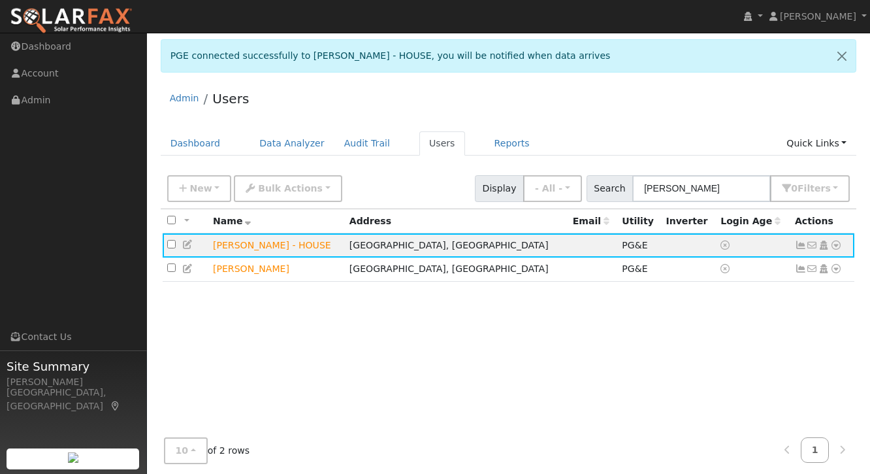
click at [655, 102] on div "Admin Users" at bounding box center [509, 102] width 696 height 40
click at [444, 383] on div "All None All on page None on page Name Address Email Utility Inverter Login Age…" at bounding box center [509, 351] width 696 height 284
click at [800, 248] on icon at bounding box center [801, 244] width 12 height 9
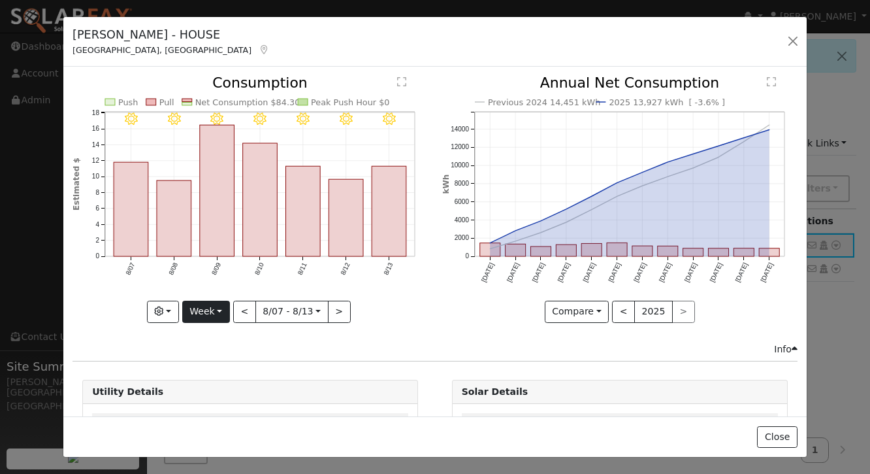
click at [212, 310] on button "Week" at bounding box center [206, 311] width 48 height 22
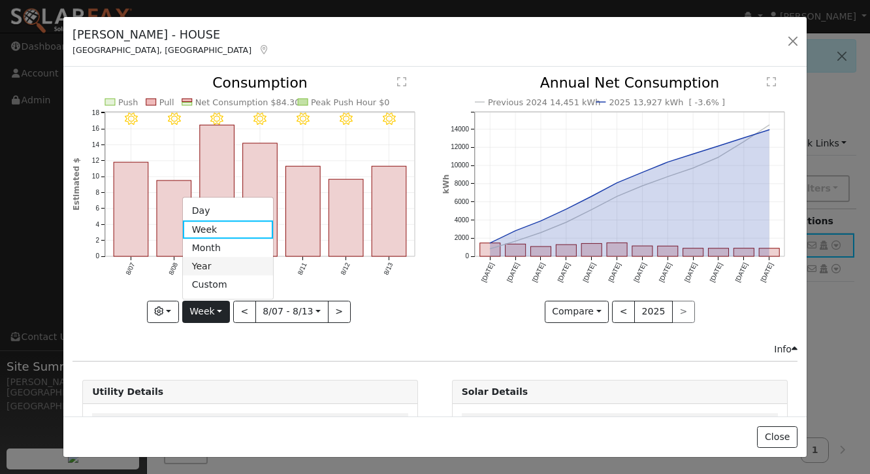
click at [212, 265] on link "Year" at bounding box center [228, 266] width 91 height 18
type input "[DATE]"
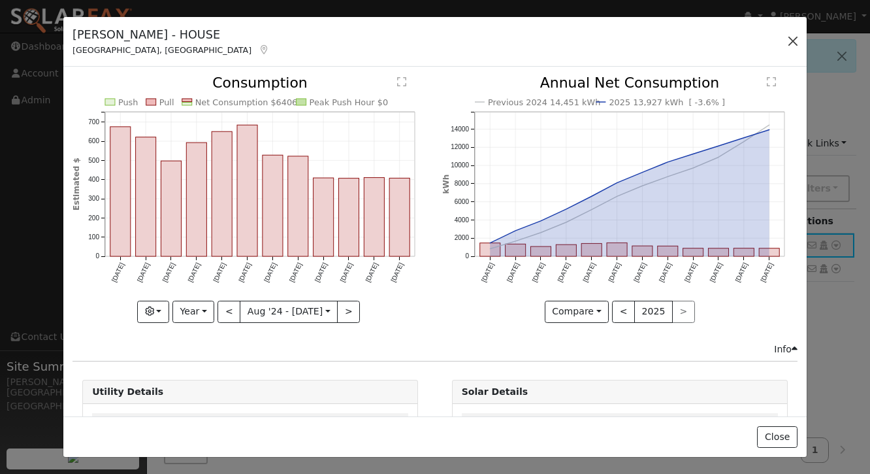
click at [788, 39] on button "button" at bounding box center [793, 41] width 18 height 18
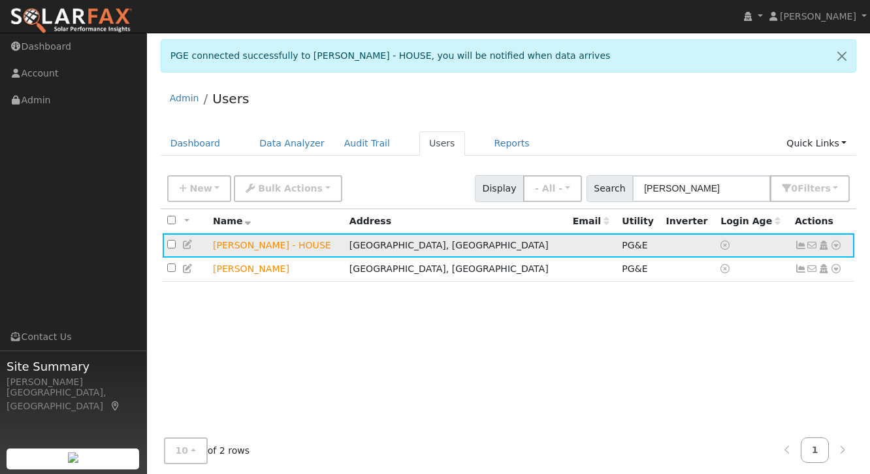
click at [800, 246] on icon at bounding box center [801, 244] width 12 height 9
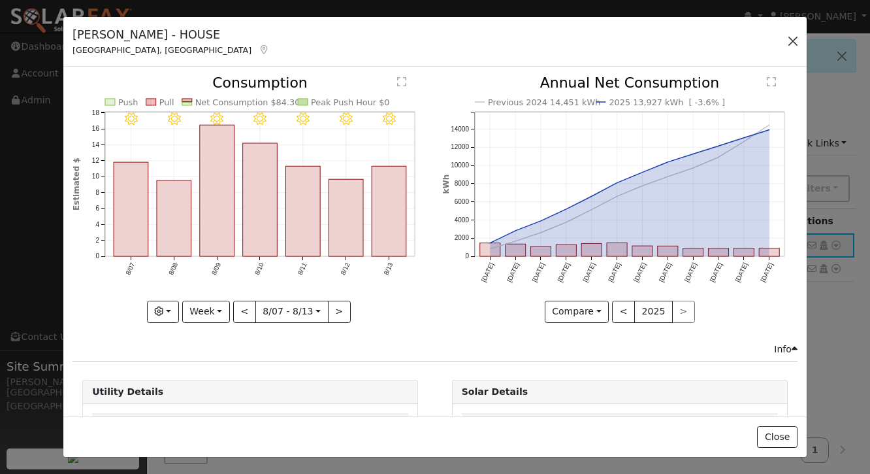
click at [790, 36] on button "button" at bounding box center [793, 41] width 18 height 18
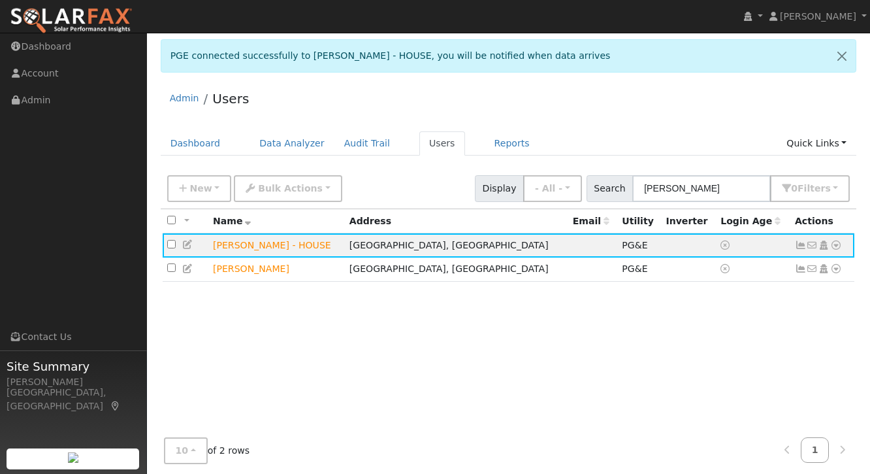
click at [751, 110] on div "Admin Users" at bounding box center [509, 102] width 696 height 40
